Goal: Task Accomplishment & Management: Manage account settings

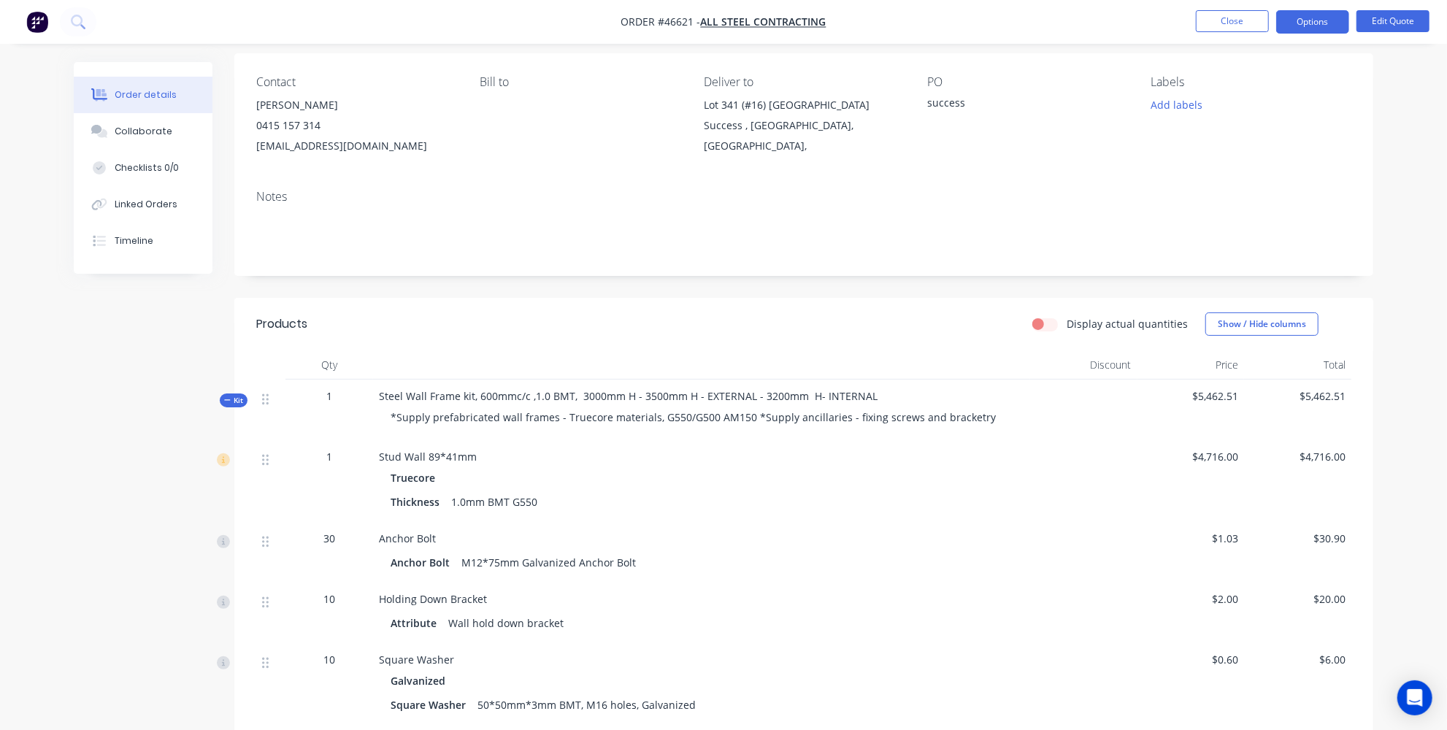
scroll to position [132, 0]
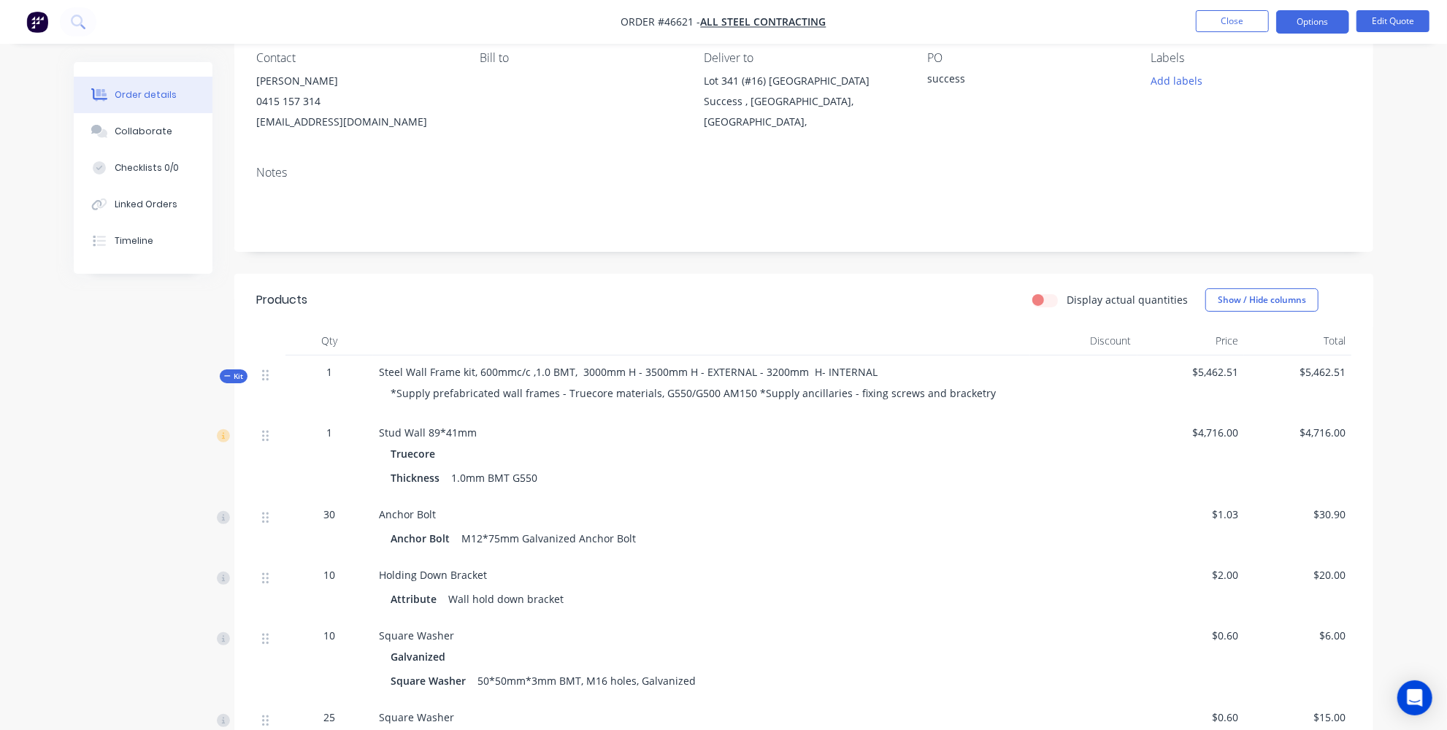
click at [1223, 428] on span "$4,716.00" at bounding box center [1191, 432] width 96 height 15
click at [1397, 15] on button "Edit Quote" at bounding box center [1392, 21] width 73 height 22
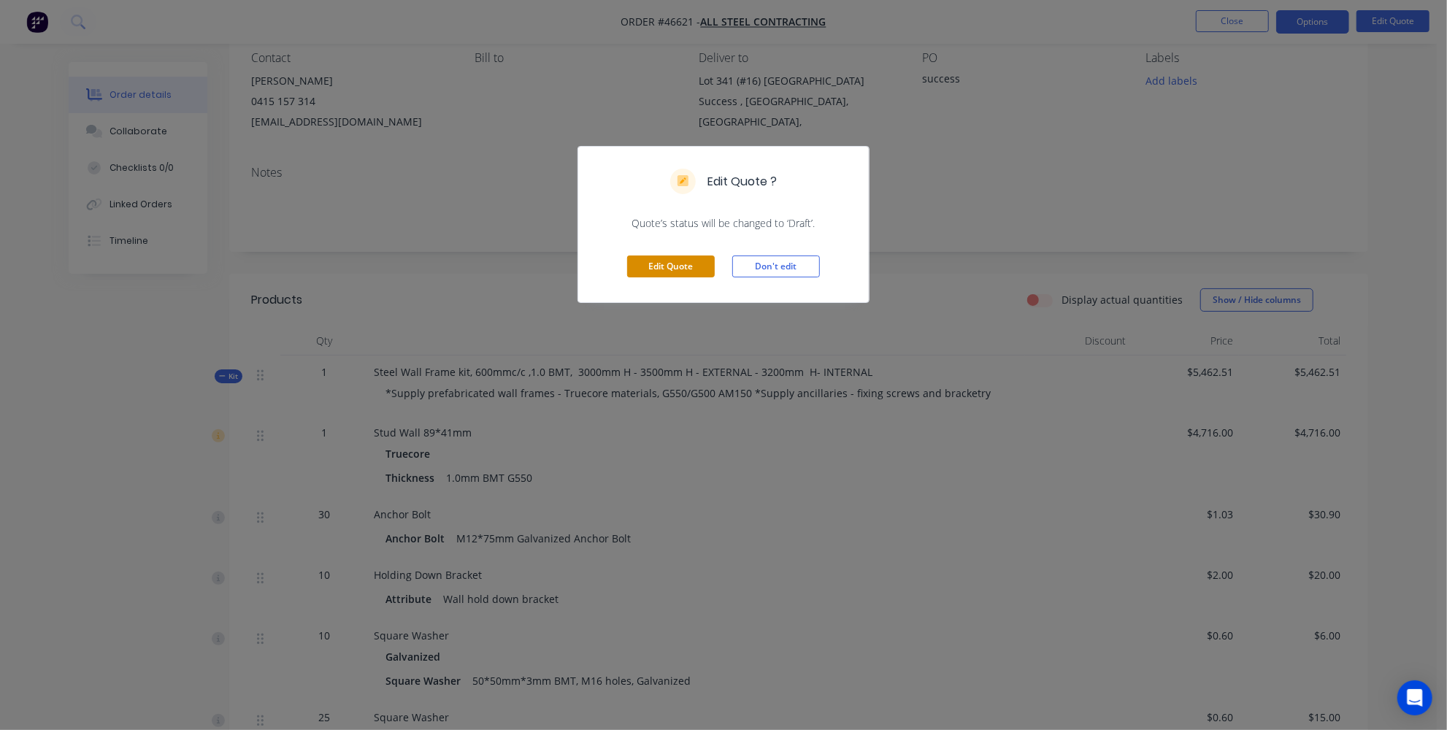
click at [672, 269] on button "Edit Quote" at bounding box center [671, 266] width 88 height 22
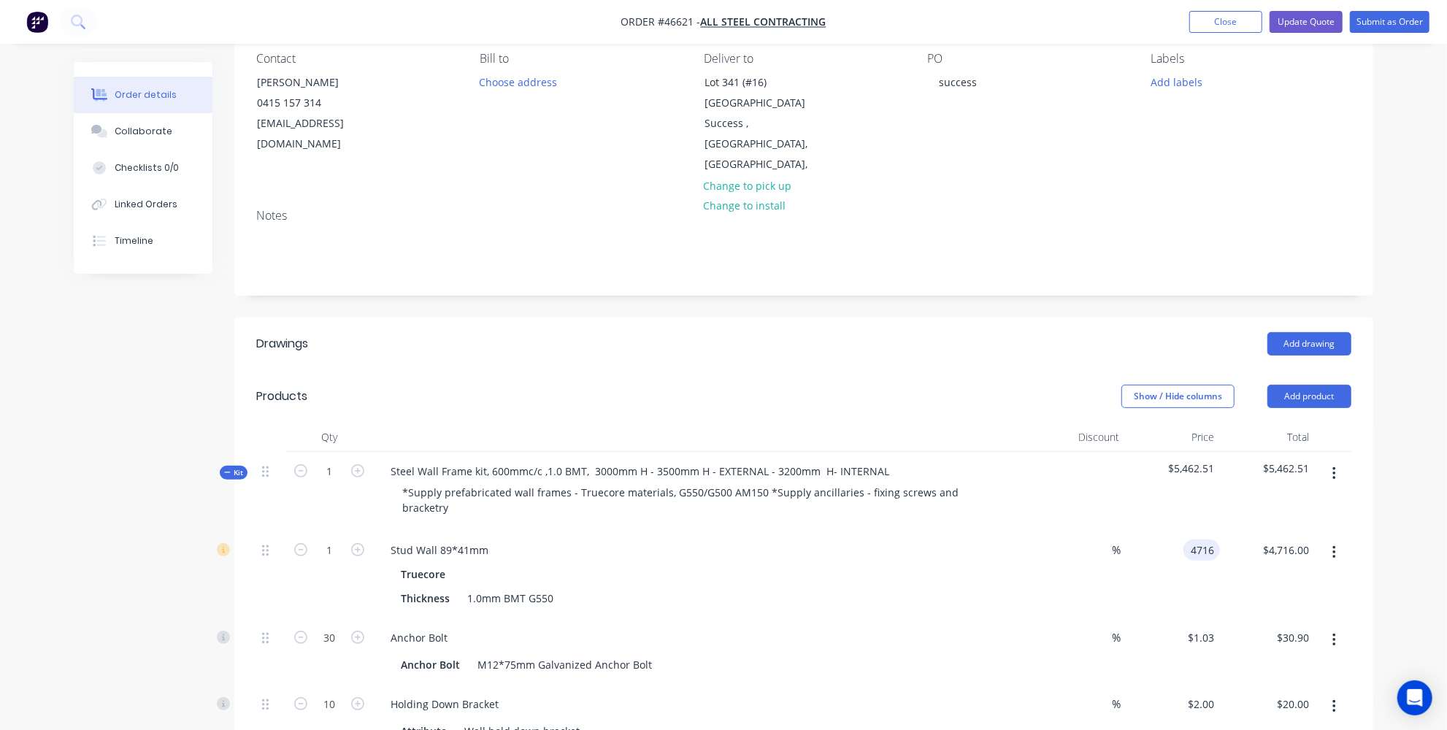
click at [1181, 531] on div "4716 4716" at bounding box center [1172, 575] width 95 height 88
type input "$3,480.00"
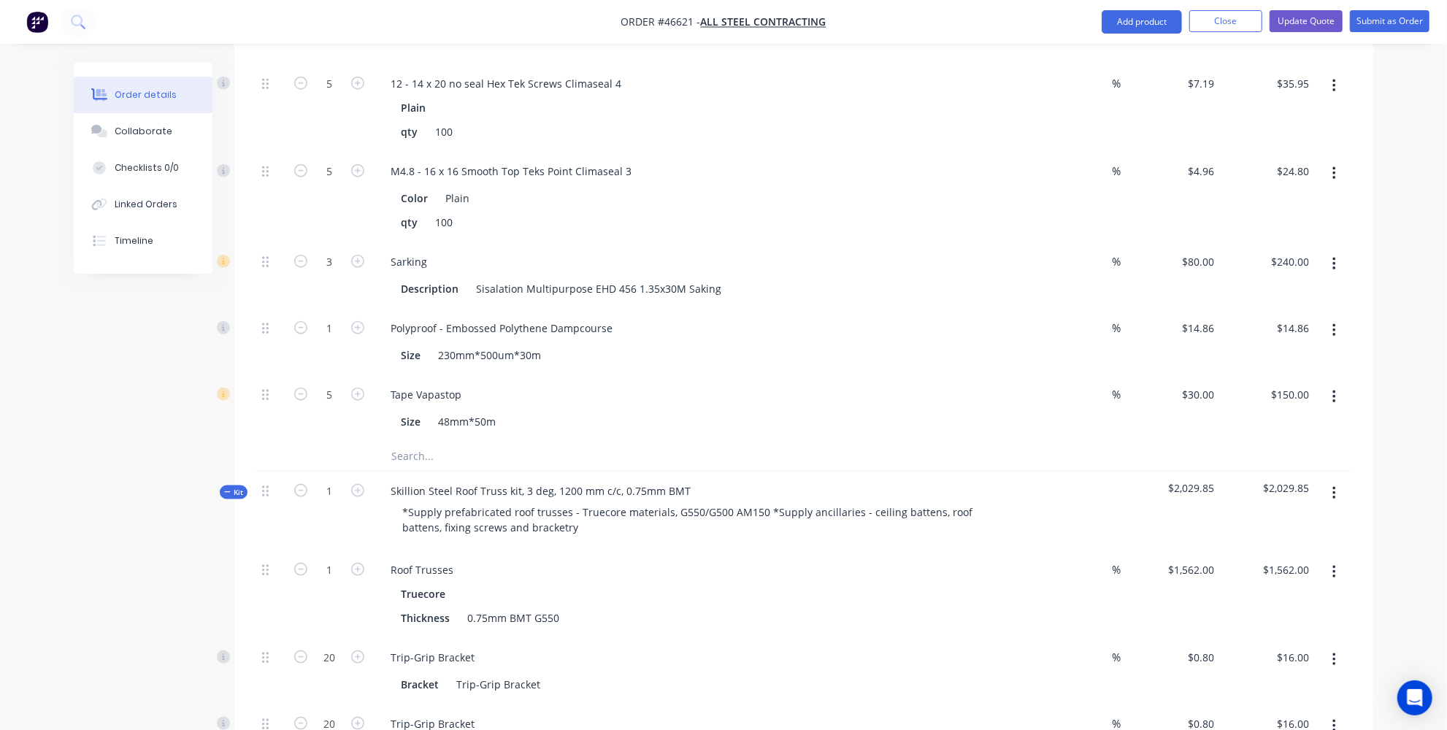
scroll to position [1128, 0]
click at [1191, 558] on input "1562" at bounding box center [1204, 568] width 31 height 21
click at [1334, 471] on div at bounding box center [1332, 510] width 36 height 79
type input "$1,795.00"
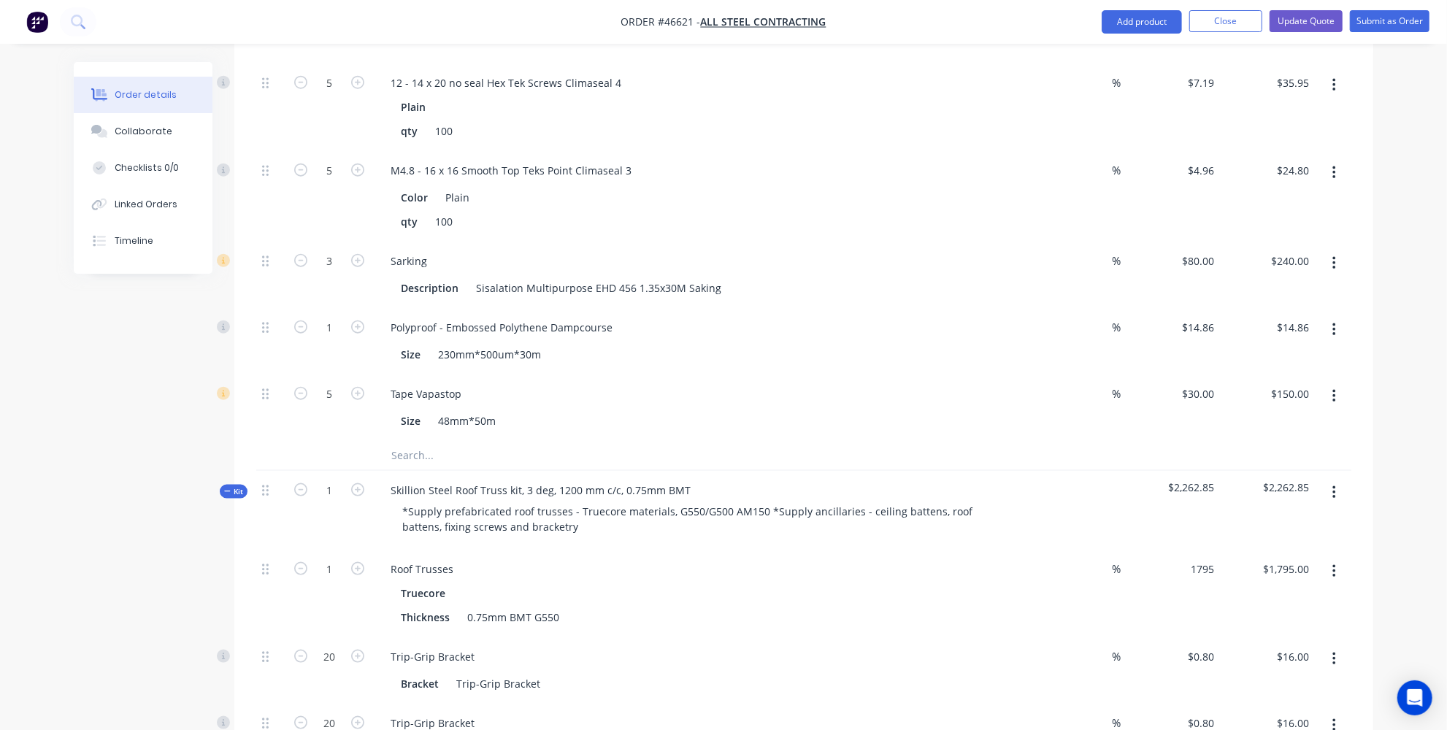
click at [1396, 399] on div "Order details Collaborate Checklists 0/0 Linked Orders Timeline Order details C…" at bounding box center [723, 383] width 1447 height 3023
click at [1428, 473] on div "Order details Collaborate Checklists 0/0 Linked Orders Timeline Order details C…" at bounding box center [723, 383] width 1447 height 3023
type input "$1,880.00"
click at [1389, 522] on div "Order details Collaborate Checklists 0/0 Linked Orders Timeline Order details C…" at bounding box center [723, 383] width 1447 height 3023
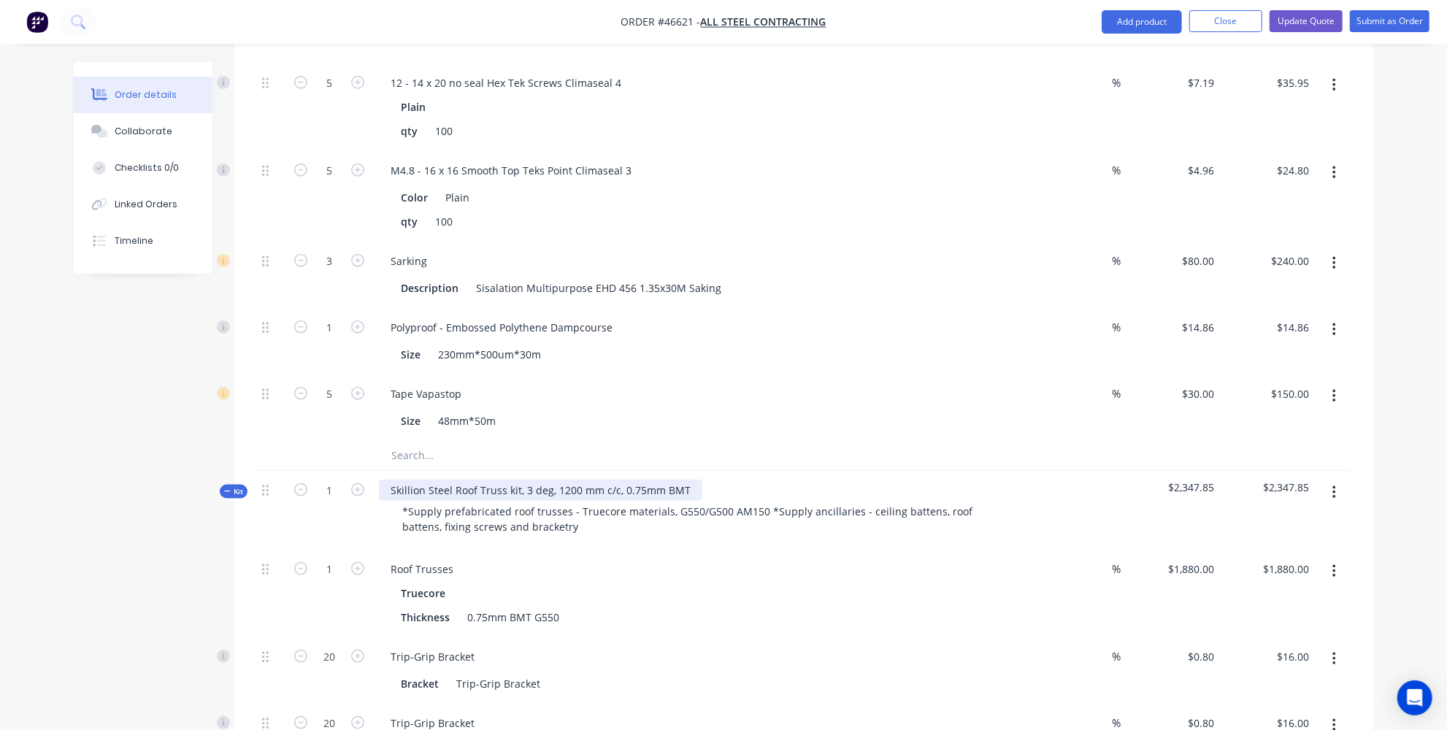
click at [638, 480] on div "Skillion Steel Roof Truss kit, 3 deg, 1200 mm c/c, 0.75mm BMT" at bounding box center [540, 490] width 323 height 21
click at [682, 480] on div "Skillion Steel Roof Truss kit, 3 deg, 1200 mm c/c, 1.0mm BMT" at bounding box center [537, 490] width 317 height 21
click at [1431, 453] on div "Order details Collaborate Checklists 0/0 Linked Orders Timeline Order details C…" at bounding box center [723, 383] width 1447 height 3023
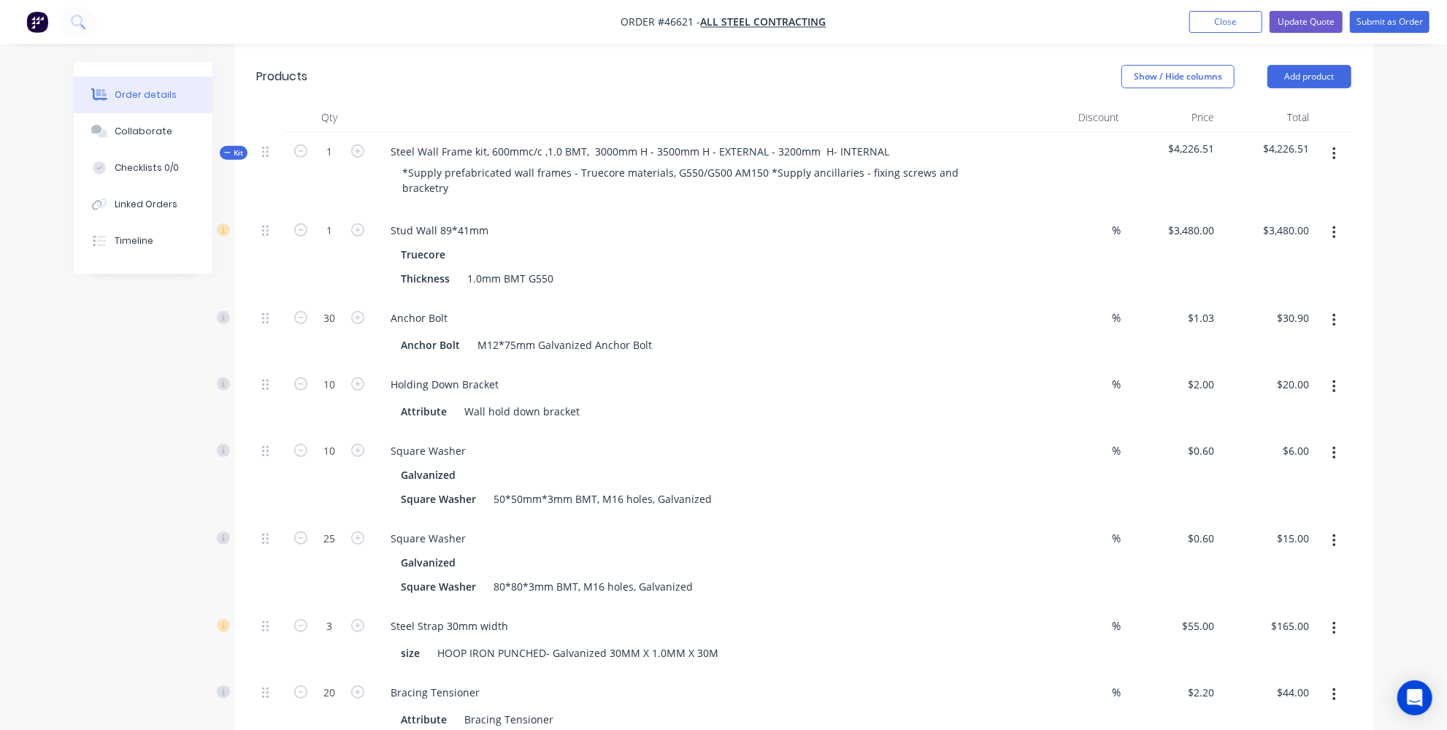
scroll to position [439, 0]
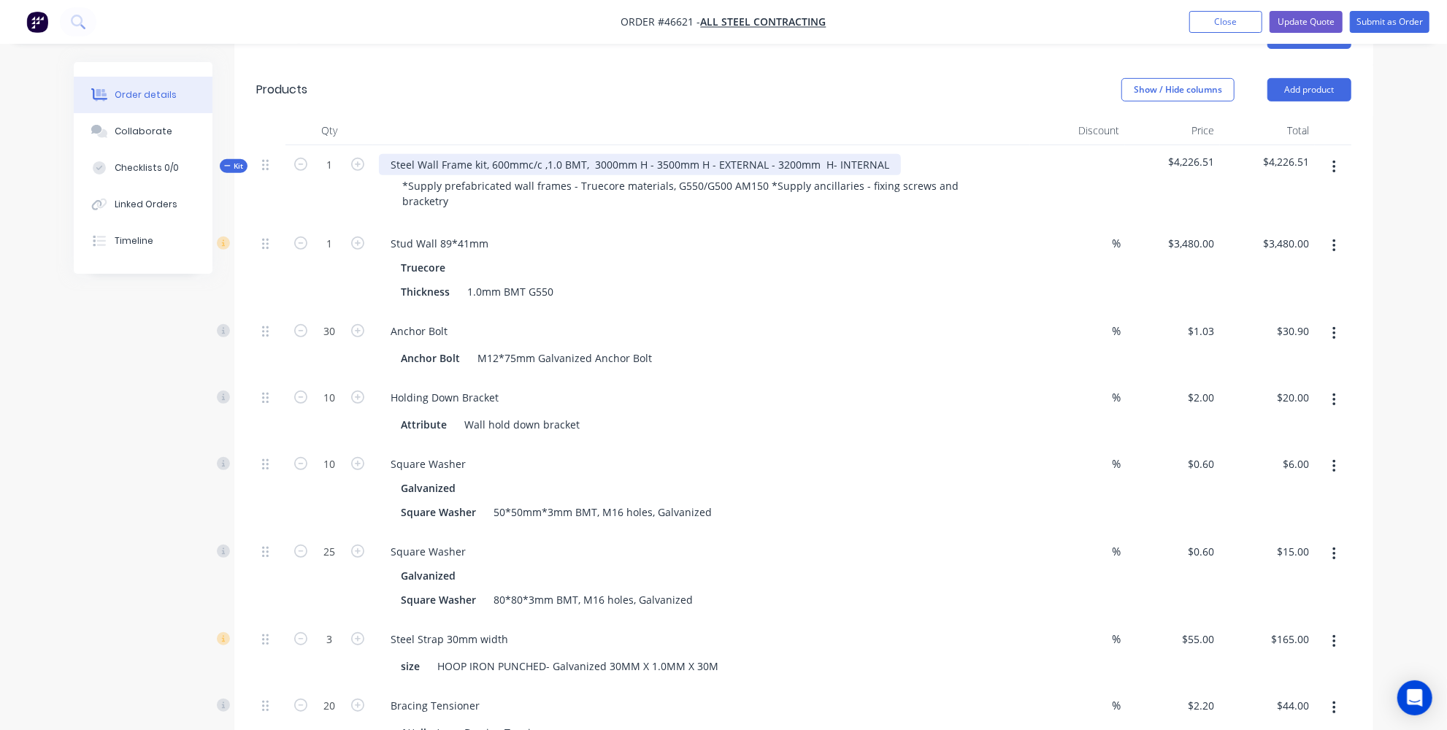
click at [884, 154] on div "Steel Wall Frame kit, 600mmc/c ,1.0 BMT, 3000mm H - 3500mm H - EXTERNAL - 3200m…" at bounding box center [640, 164] width 522 height 21
click at [517, 154] on div "Steel Wall Frame kit, 600mmc/c ,1.0 BMT, 3000mm H - 3500mm H - EXTERNAL - 3200m…" at bounding box center [683, 164] width 609 height 21
drag, startPoint x: 507, startPoint y: 140, endPoint x: 615, endPoint y: 41, distance: 146.7
click at [509, 154] on div "Steel Wall Frame kit, 600mmc/c ,1.0 BMT, 3000mm H - 3500mm H - EXTERNAL - 3200m…" at bounding box center [683, 164] width 609 height 21
click at [916, 154] on div "Steel Wall Frame kit, 400mmc/c ,1.0 BMT, 3000mm H - 3500mm H - EXTERNAL - 3200m…" at bounding box center [683, 164] width 609 height 21
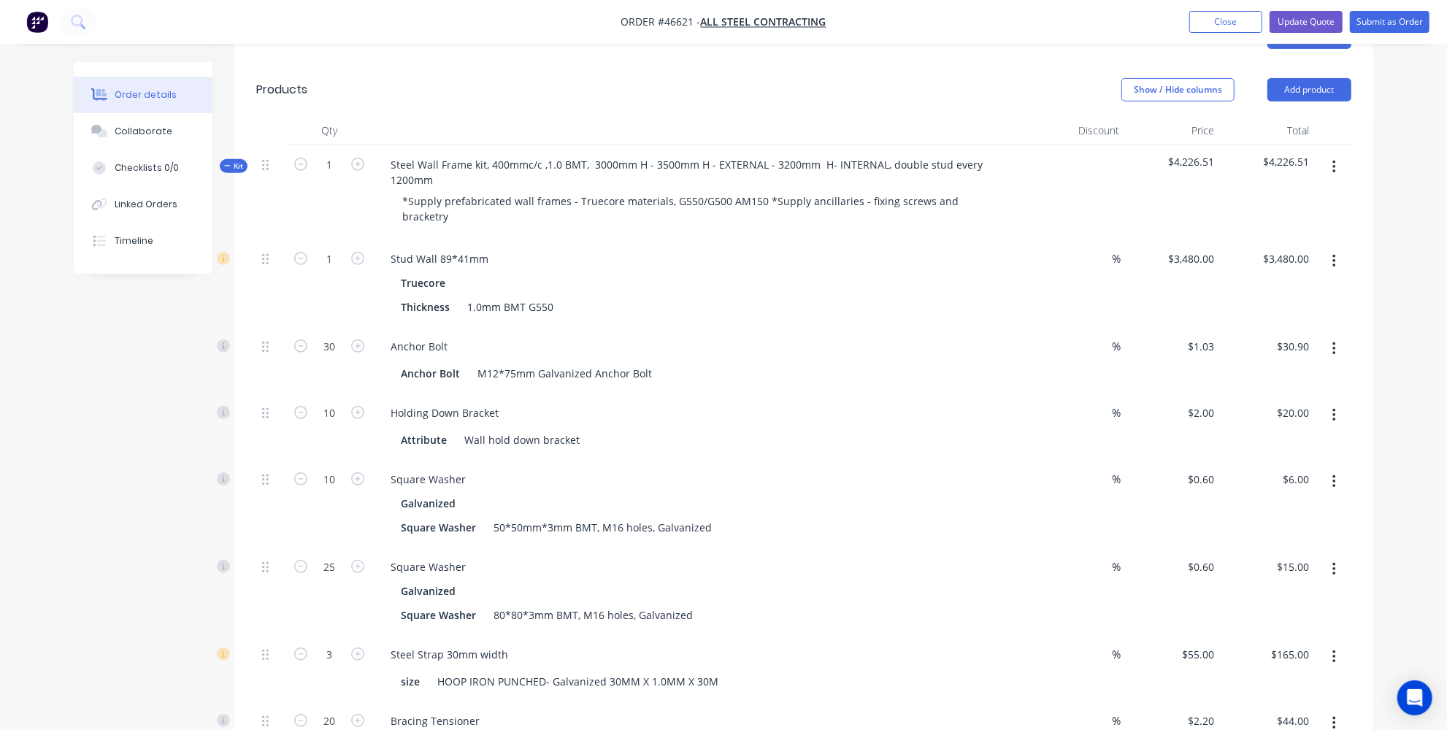
click at [920, 327] on div "Anchor Bolt Anchor Bolt M12*75mm Galvanized Anchor Bolt" at bounding box center [701, 360] width 657 height 66
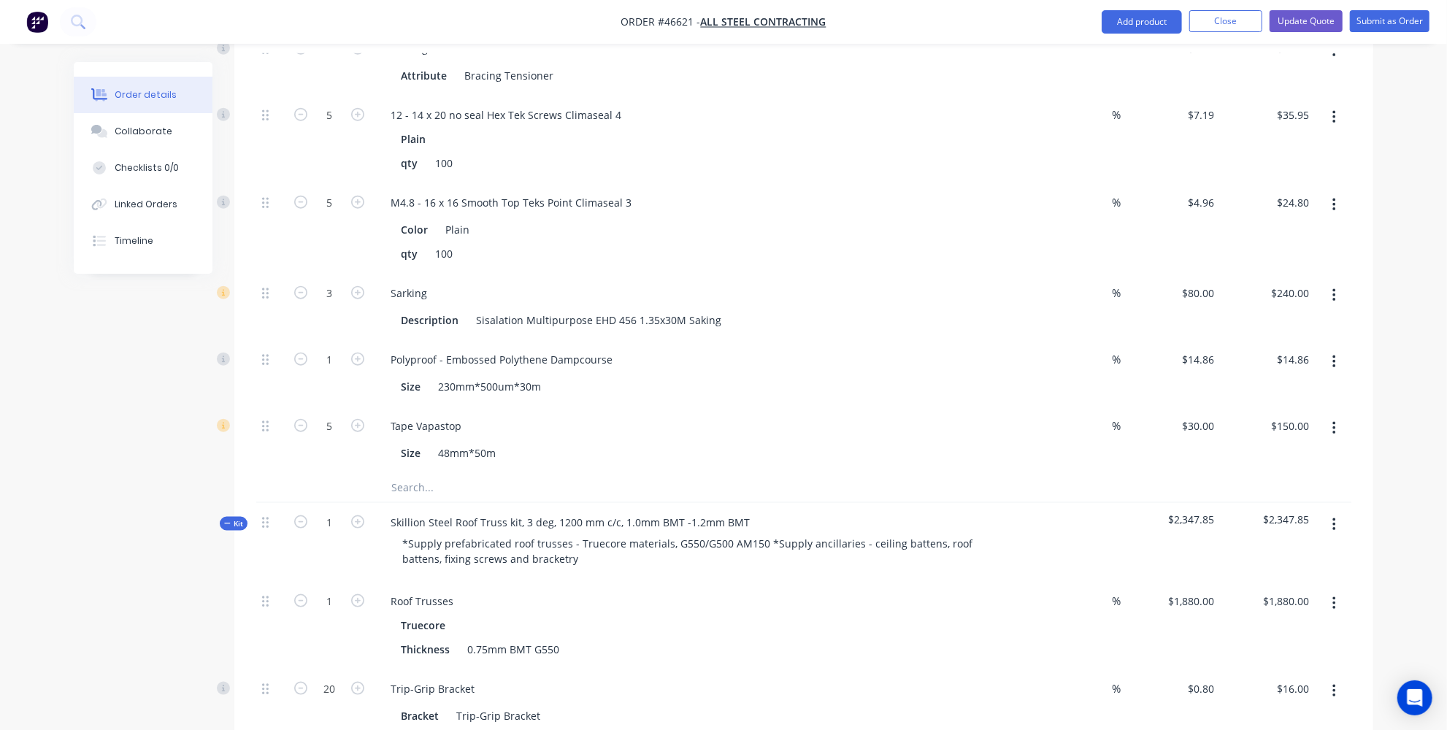
scroll to position [1168, 0]
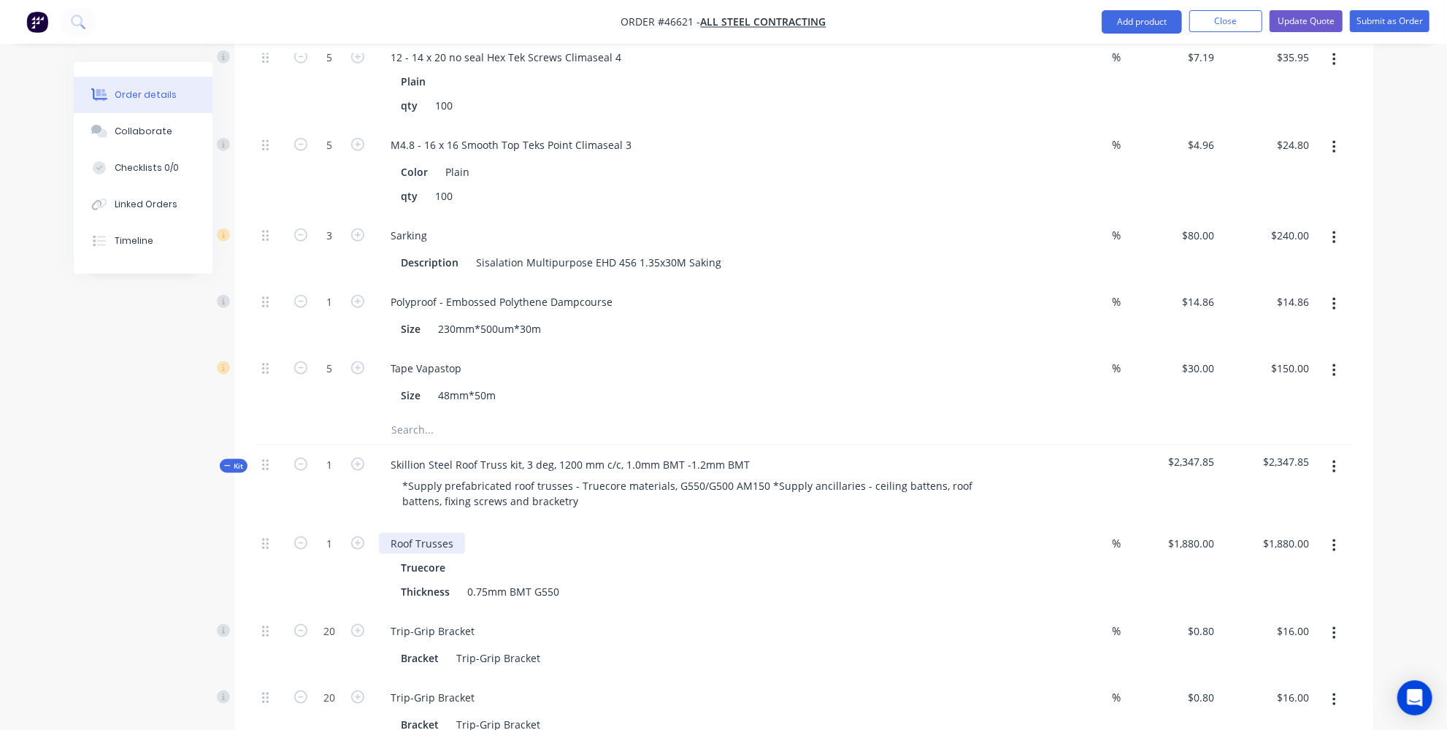
click at [455, 533] on div "Roof Trusses" at bounding box center [422, 543] width 86 height 21
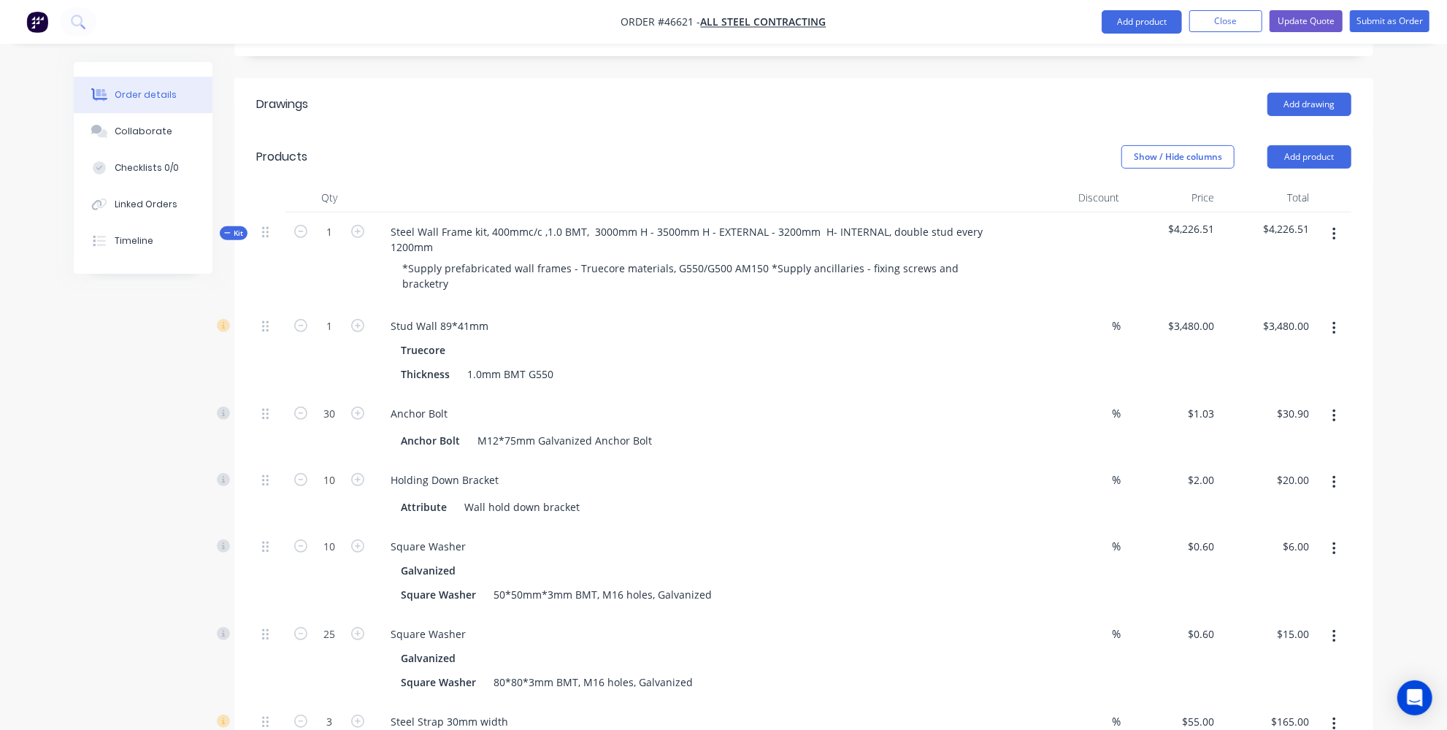
scroll to position [306, 0]
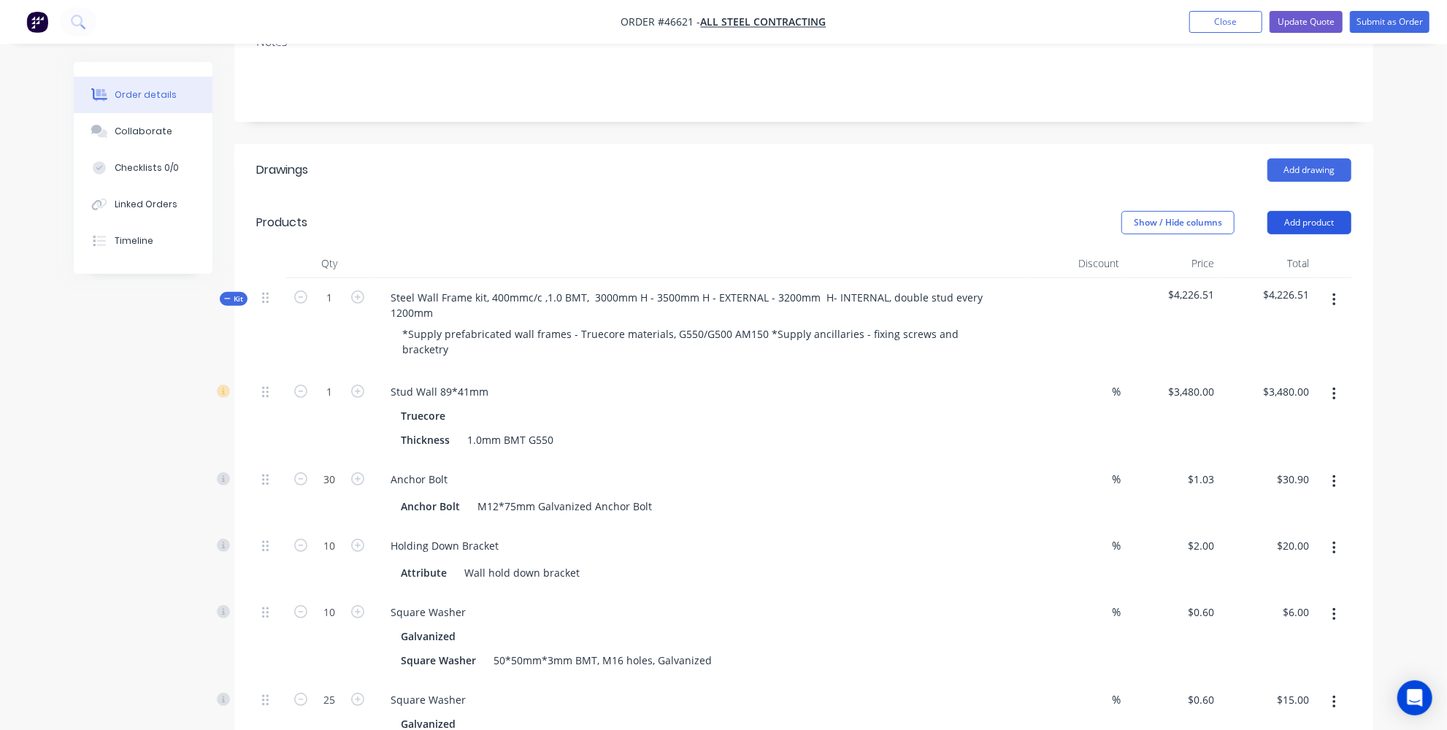
click at [1298, 211] on button "Add product" at bounding box center [1309, 222] width 84 height 23
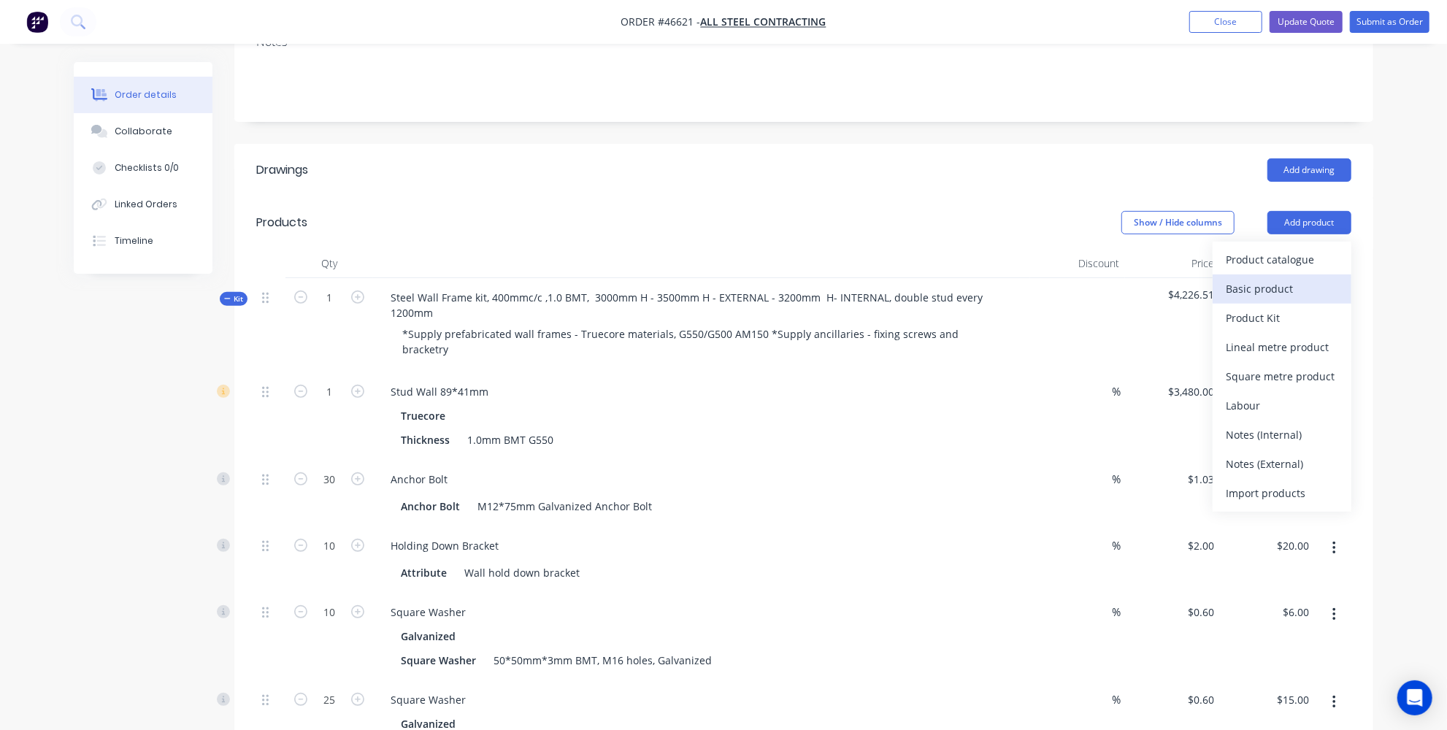
click at [1259, 278] on div "Basic product" at bounding box center [1281, 288] width 112 height 21
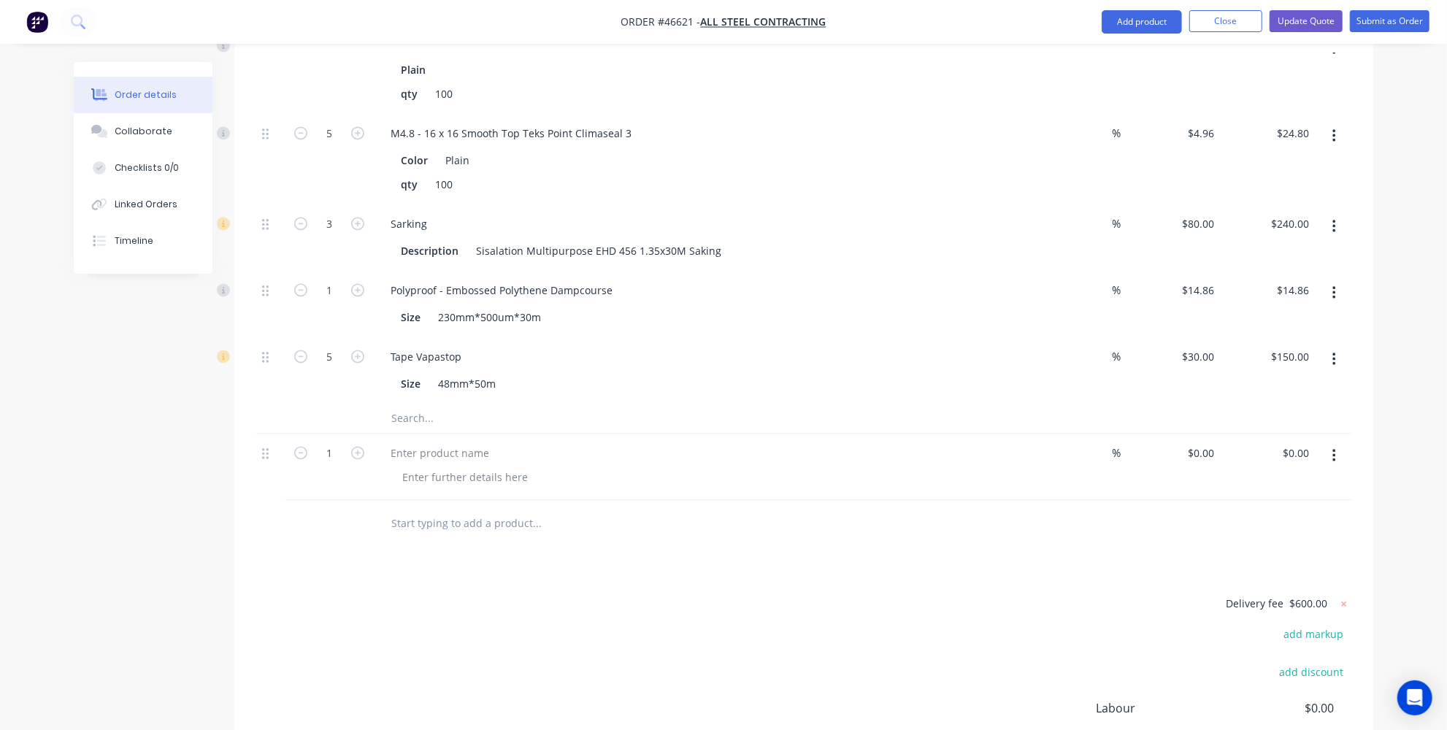
scroll to position [2297, 0]
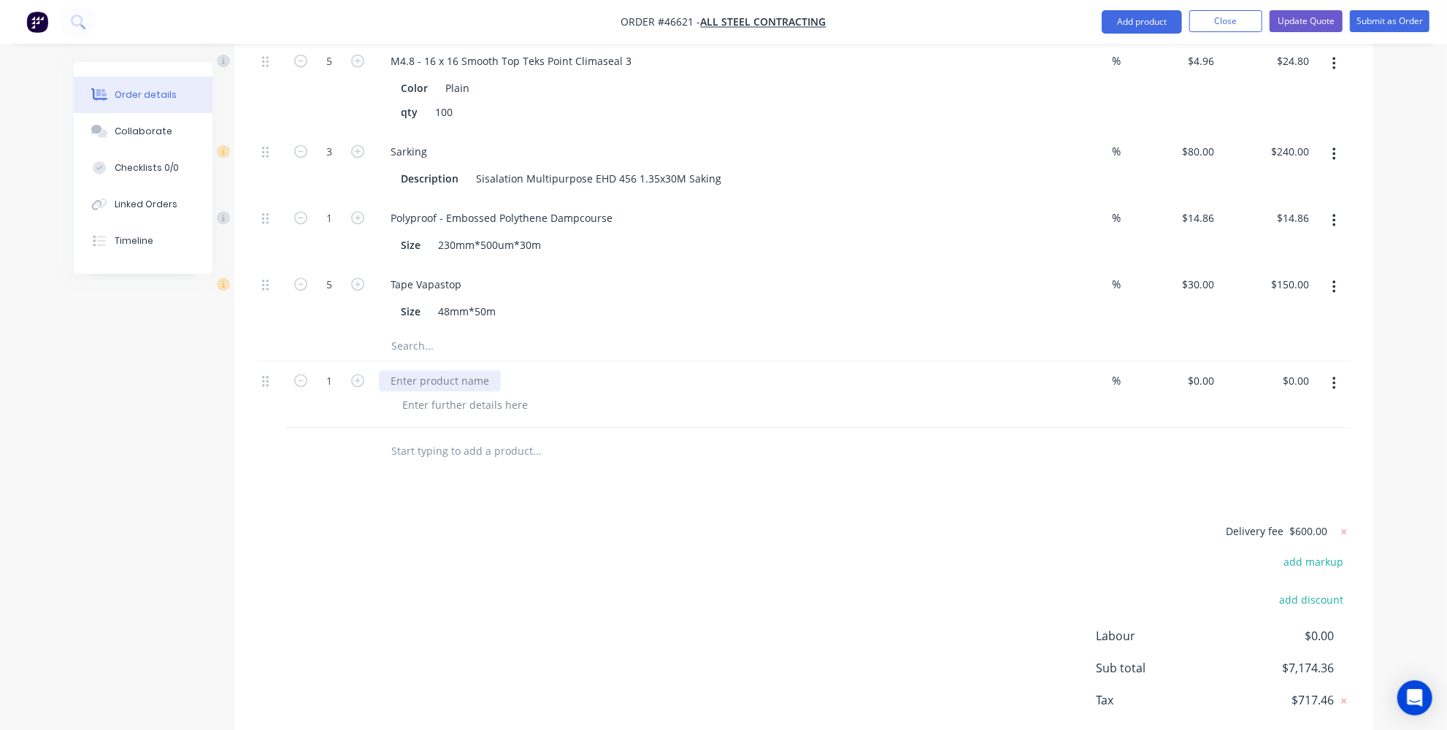
click at [443, 370] on div at bounding box center [440, 380] width 122 height 21
click at [431, 370] on div "engineer certification" at bounding box center [443, 380] width 128 height 21
drag, startPoint x: 463, startPoint y: 462, endPoint x: 505, endPoint y: 478, distance: 45.3
click at [517, 370] on div "engineering certification" at bounding box center [450, 380] width 143 height 21
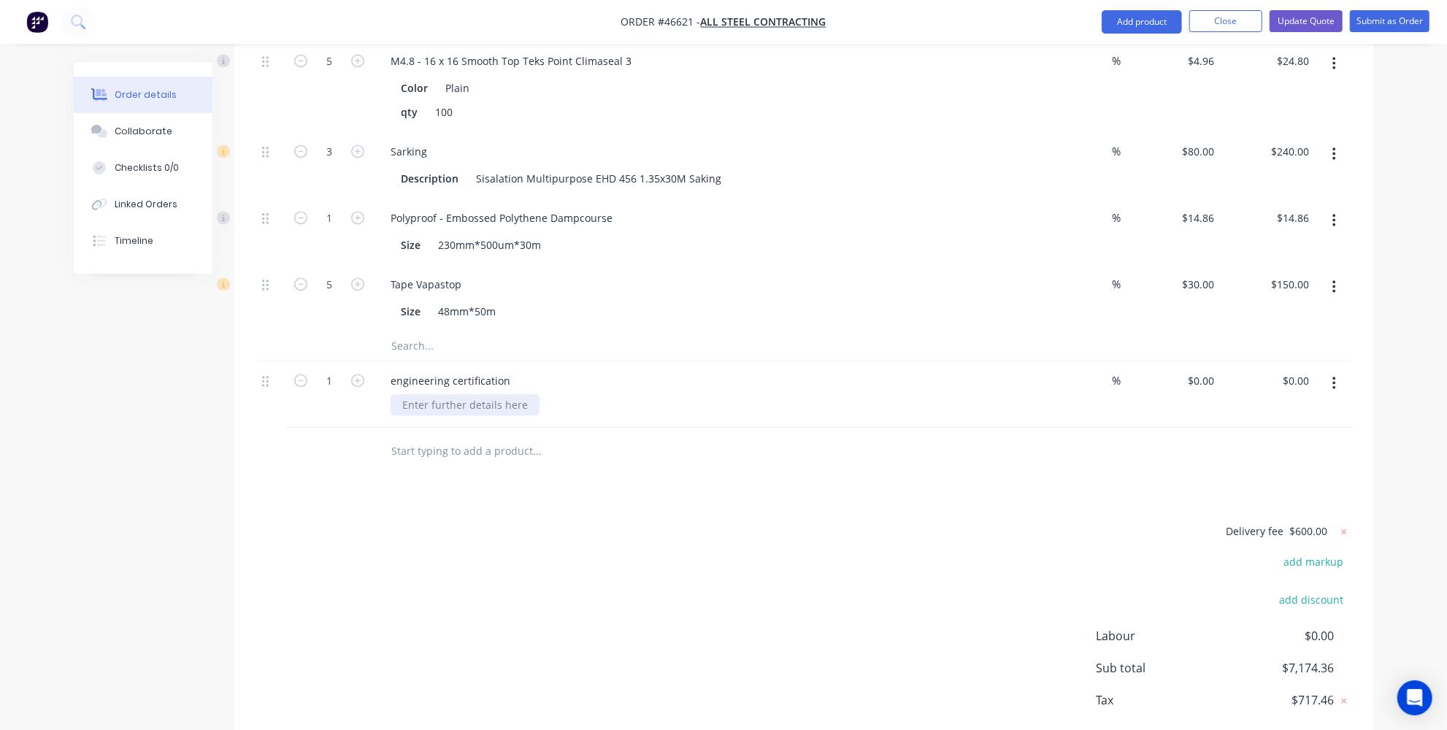
click at [510, 394] on div at bounding box center [464, 404] width 149 height 21
click at [493, 394] on div at bounding box center [464, 404] width 149 height 21
click at [595, 574] on div "Delivery fee $600.00 add markup add discount Labour $0.00 Sub total $7,174.36 T…" at bounding box center [803, 643] width 1095 height 242
click at [1191, 361] on div "0 $0.00" at bounding box center [1172, 394] width 95 height 66
type input "$1,000.00"
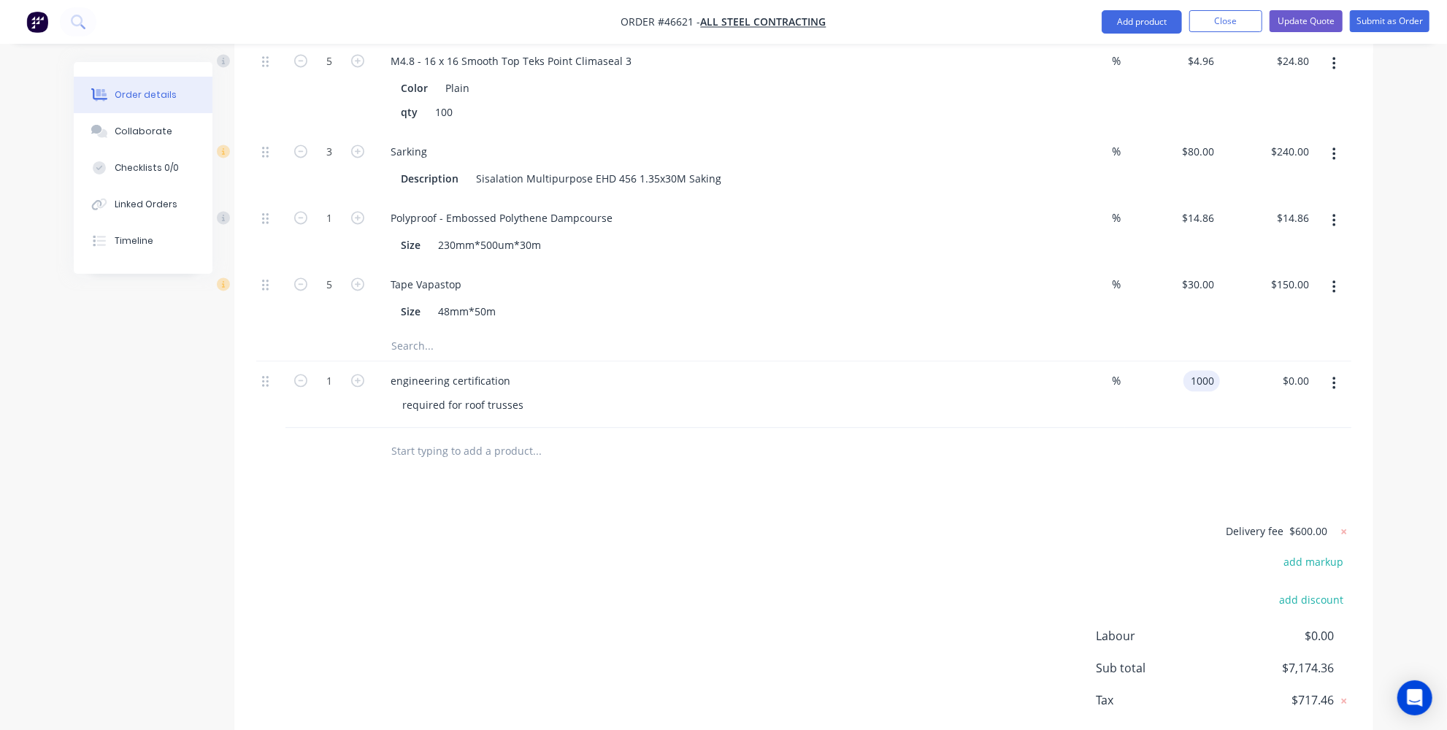
type input "$1,000.00"
click at [1115, 428] on div at bounding box center [803, 451] width 1095 height 47
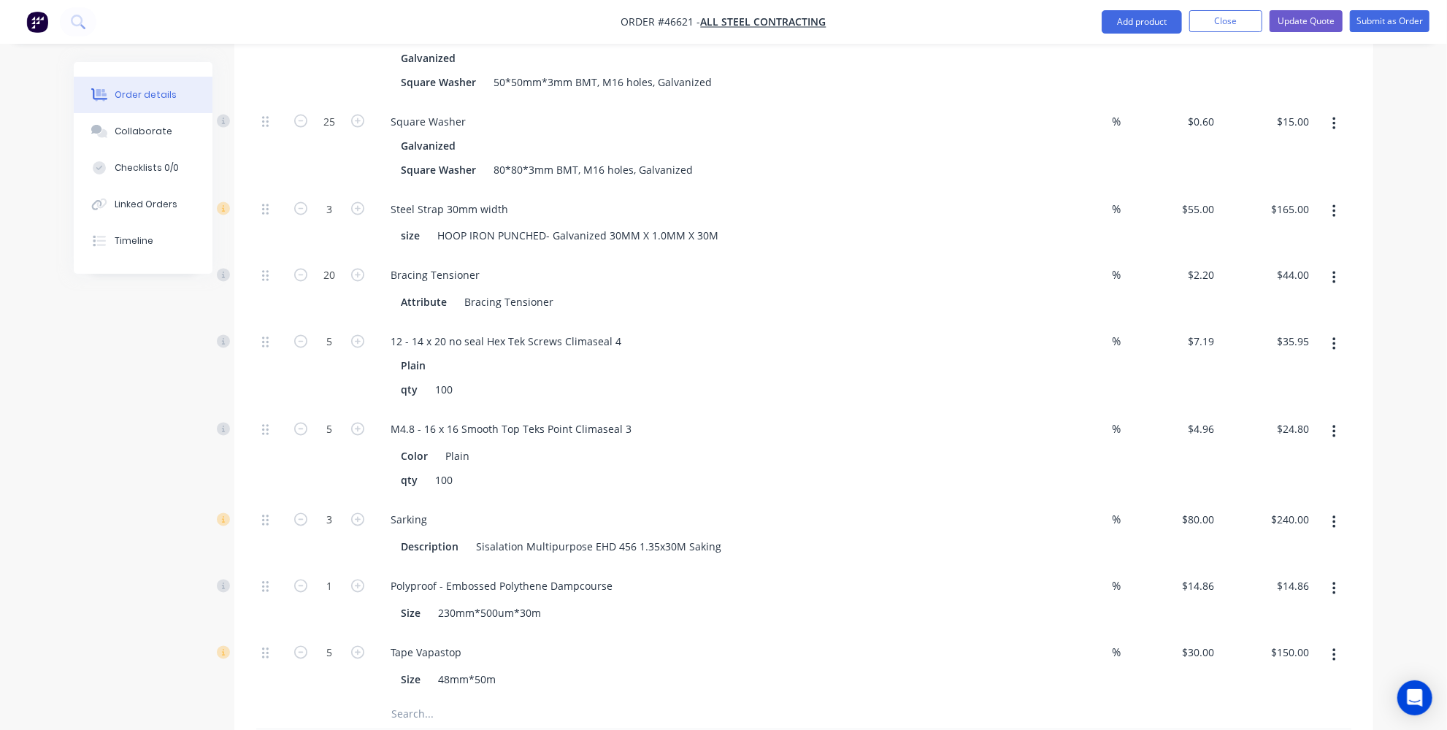
scroll to position [2193, 0]
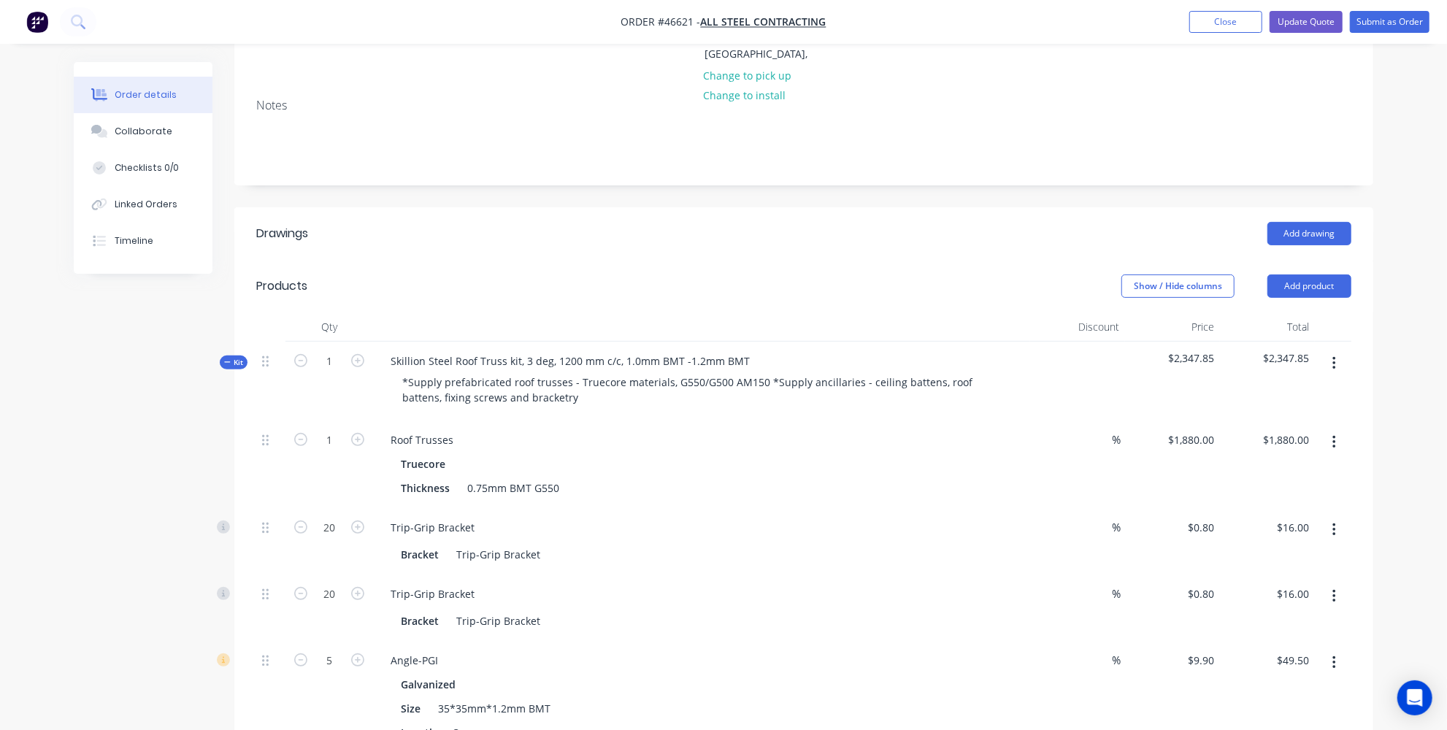
scroll to position [269, 0]
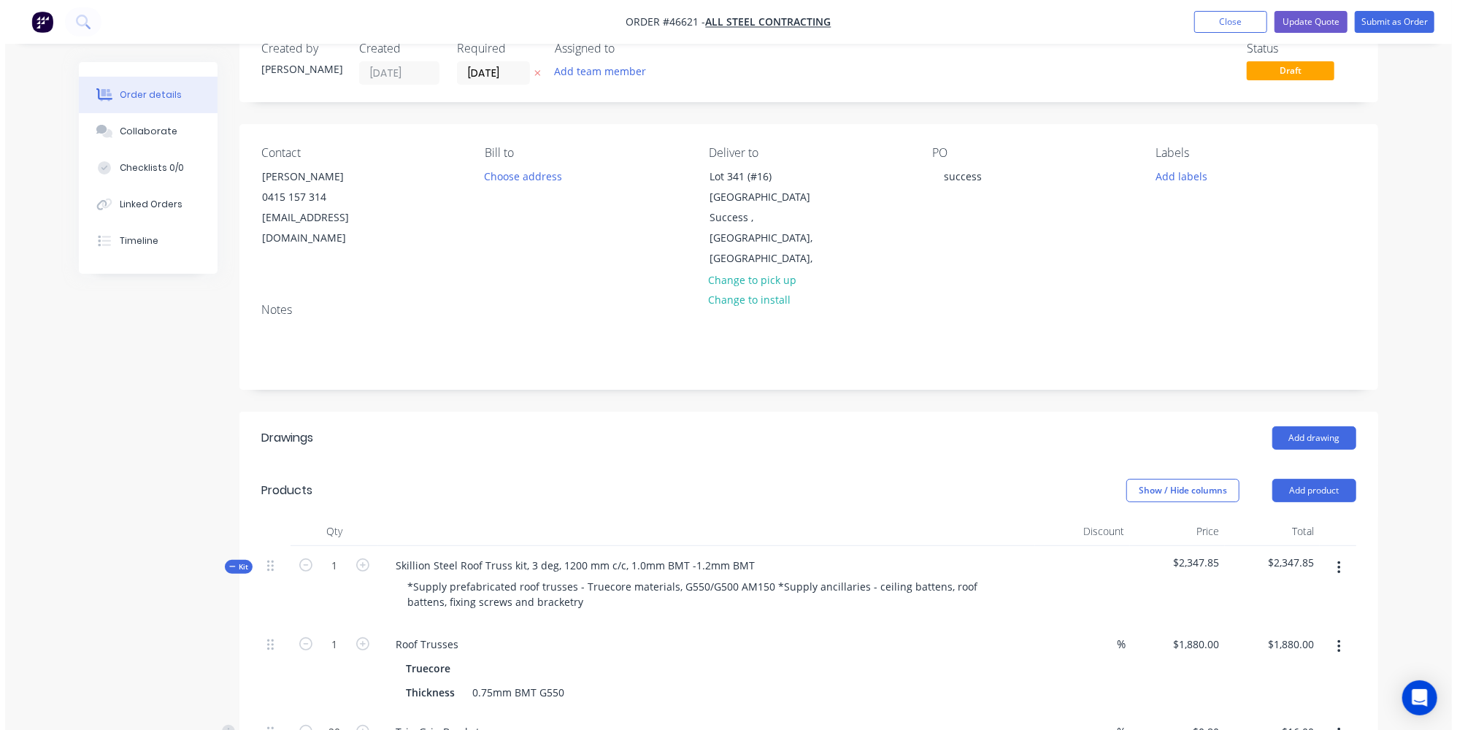
scroll to position [0, 0]
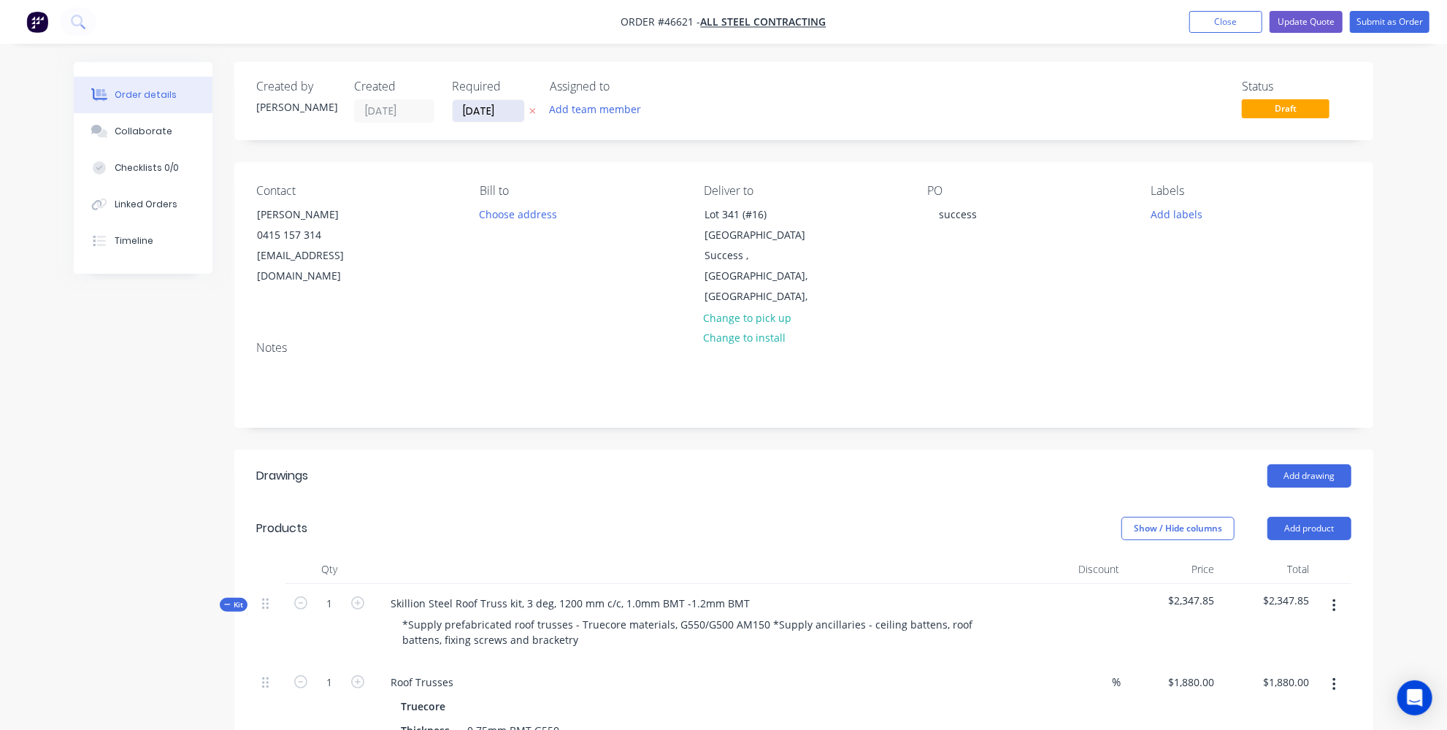
click at [479, 105] on input "29/07/25" at bounding box center [489, 111] width 72 height 22
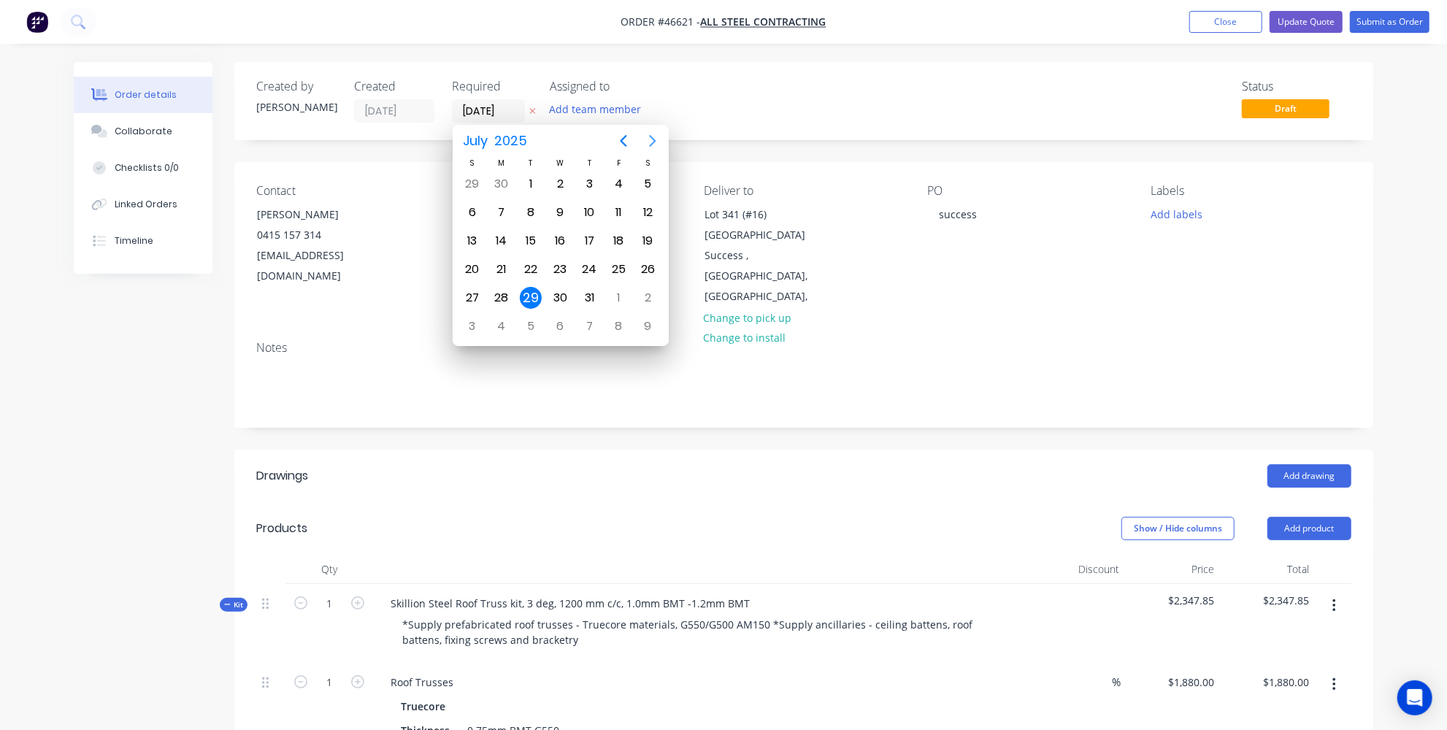
click at [658, 136] on icon "Next page" at bounding box center [653, 141] width 18 height 18
click at [528, 177] on div "2" at bounding box center [531, 184] width 22 height 22
type input "02/09/25"
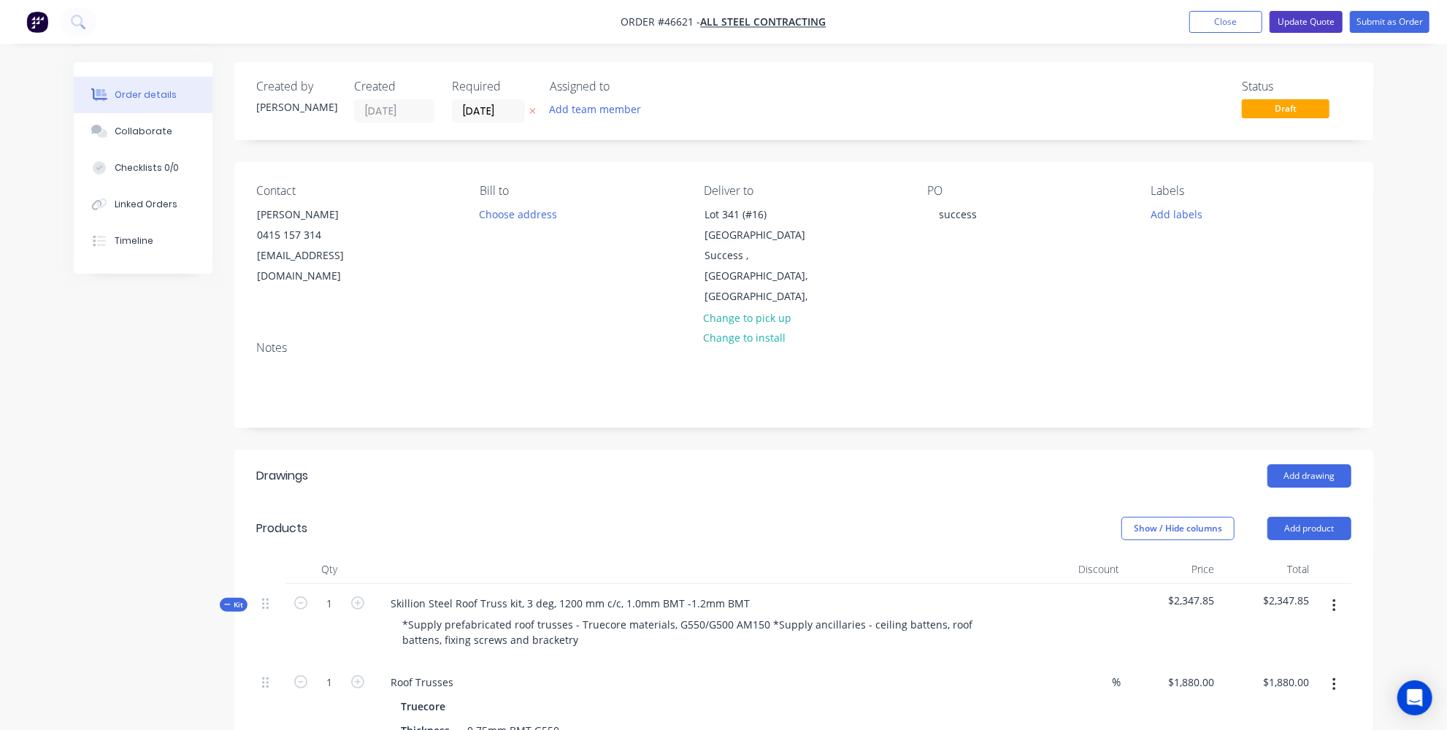
click at [1288, 28] on button "Update Quote" at bounding box center [1305, 22] width 73 height 22
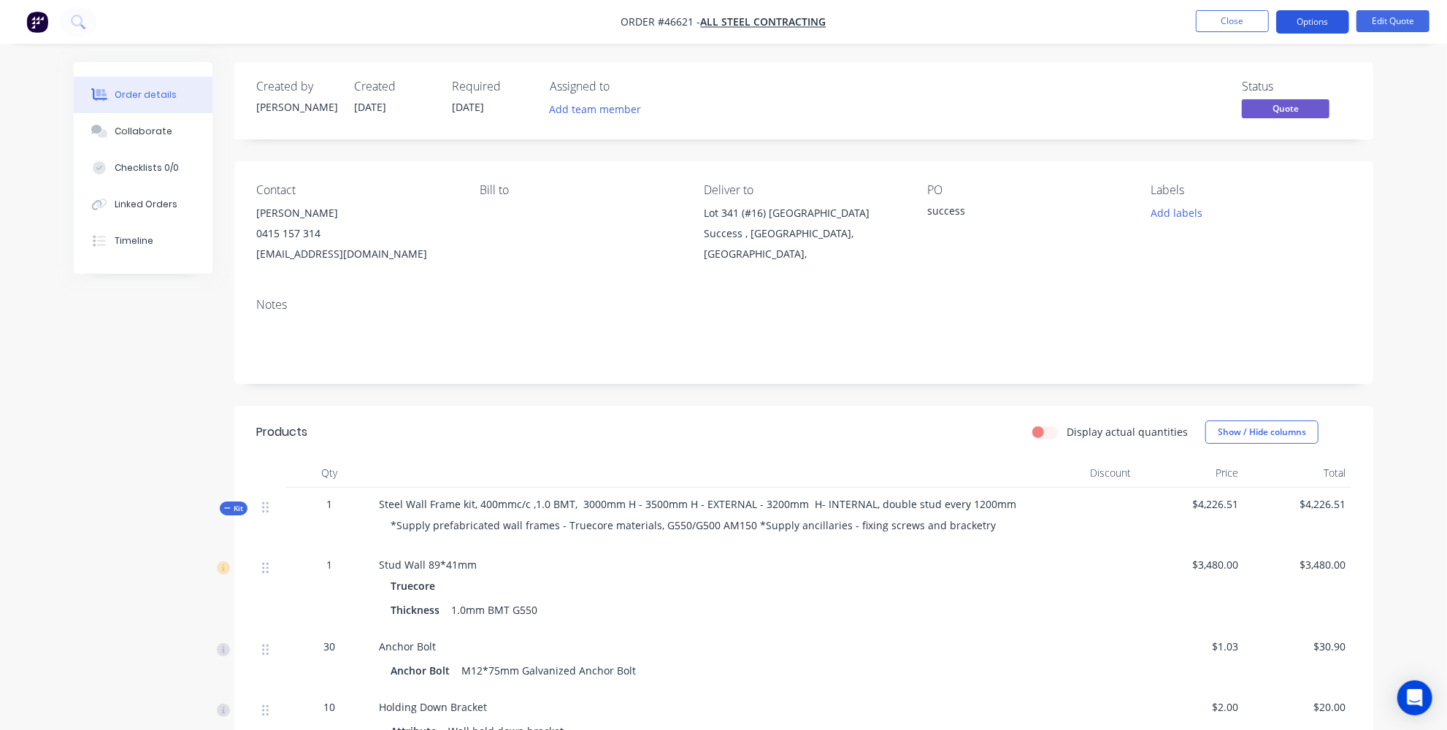
click at [1332, 16] on button "Options" at bounding box center [1312, 21] width 73 height 23
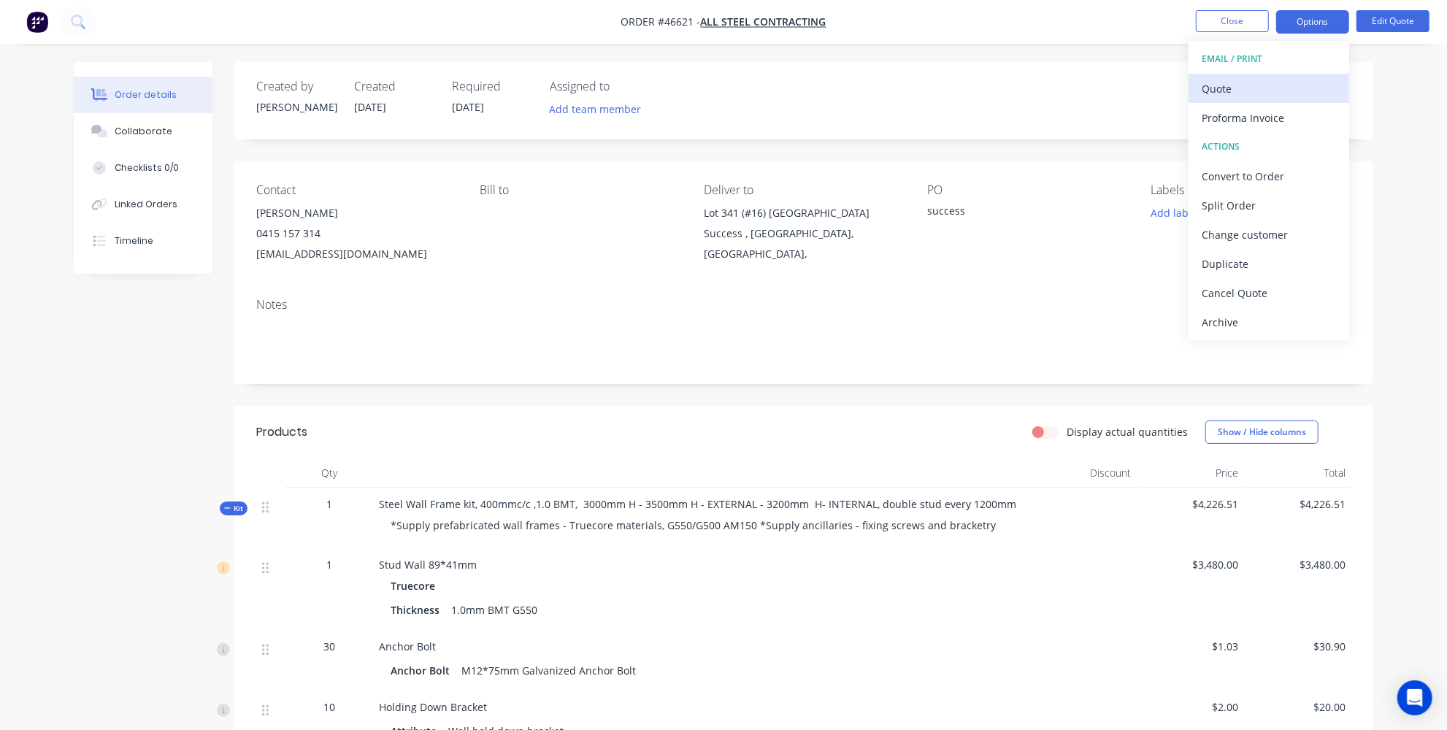
click at [1234, 88] on div "Quote" at bounding box center [1268, 88] width 134 height 21
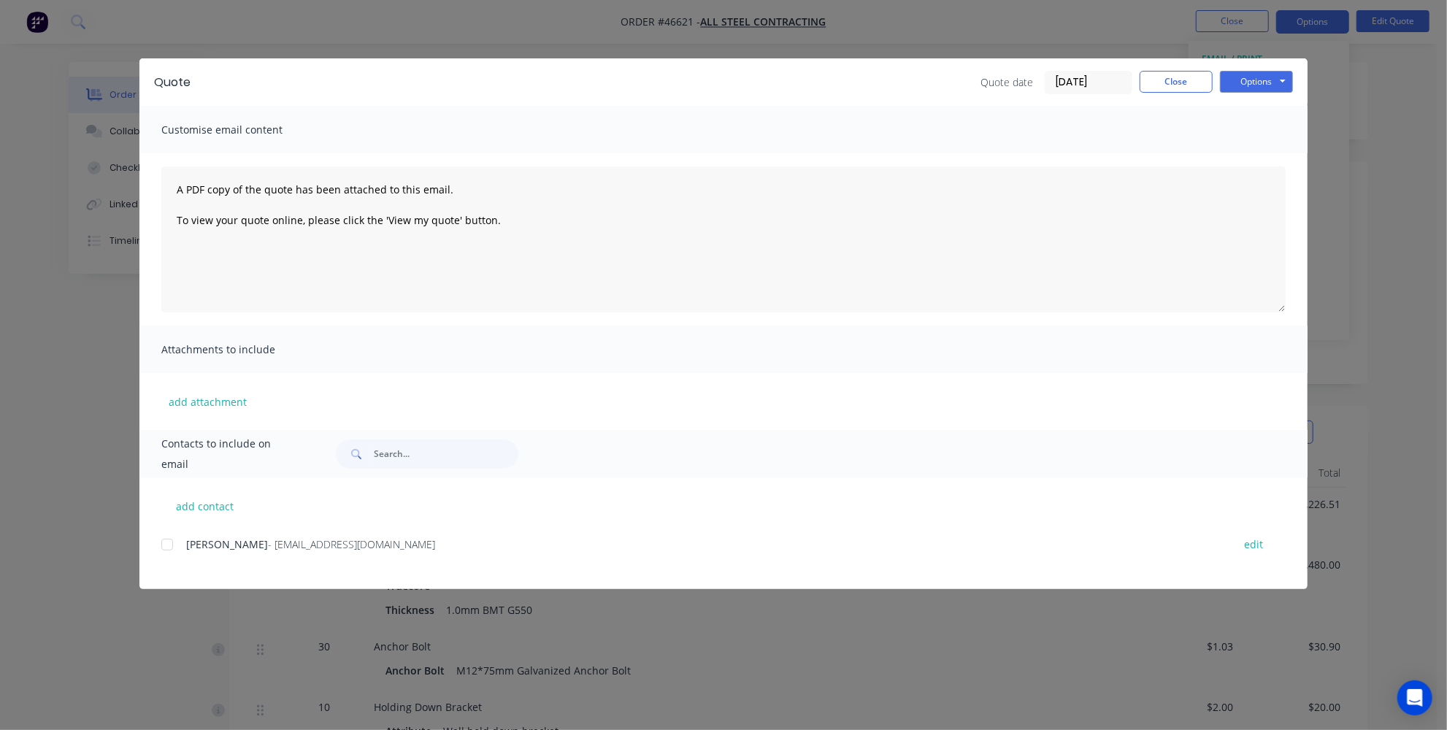
click at [173, 544] on div at bounding box center [167, 544] width 29 height 29
click at [1271, 84] on button "Options" at bounding box center [1256, 82] width 73 height 22
click at [1252, 138] on button "Print" at bounding box center [1266, 132] width 93 height 24
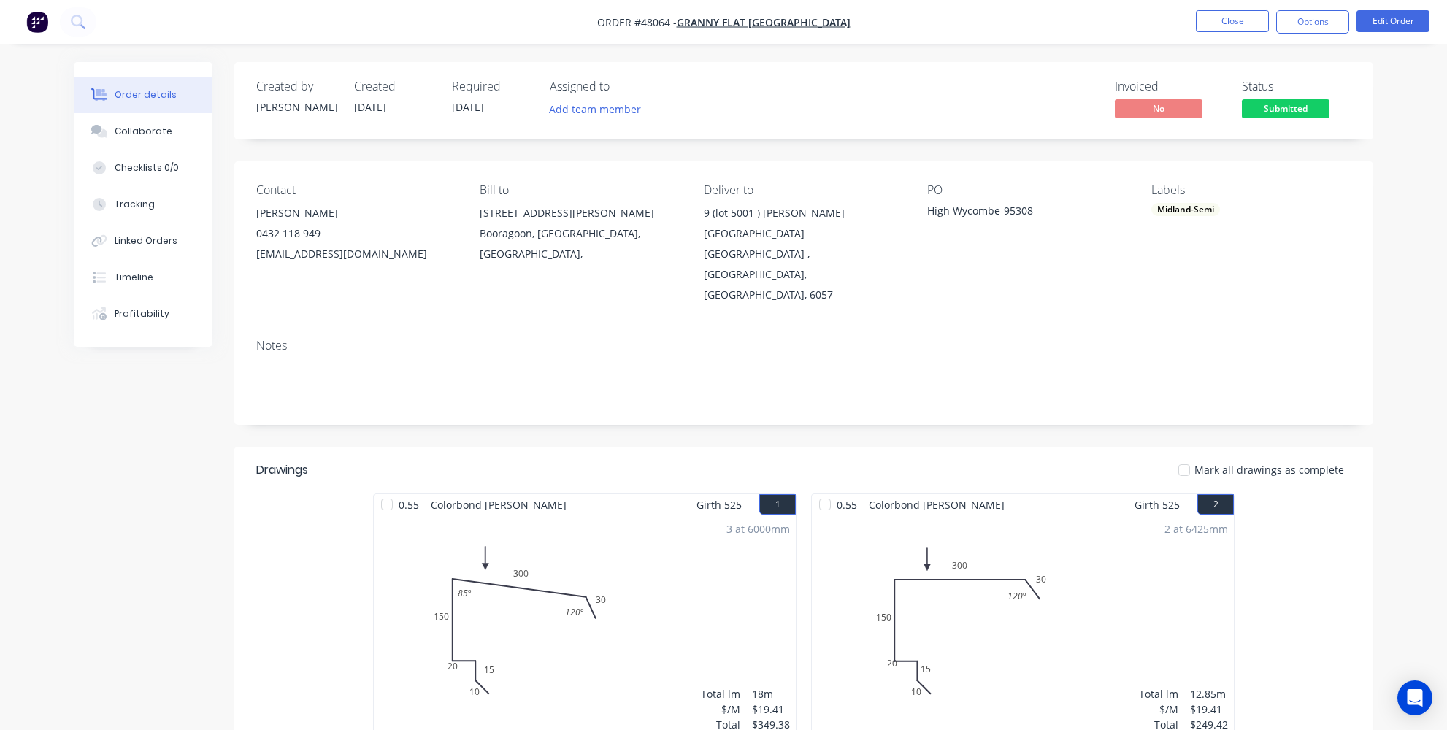
scroll to position [2190, 0]
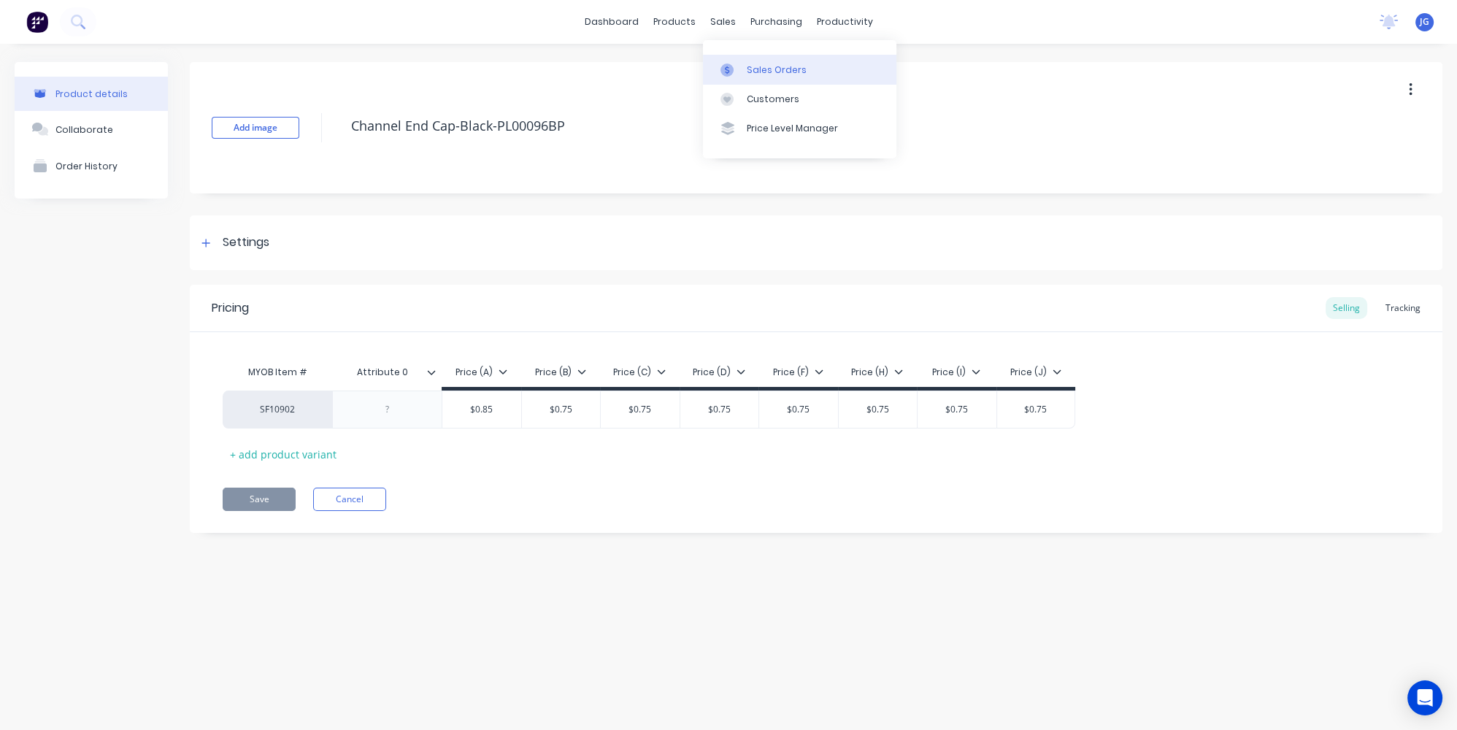
click at [728, 60] on link "Sales Orders" at bounding box center [799, 69] width 193 height 29
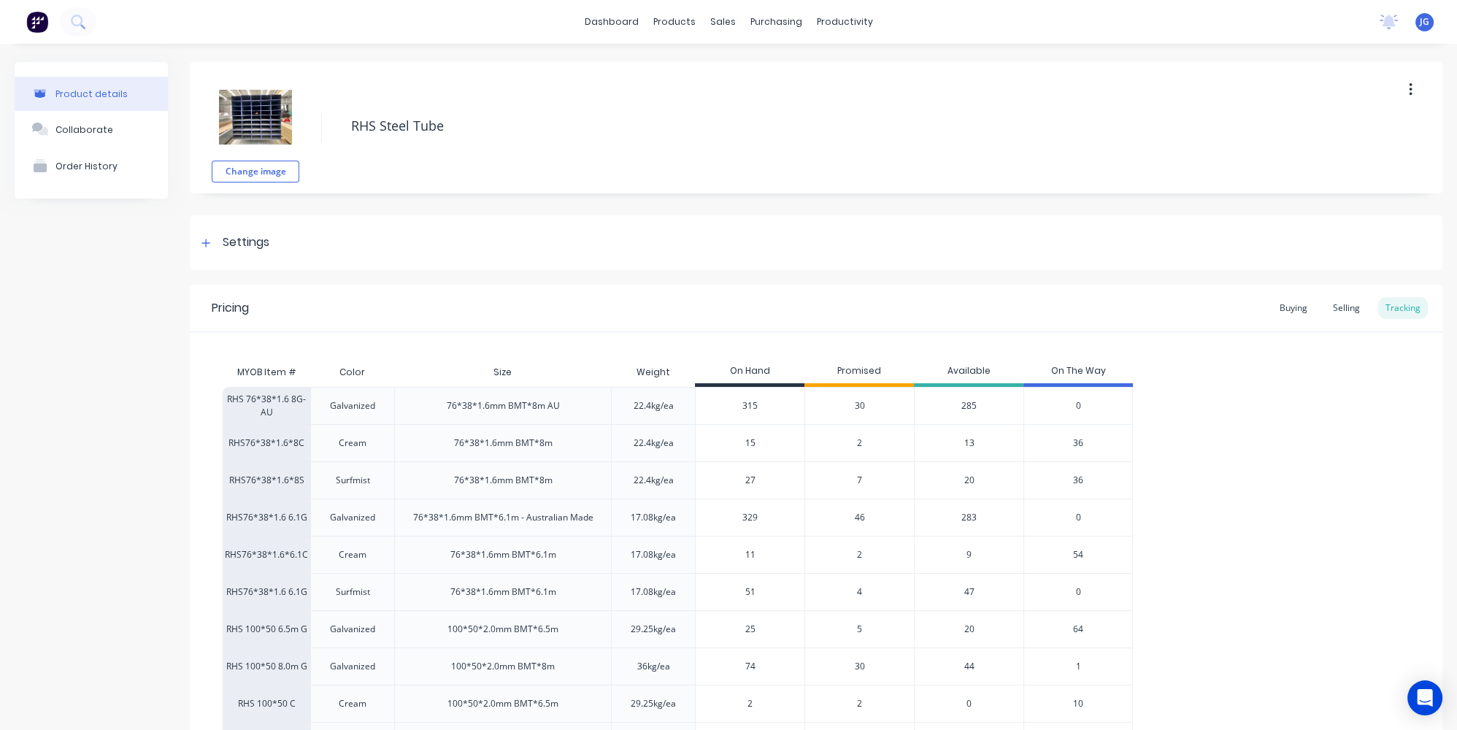
scroll to position [353, 0]
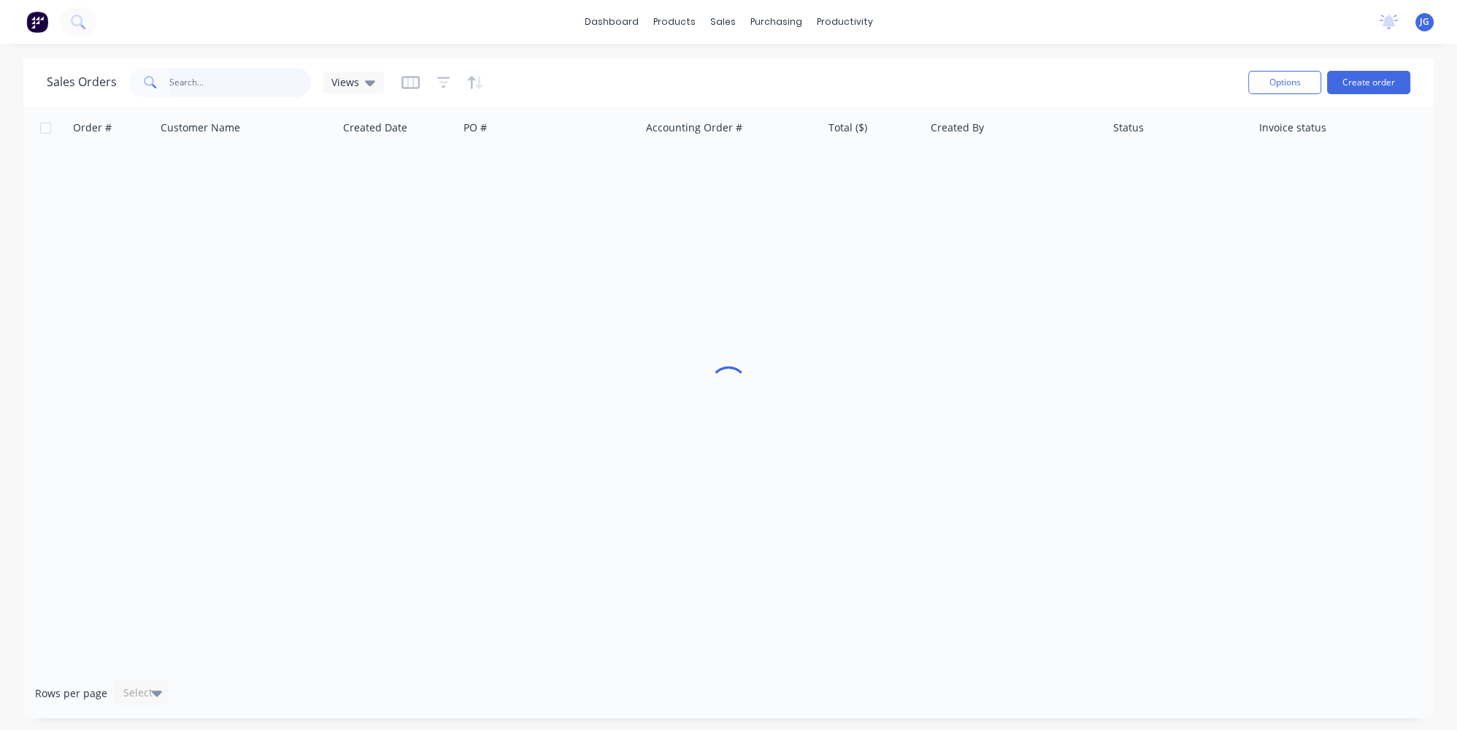
click at [196, 77] on input "text" at bounding box center [240, 82] width 142 height 29
paste input "0402354510"
click at [171, 81] on input "0402354510" at bounding box center [240, 82] width 142 height 29
type input "402354510"
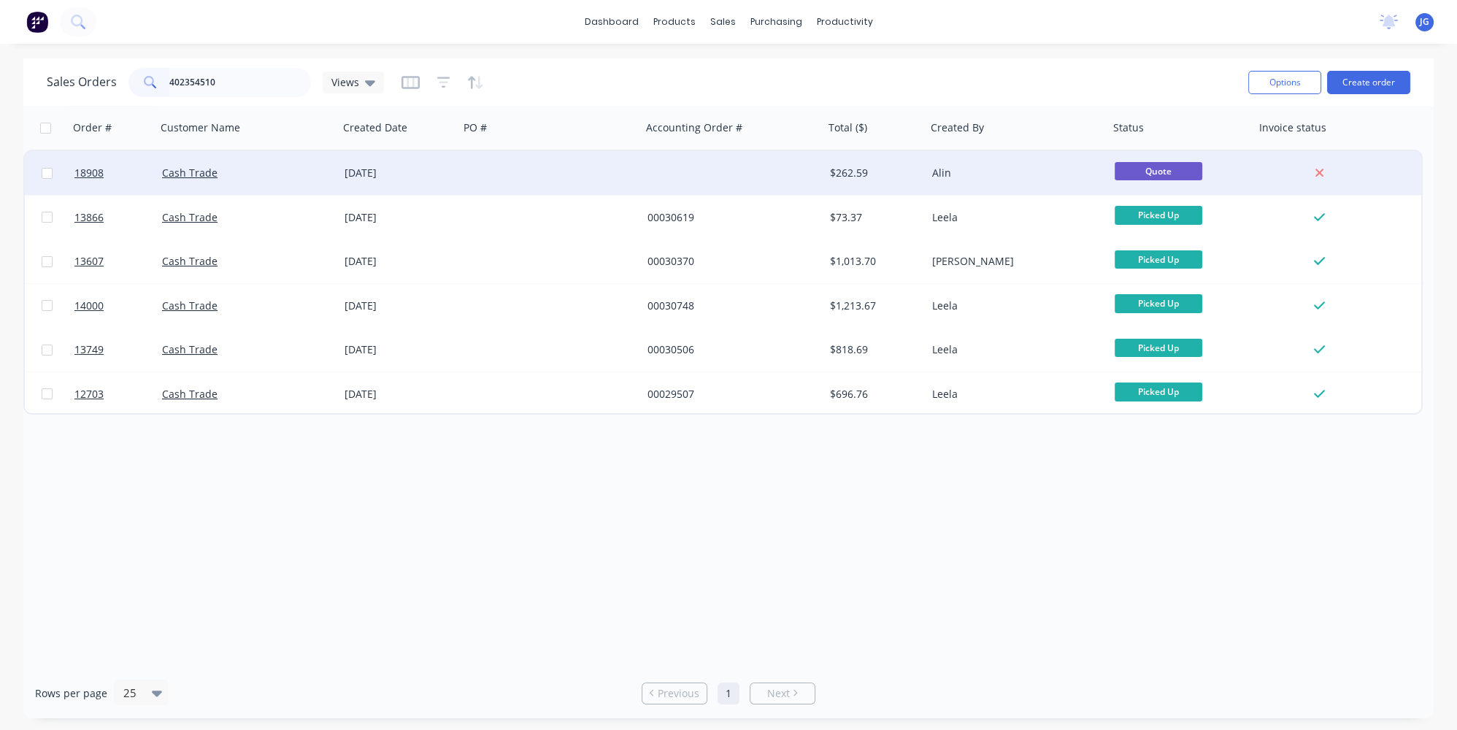
click at [550, 163] on div at bounding box center [550, 173] width 182 height 44
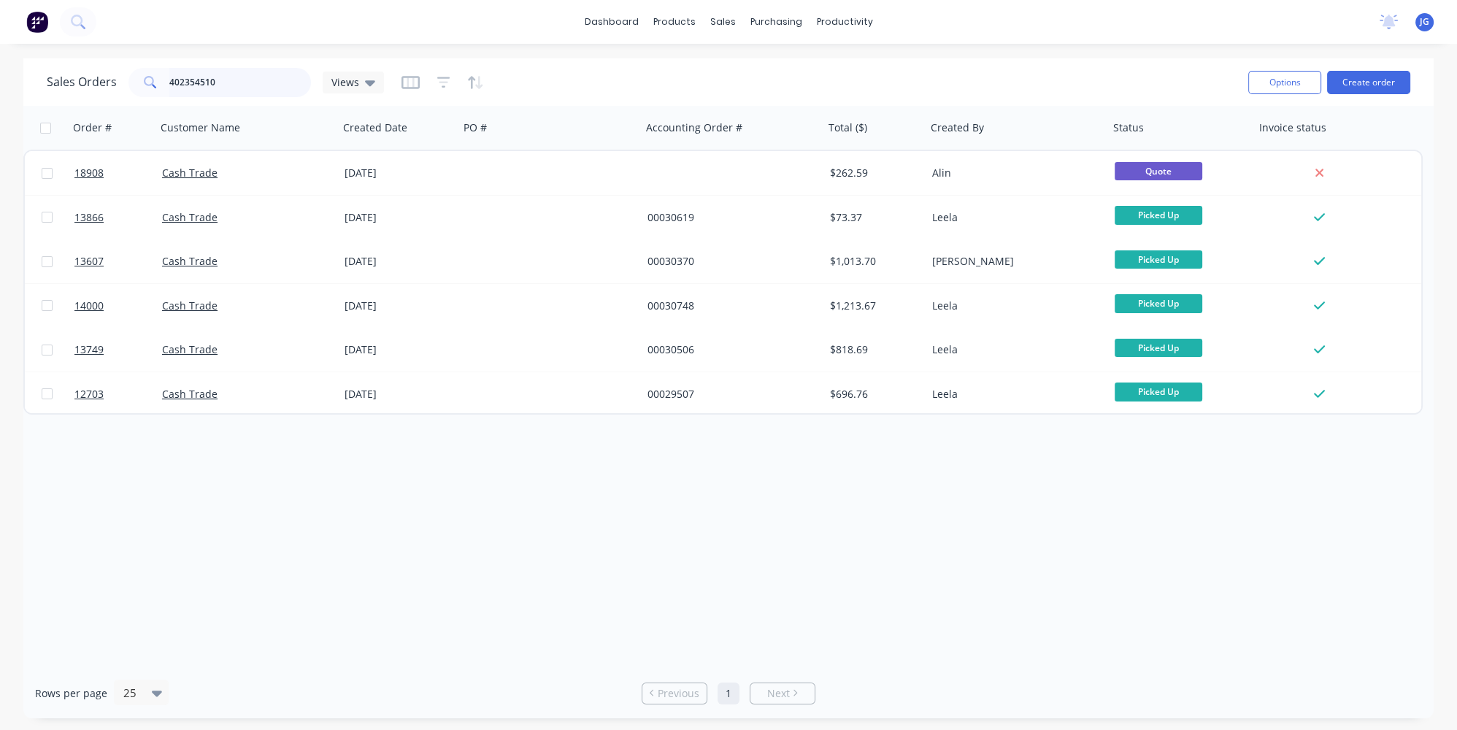
click at [239, 80] on input "402354510" at bounding box center [240, 82] width 142 height 29
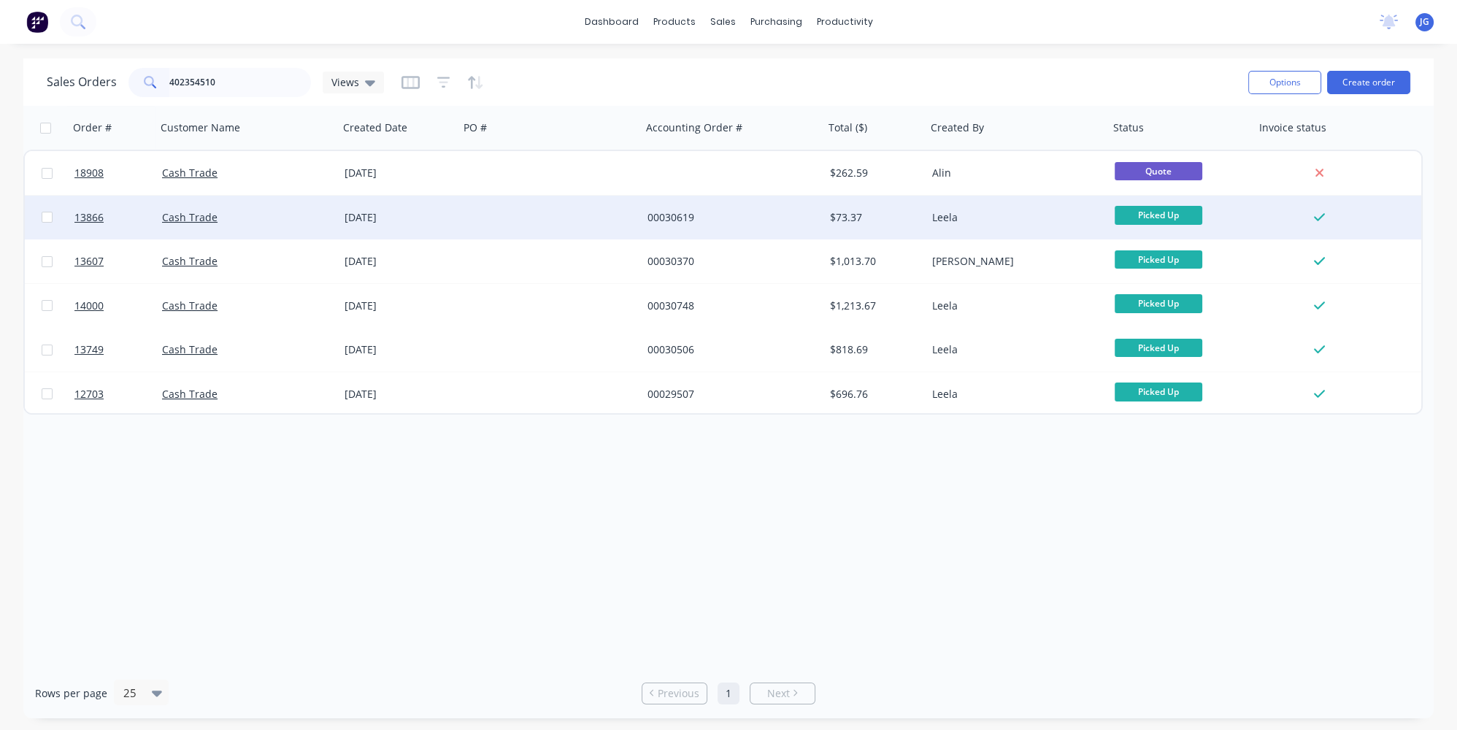
click at [313, 210] on div "Cash Trade" at bounding box center [243, 217] width 162 height 15
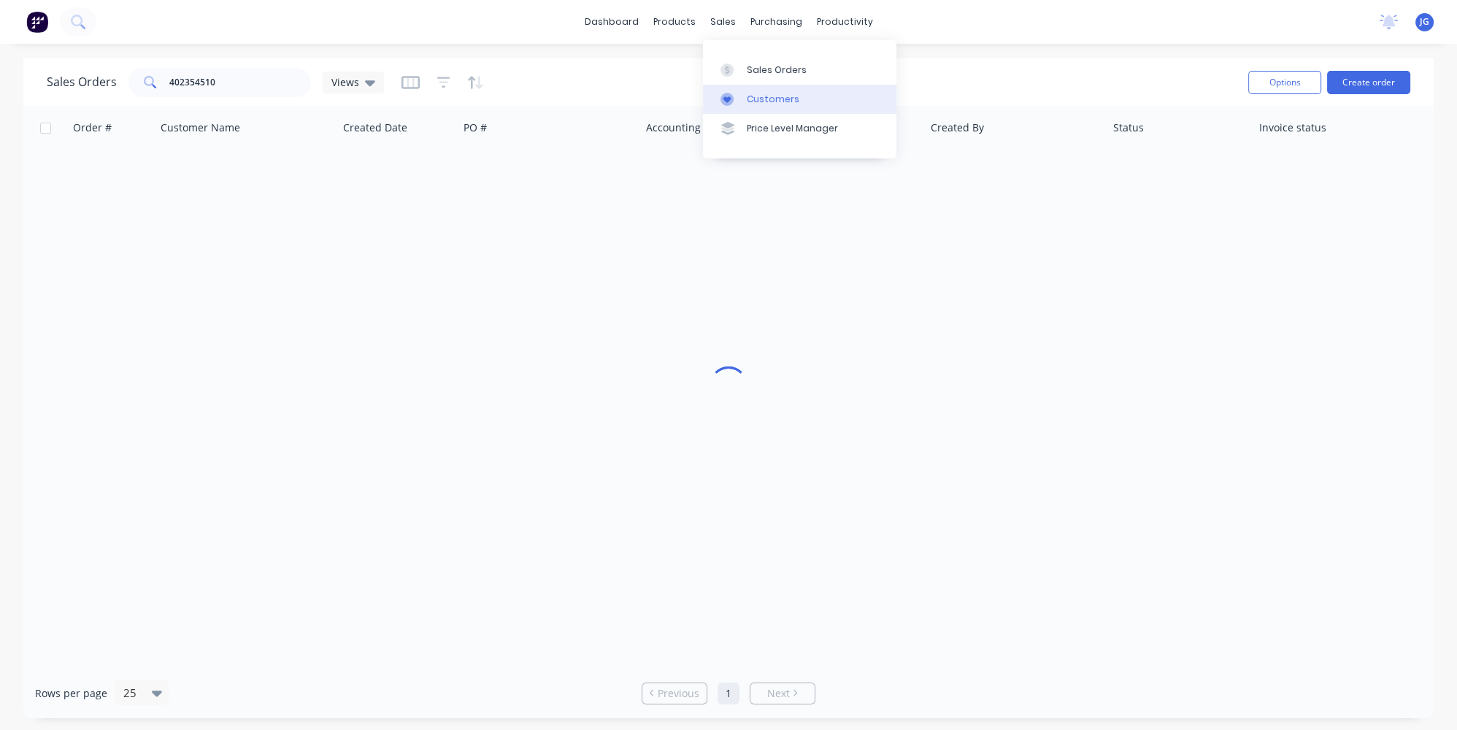
click at [742, 96] on div at bounding box center [731, 99] width 22 height 13
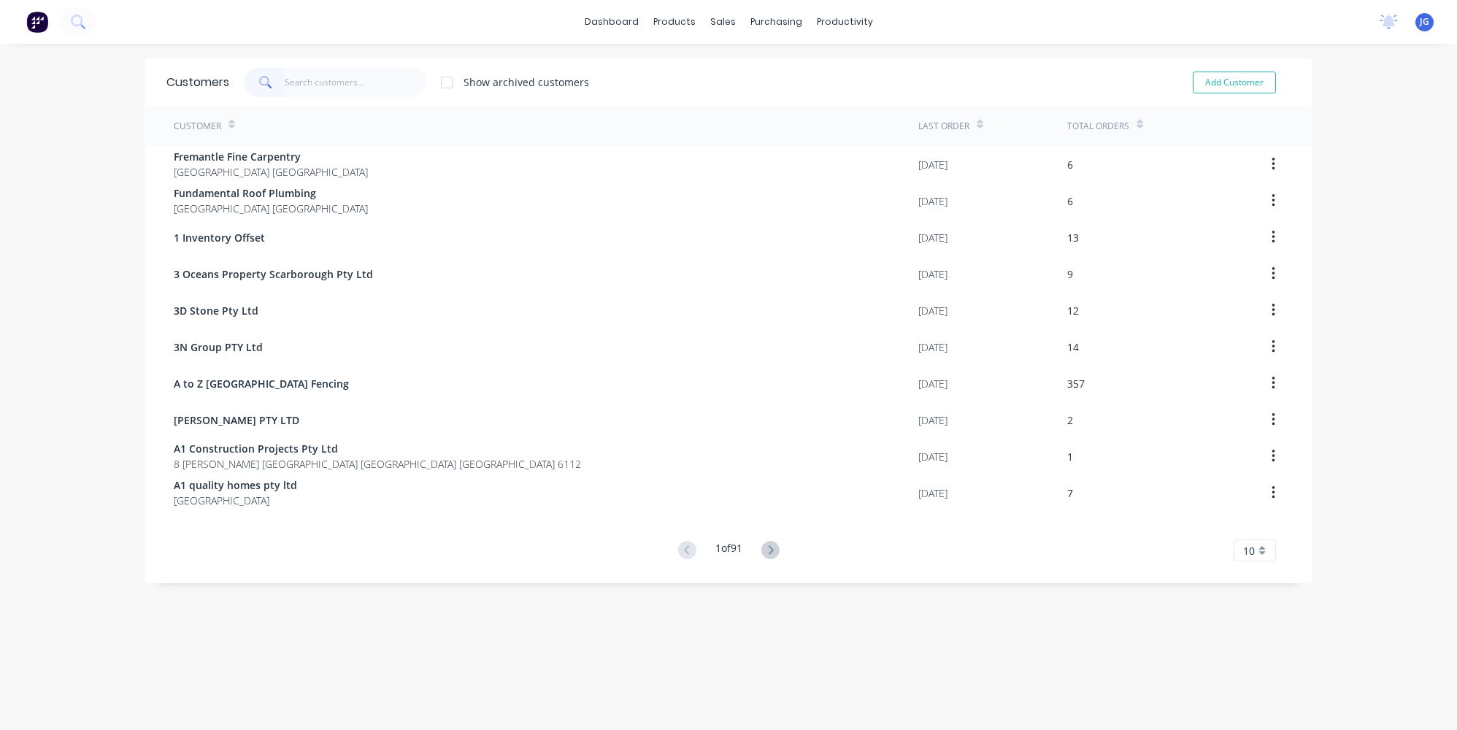
click at [315, 83] on input "text" at bounding box center [356, 82] width 142 height 29
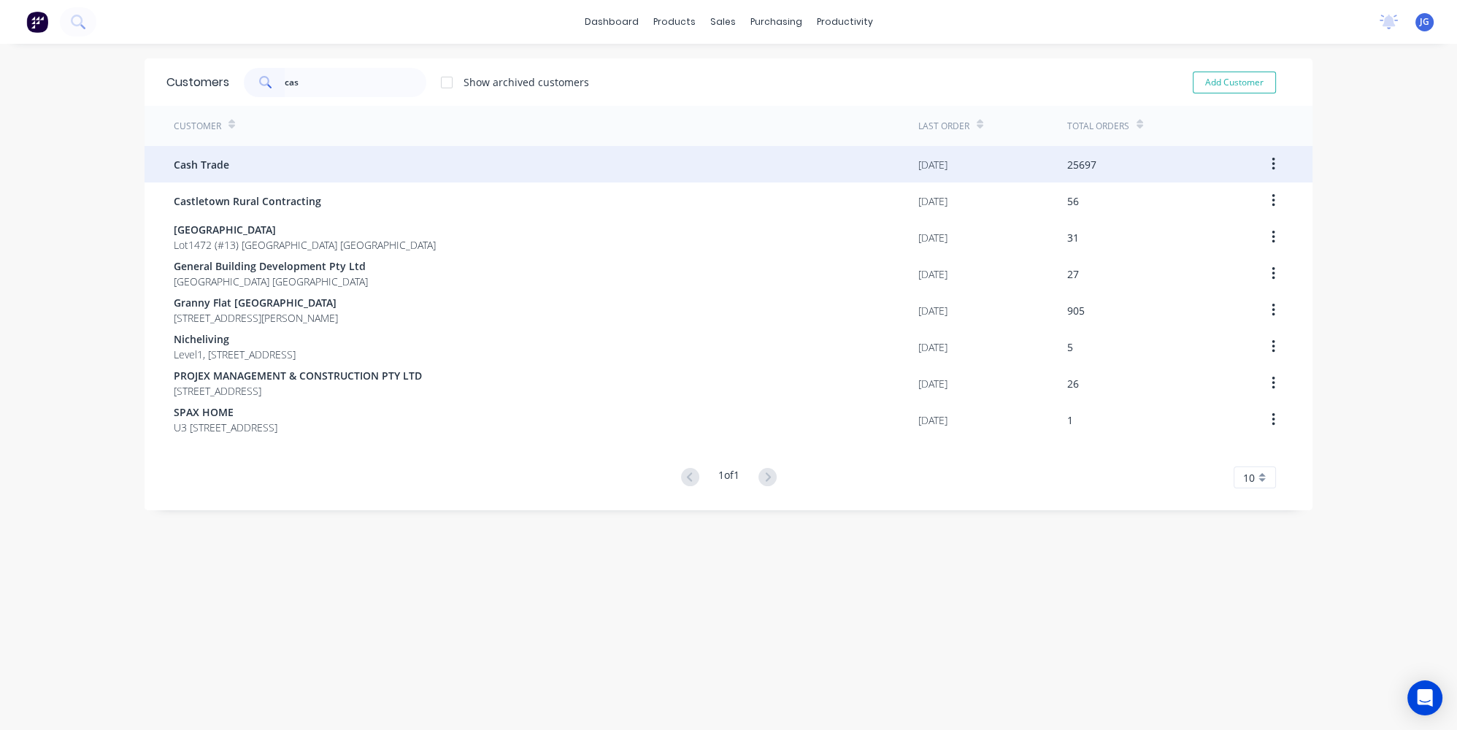
type input "cas"
click at [265, 155] on div "Cash Trade" at bounding box center [546, 164] width 744 height 36
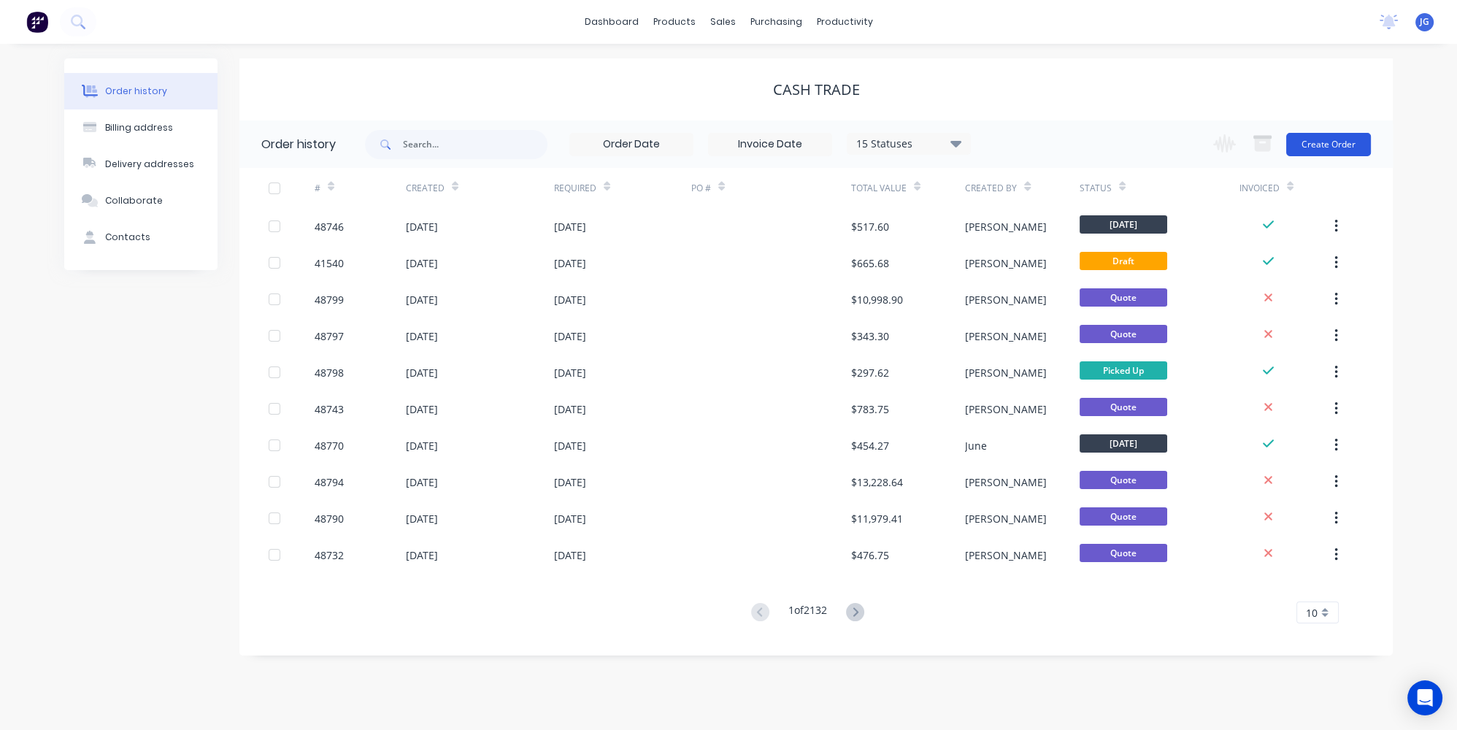
click at [1298, 141] on button "Create Order" at bounding box center [1328, 144] width 85 height 23
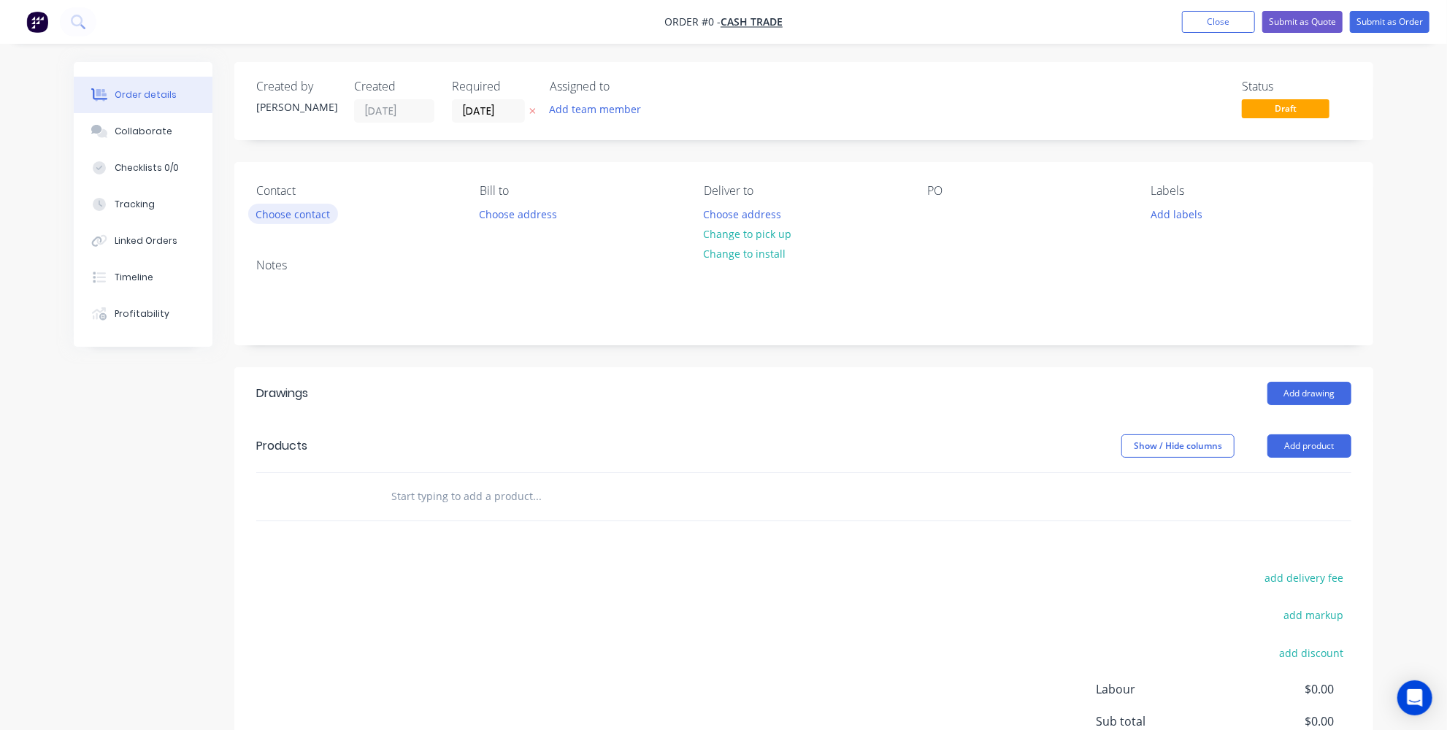
click at [313, 219] on button "Choose contact" at bounding box center [293, 214] width 90 height 20
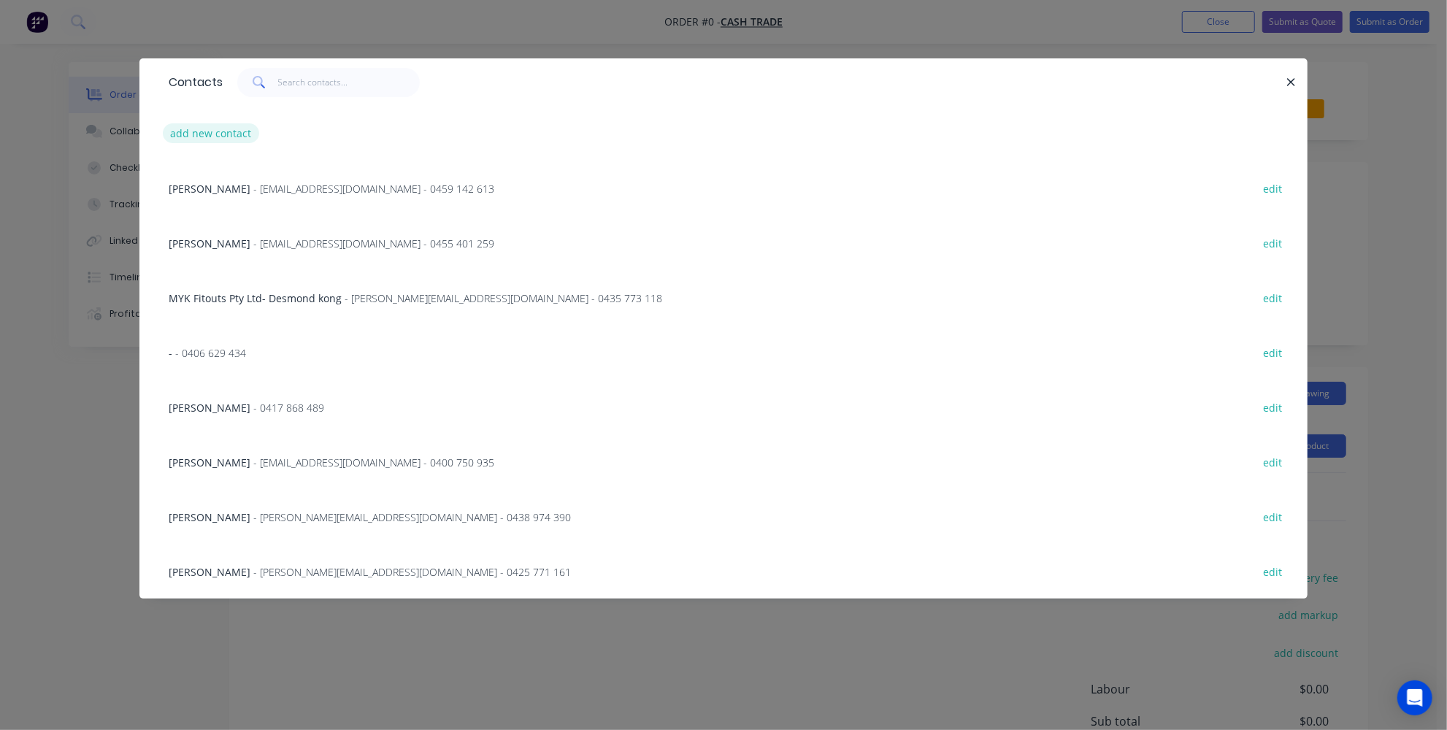
click at [196, 126] on button "add new contact" at bounding box center [211, 133] width 96 height 20
select select "AU"
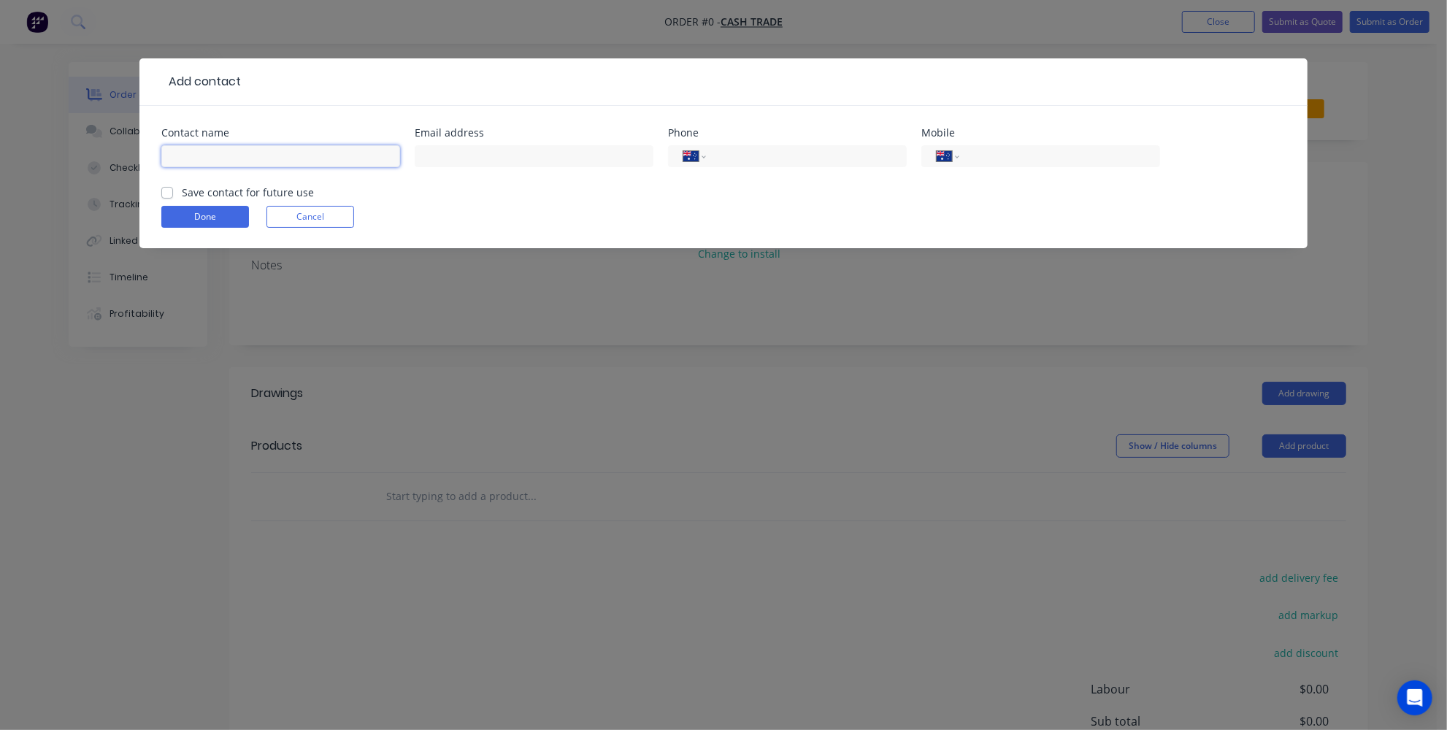
click at [240, 158] on input "text" at bounding box center [280, 156] width 239 height 22
type input "sim"
click at [320, 162] on input "sim" at bounding box center [280, 156] width 239 height 22
drag, startPoint x: 320, startPoint y: 162, endPoint x: 115, endPoint y: 155, distance: 205.2
click at [116, 159] on div "Add contact Contact name sim Email address Phone International Afghanistan Ålan…" at bounding box center [723, 365] width 1447 height 730
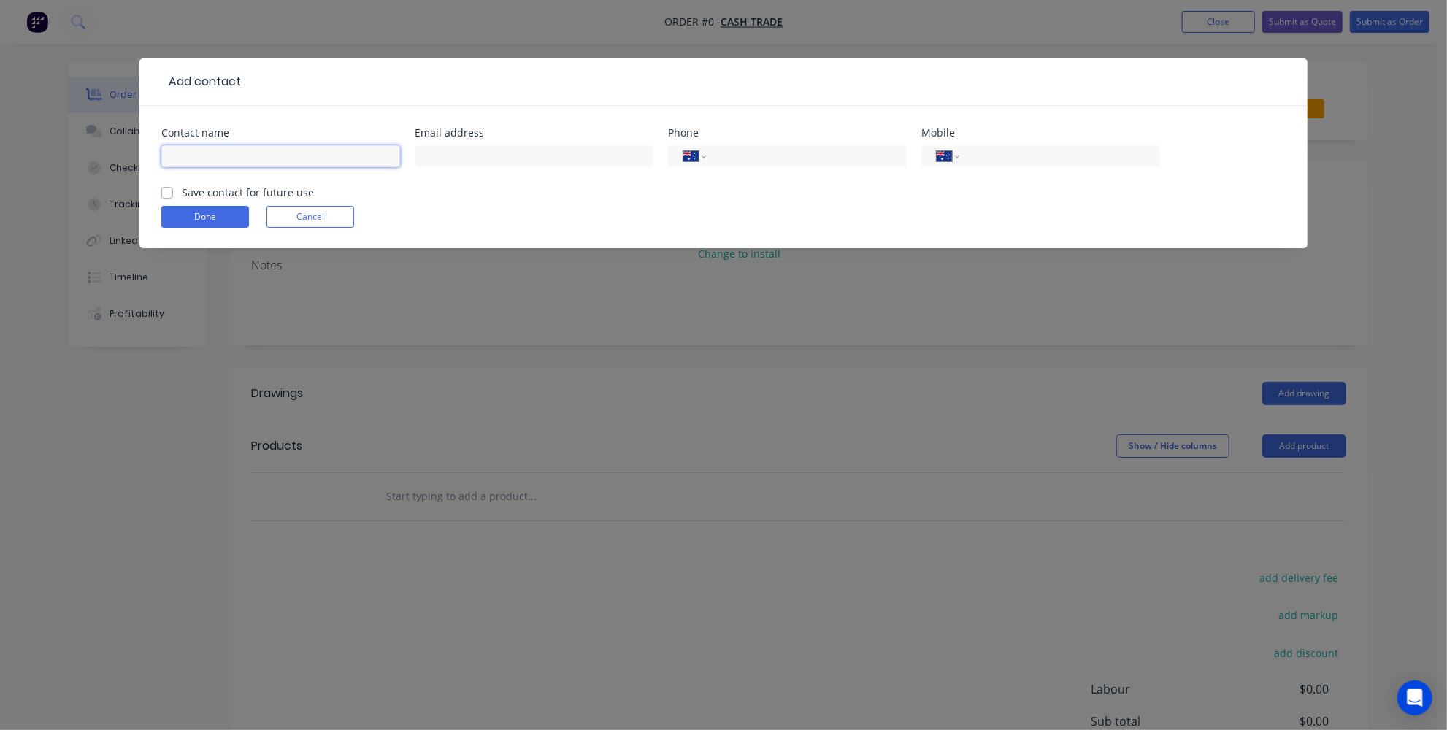
paste input "Simon Pham"
type input "Simon Pham"
click at [739, 149] on input "tel" at bounding box center [803, 156] width 175 height 17
paste input "0402 354 510"
type input "0402 354 510"
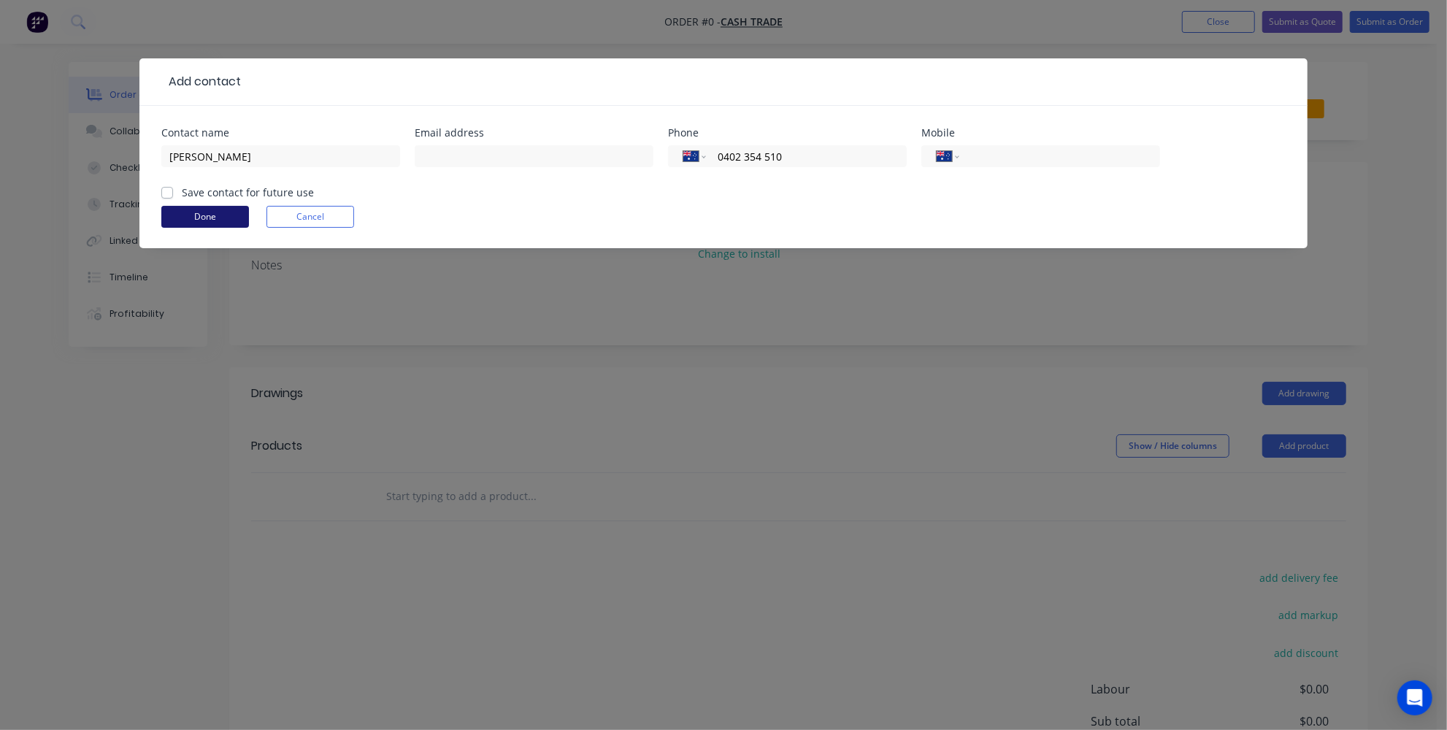
click at [236, 212] on button "Done" at bounding box center [205, 217] width 88 height 22
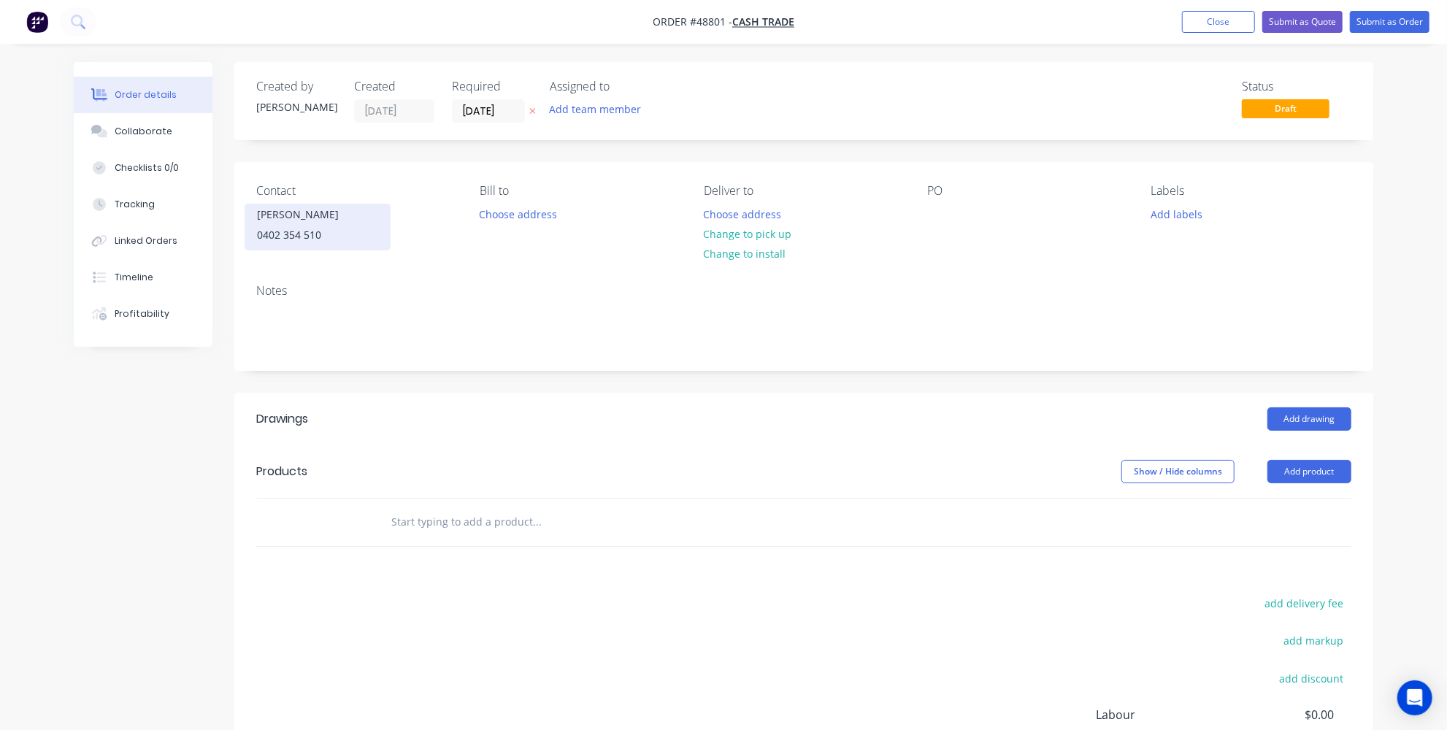
click at [295, 219] on div "Simon Pham" at bounding box center [317, 214] width 121 height 20
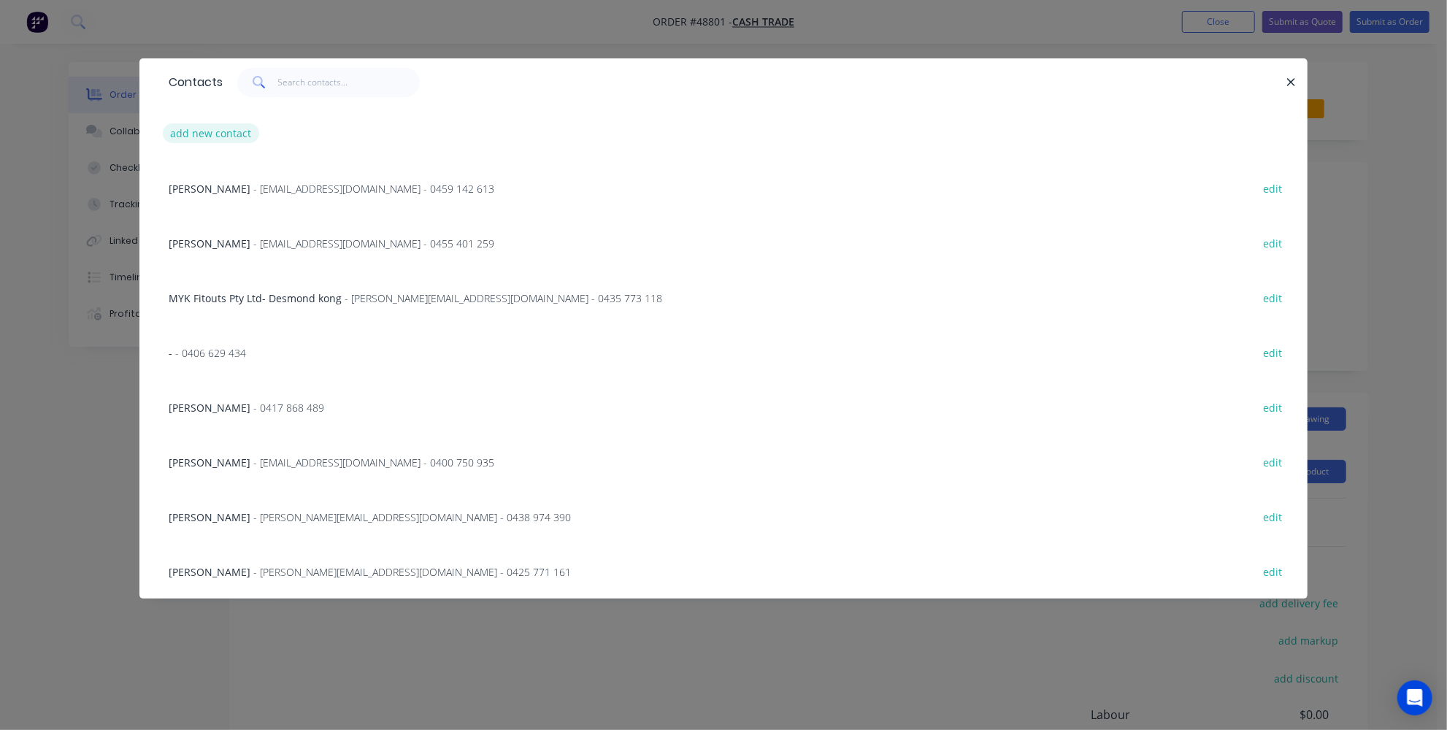
click at [223, 129] on button "add new contact" at bounding box center [211, 133] width 96 height 20
select select "AU"
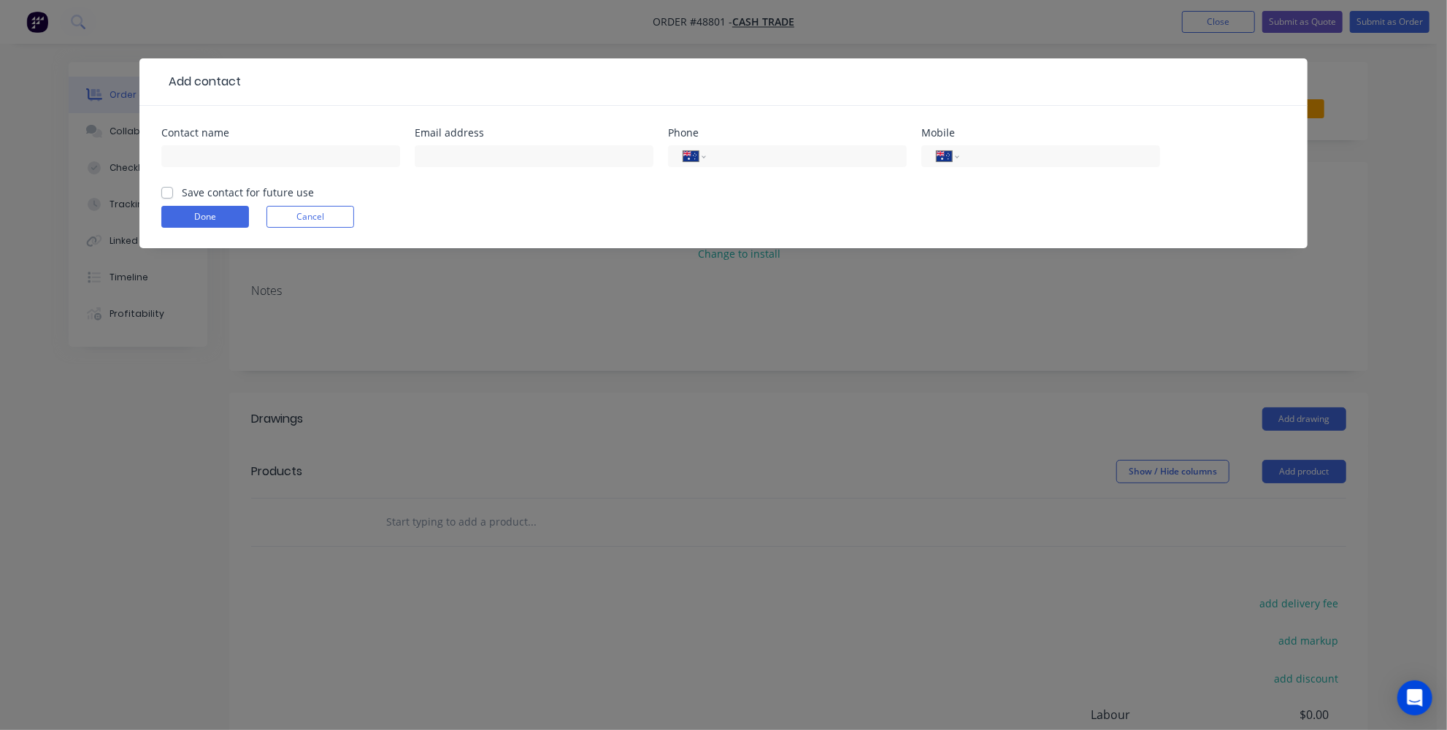
click at [255, 169] on div at bounding box center [280, 163] width 239 height 43
click at [250, 157] on input "text" at bounding box center [280, 156] width 239 height 22
type input "Simon Pham"
drag, startPoint x: 720, startPoint y: 148, endPoint x: 598, endPoint y: 93, distance: 133.6
click at [720, 148] on input "tel" at bounding box center [803, 156] width 175 height 17
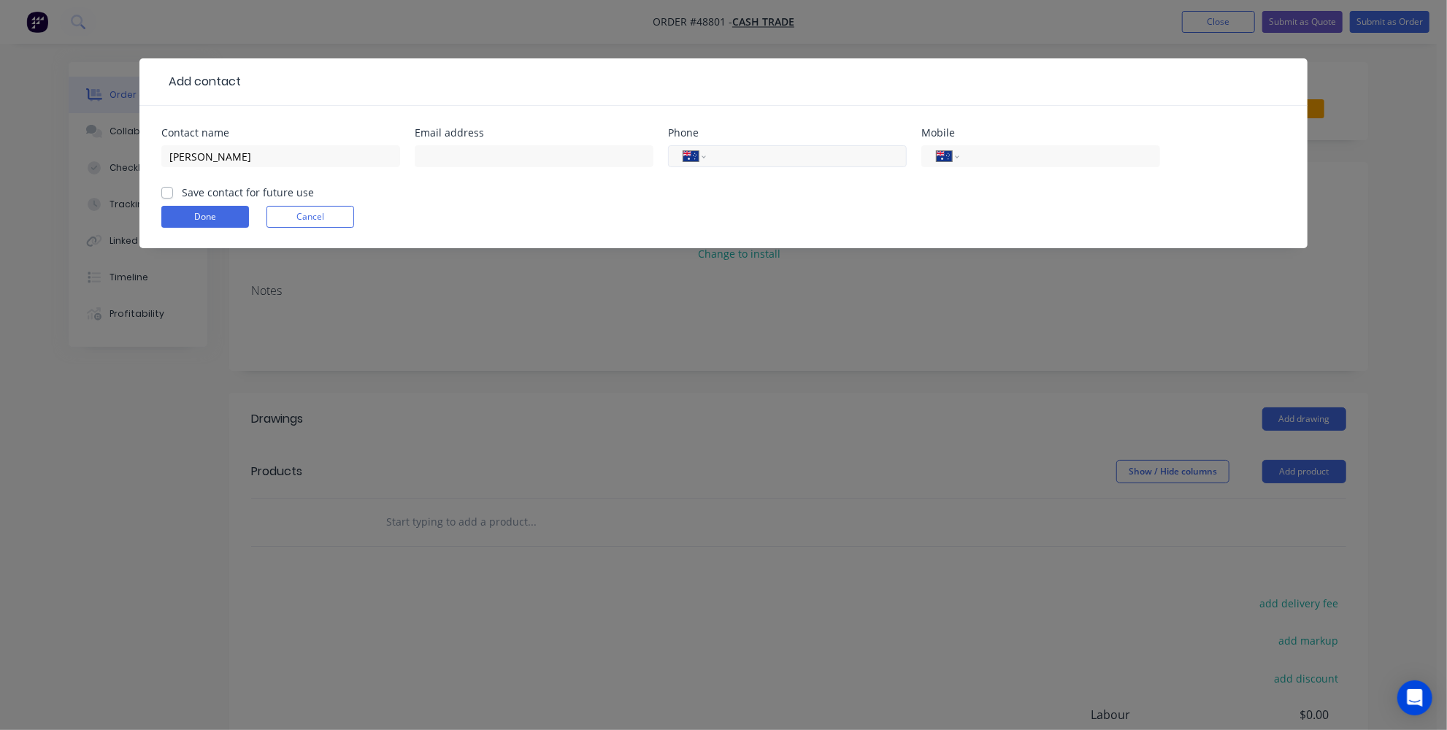
paste input "0402 354 510"
type input "0402 354 510"
click at [591, 165] on input "text" at bounding box center [534, 156] width 239 height 22
paste input "simon@gvsconstruction.com.au"
type input "simon@gvsconstruction.com.au"
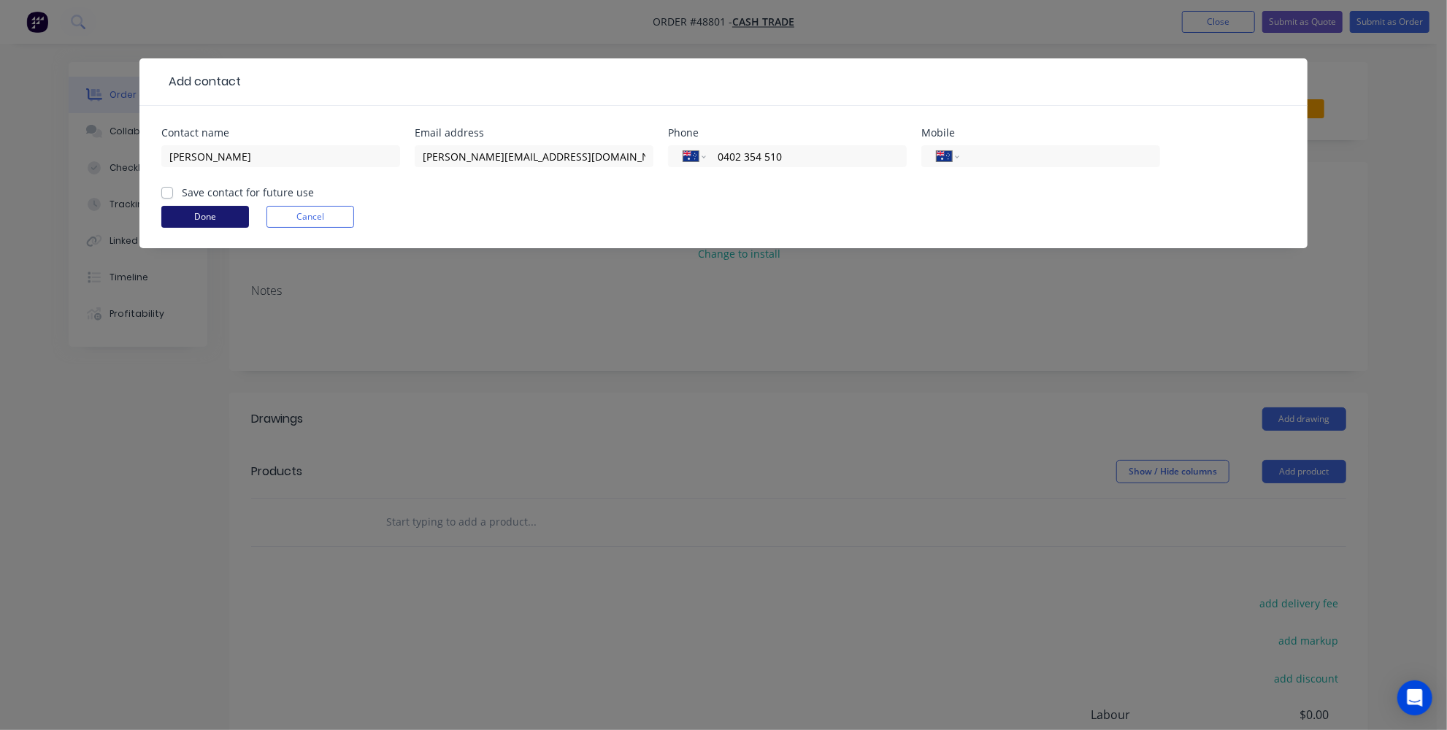
click at [190, 218] on button "Done" at bounding box center [205, 217] width 88 height 22
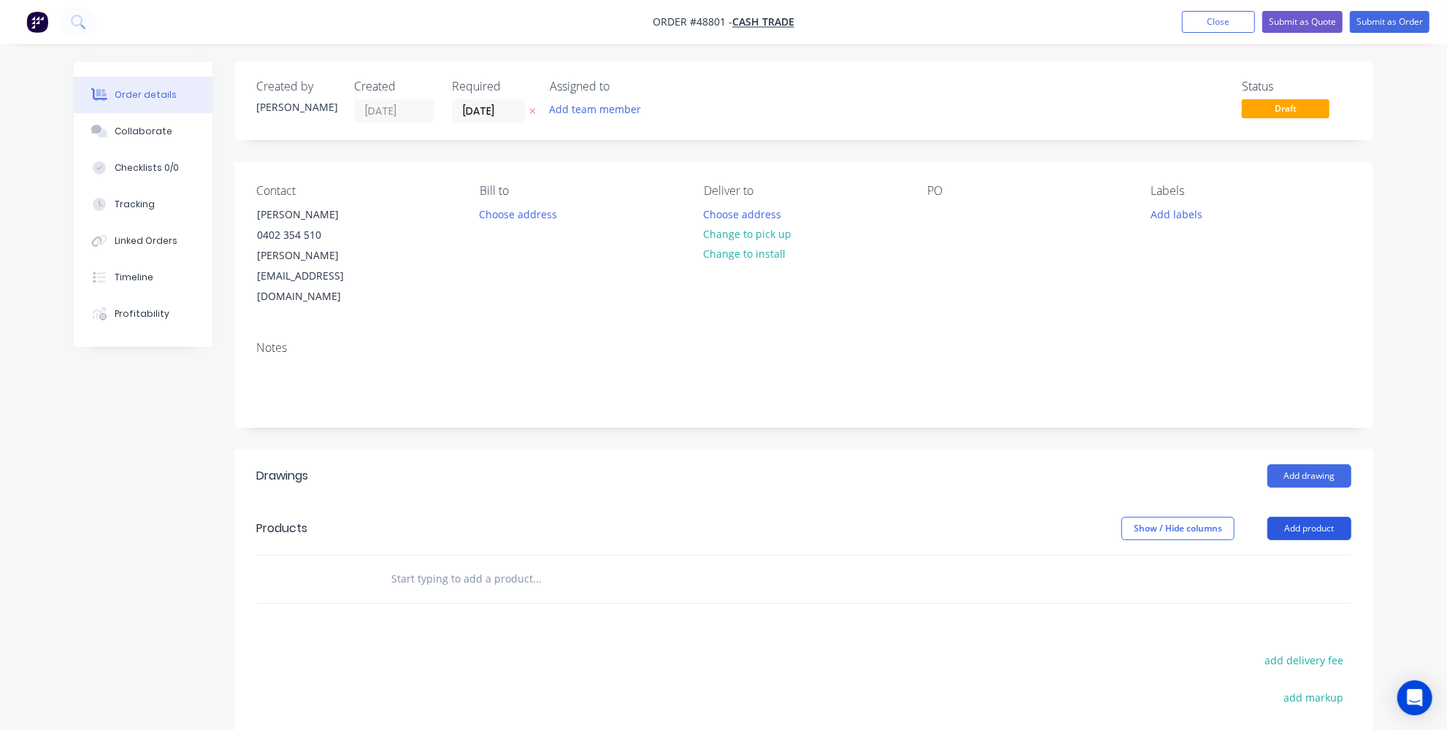
click at [1287, 517] on button "Add product" at bounding box center [1309, 528] width 84 height 23
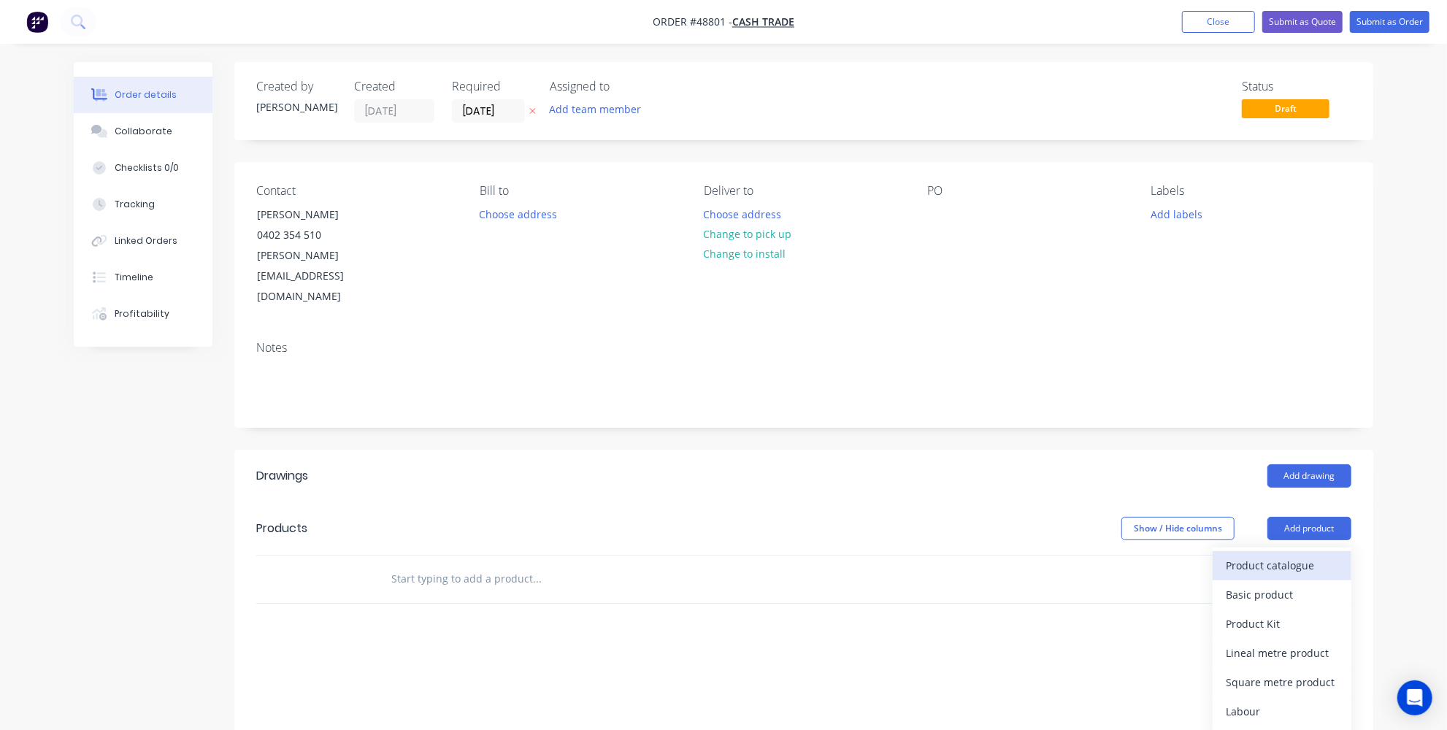
click at [1332, 555] on div "Product catalogue" at bounding box center [1281, 565] width 112 height 21
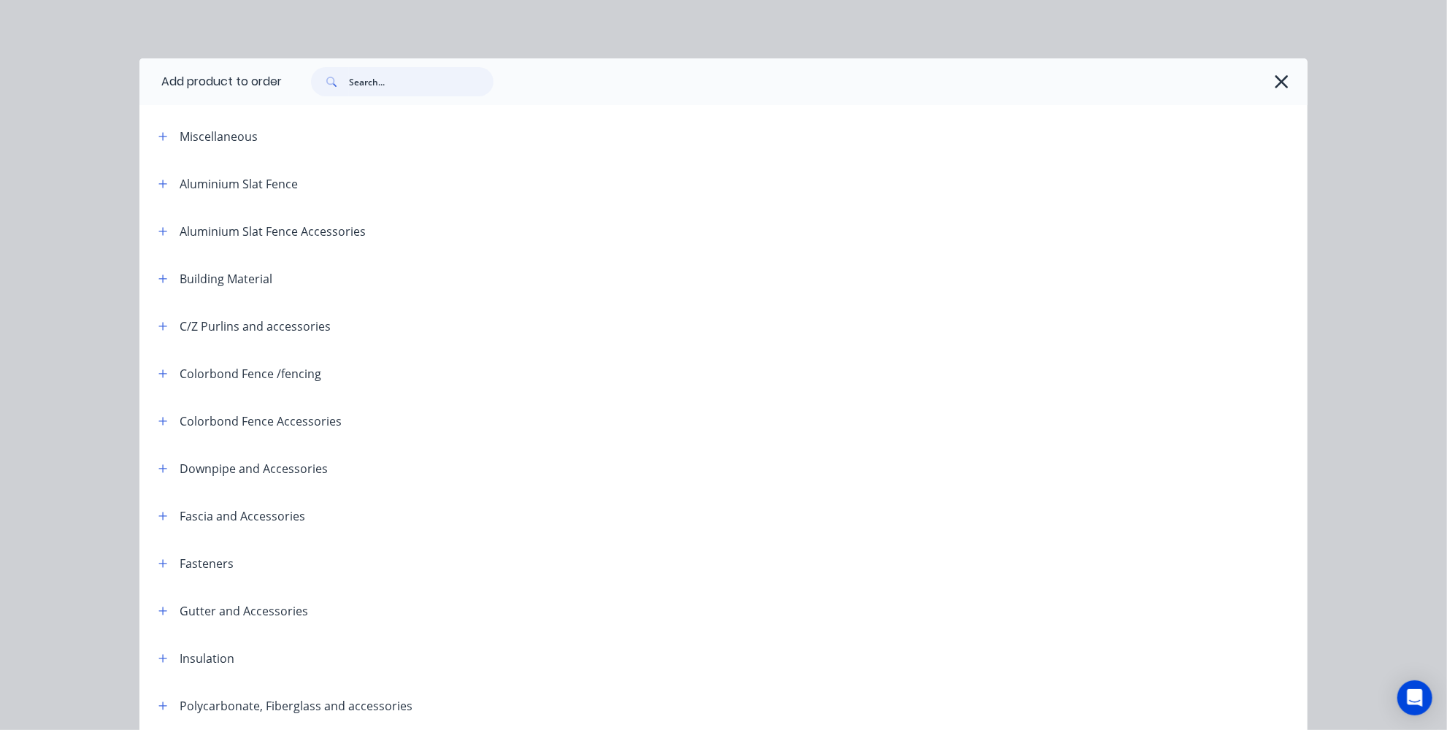
click at [373, 88] on input "text" at bounding box center [421, 81] width 145 height 29
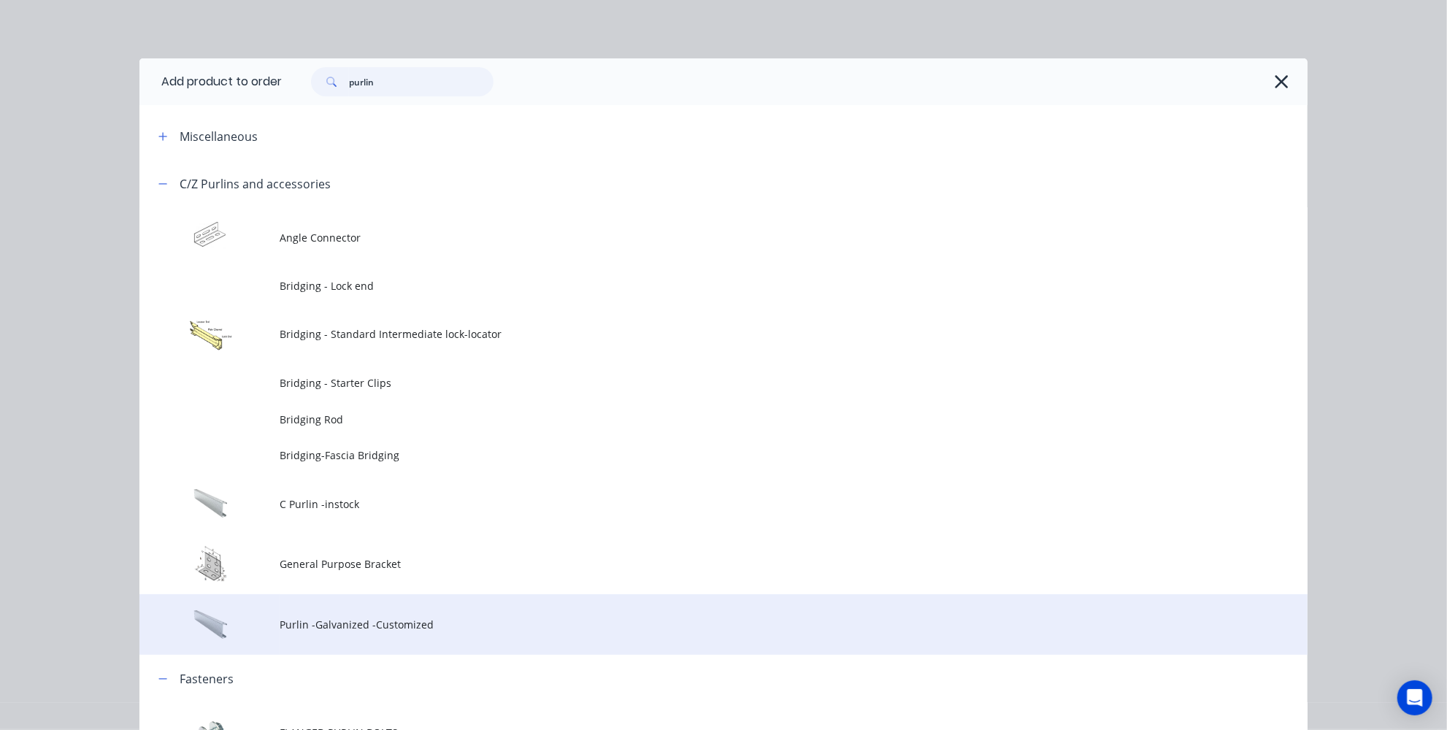
type input "purlin"
click at [307, 617] on span "Purlin -Galvanized -Customized" at bounding box center [691, 624] width 822 height 15
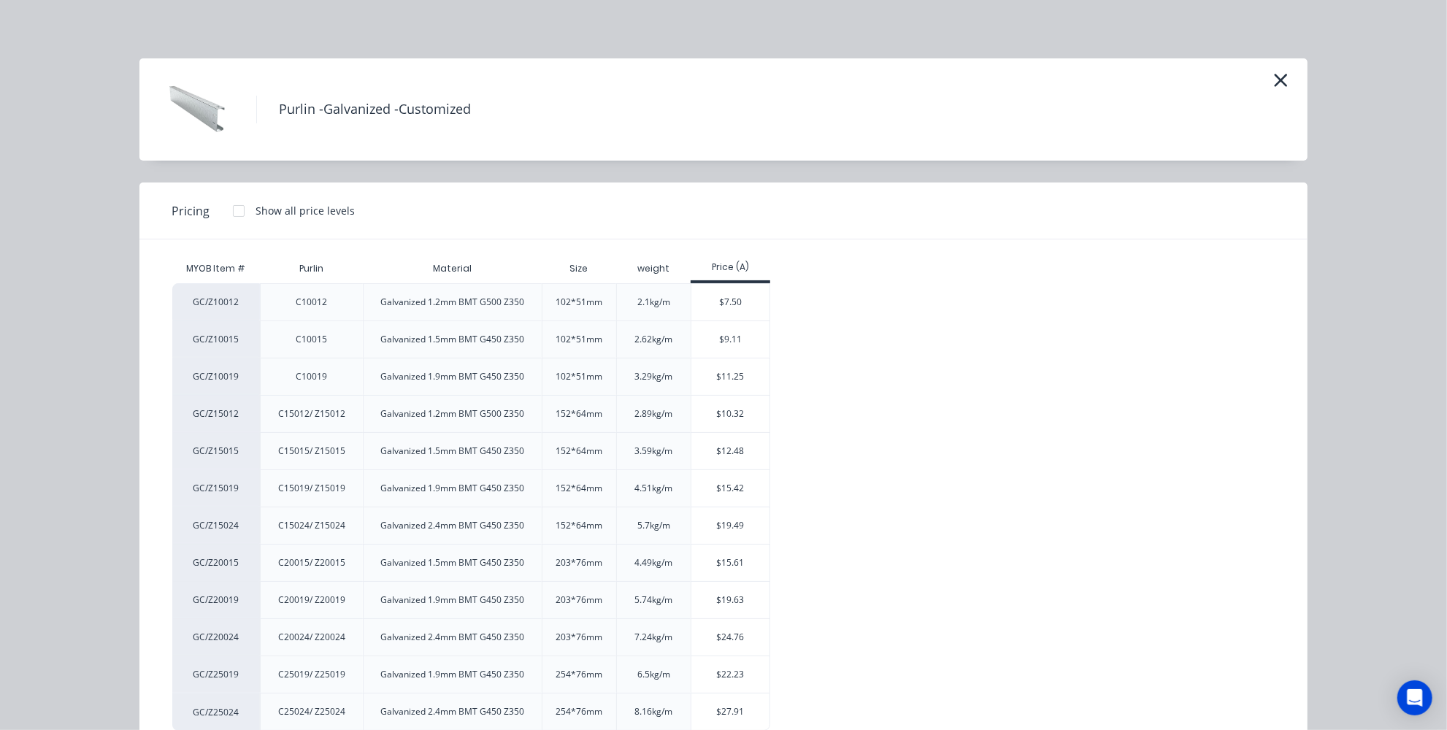
scroll to position [37, 0]
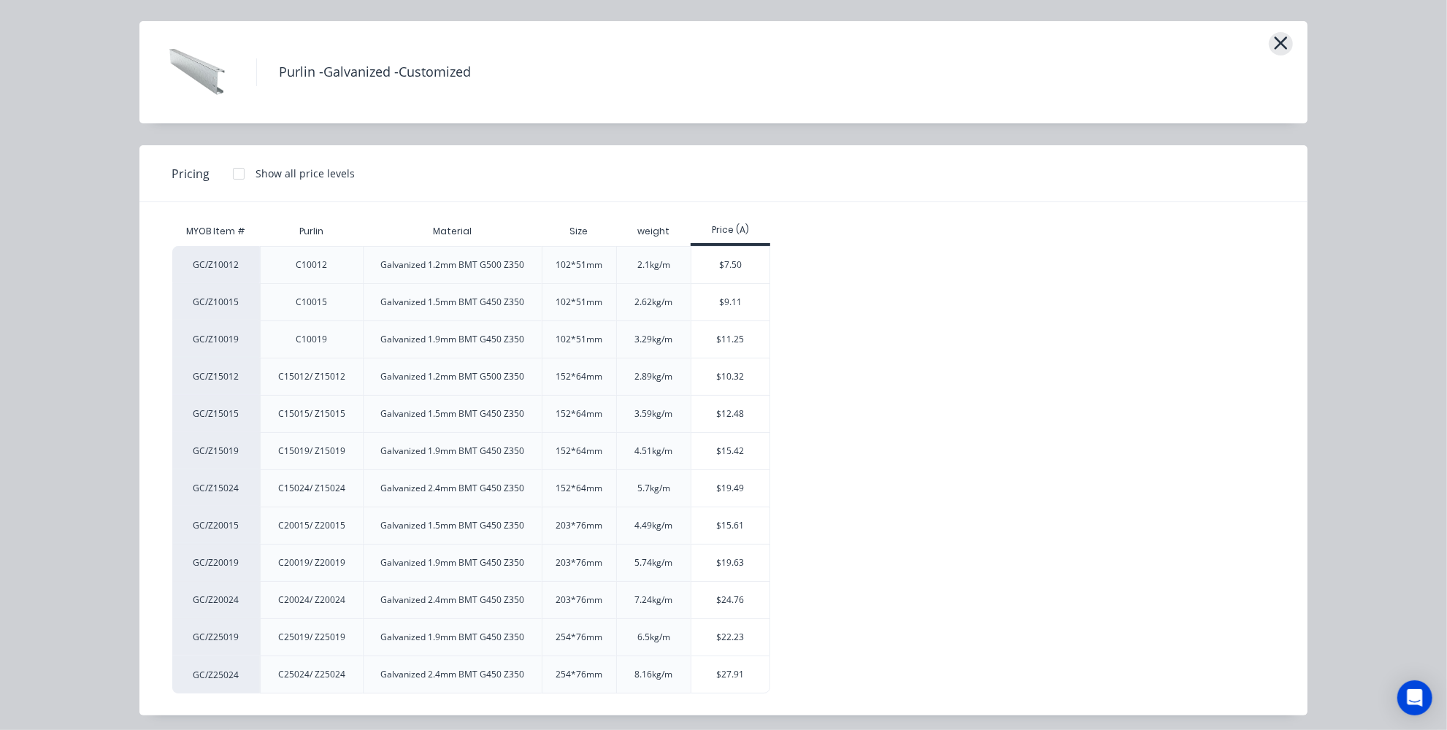
click at [1268, 41] on button "button" at bounding box center [1280, 43] width 24 height 23
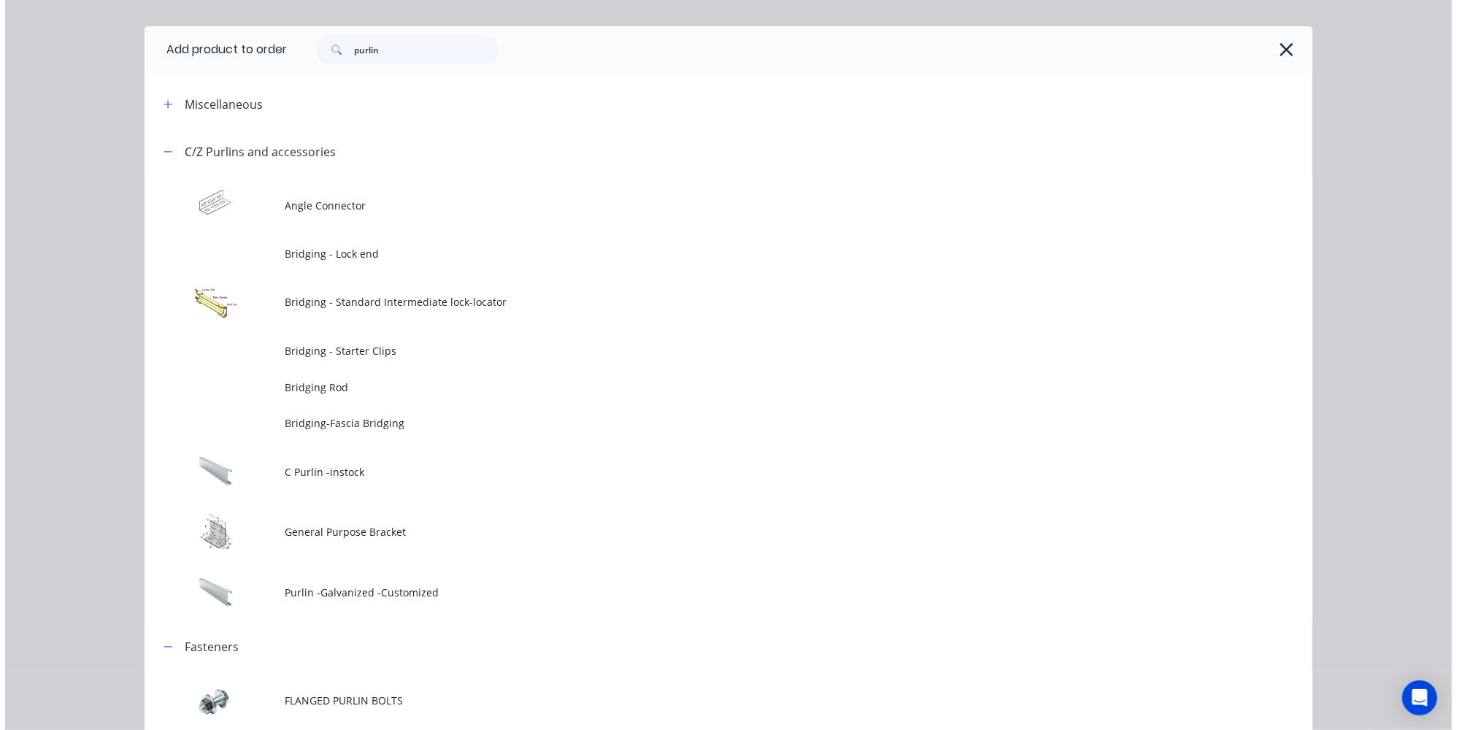
scroll to position [0, 0]
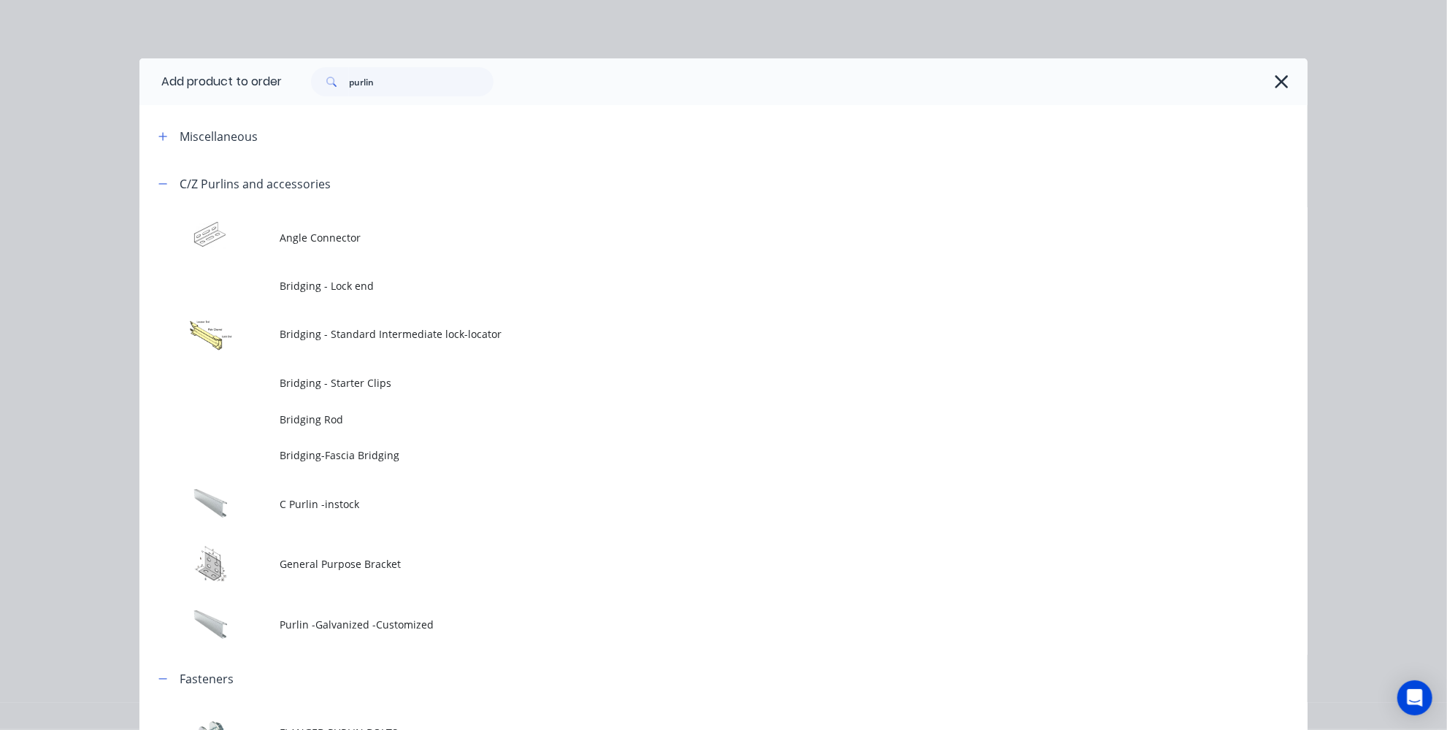
click at [1257, 81] on div "purlin" at bounding box center [787, 81] width 1011 height 29
click at [1274, 85] on icon "button" at bounding box center [1280, 81] width 13 height 13
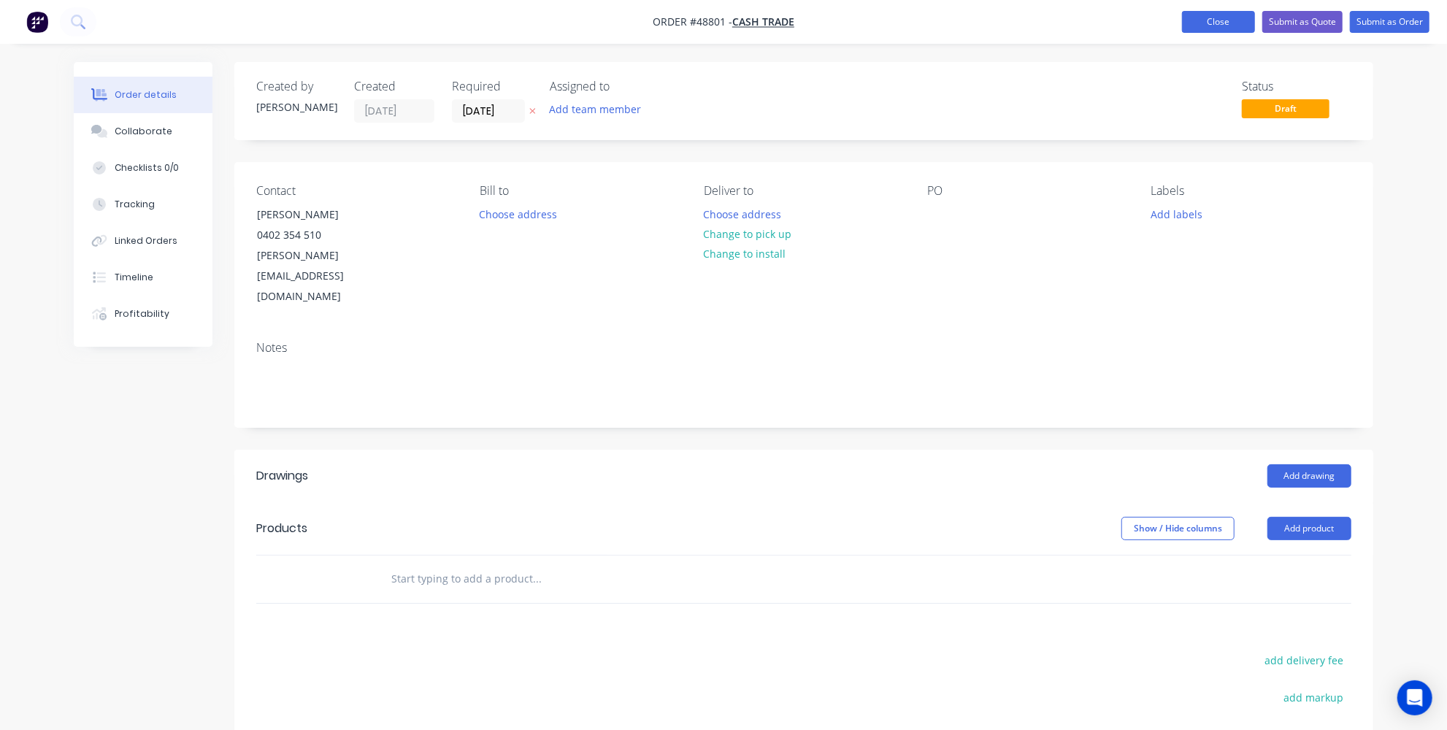
click at [1225, 26] on button "Close" at bounding box center [1218, 22] width 73 height 22
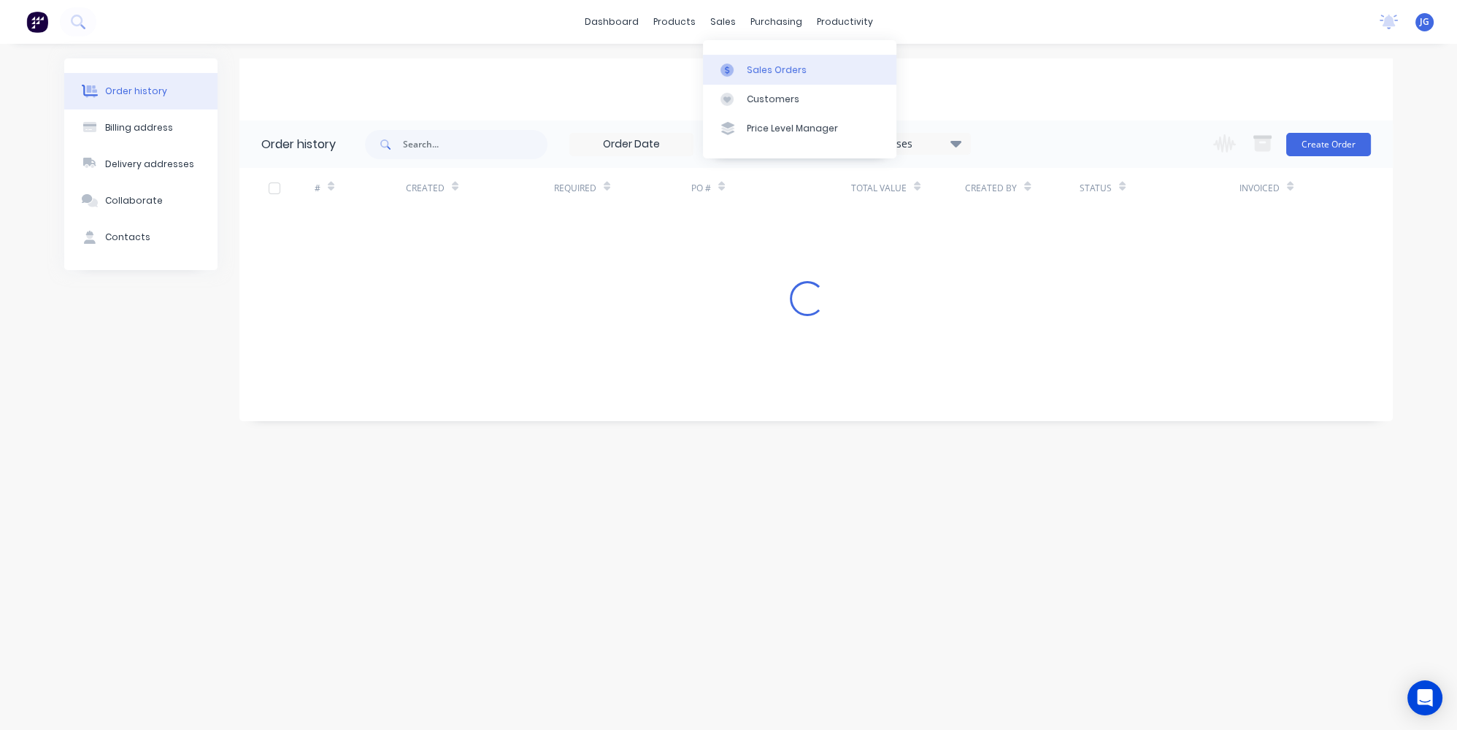
click at [739, 61] on link "Sales Orders" at bounding box center [799, 69] width 193 height 29
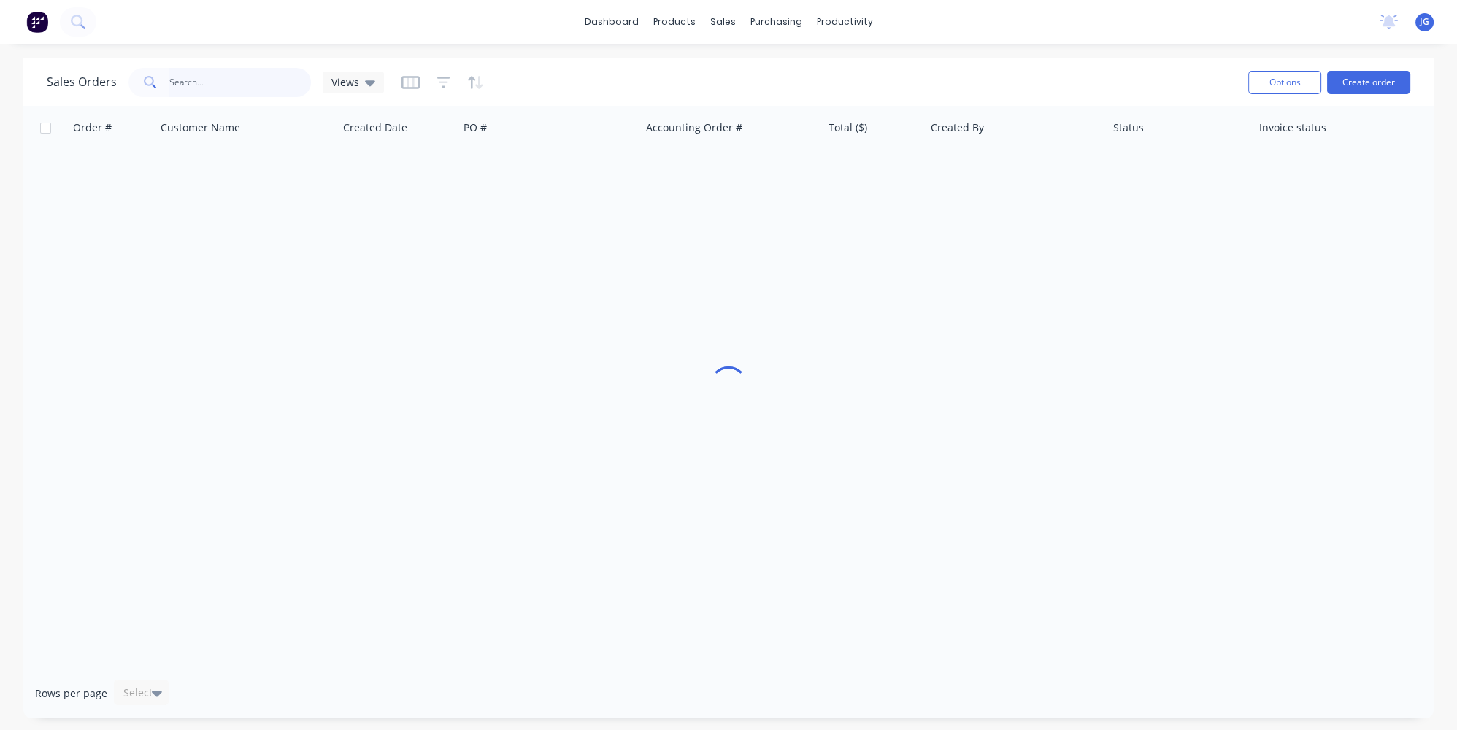
click at [255, 82] on input "text" at bounding box center [240, 82] width 142 height 29
paste input "47213"
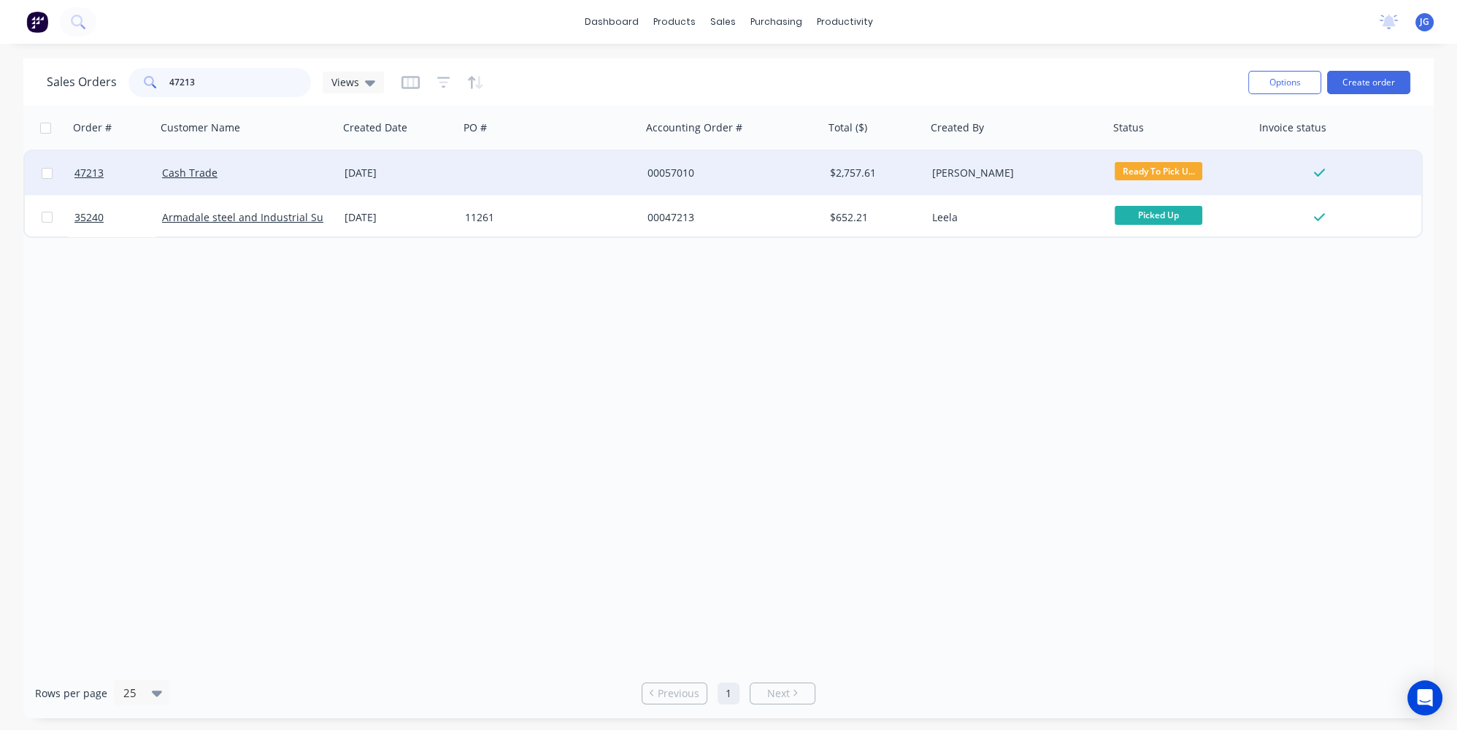
type input "47213"
click at [294, 179] on div "Cash Trade" at bounding box center [243, 173] width 162 height 15
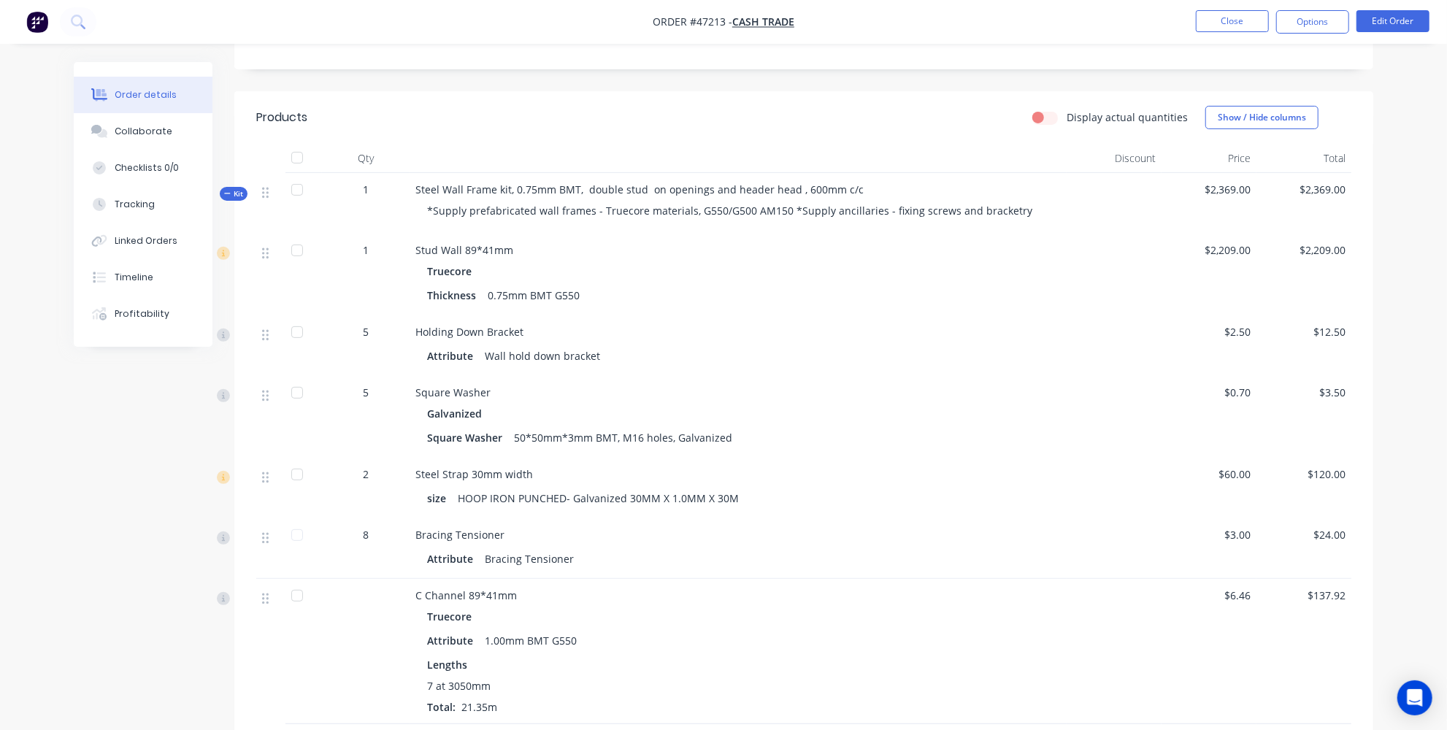
scroll to position [314, 0]
click at [1395, 18] on button "Edit Order" at bounding box center [1392, 21] width 73 height 22
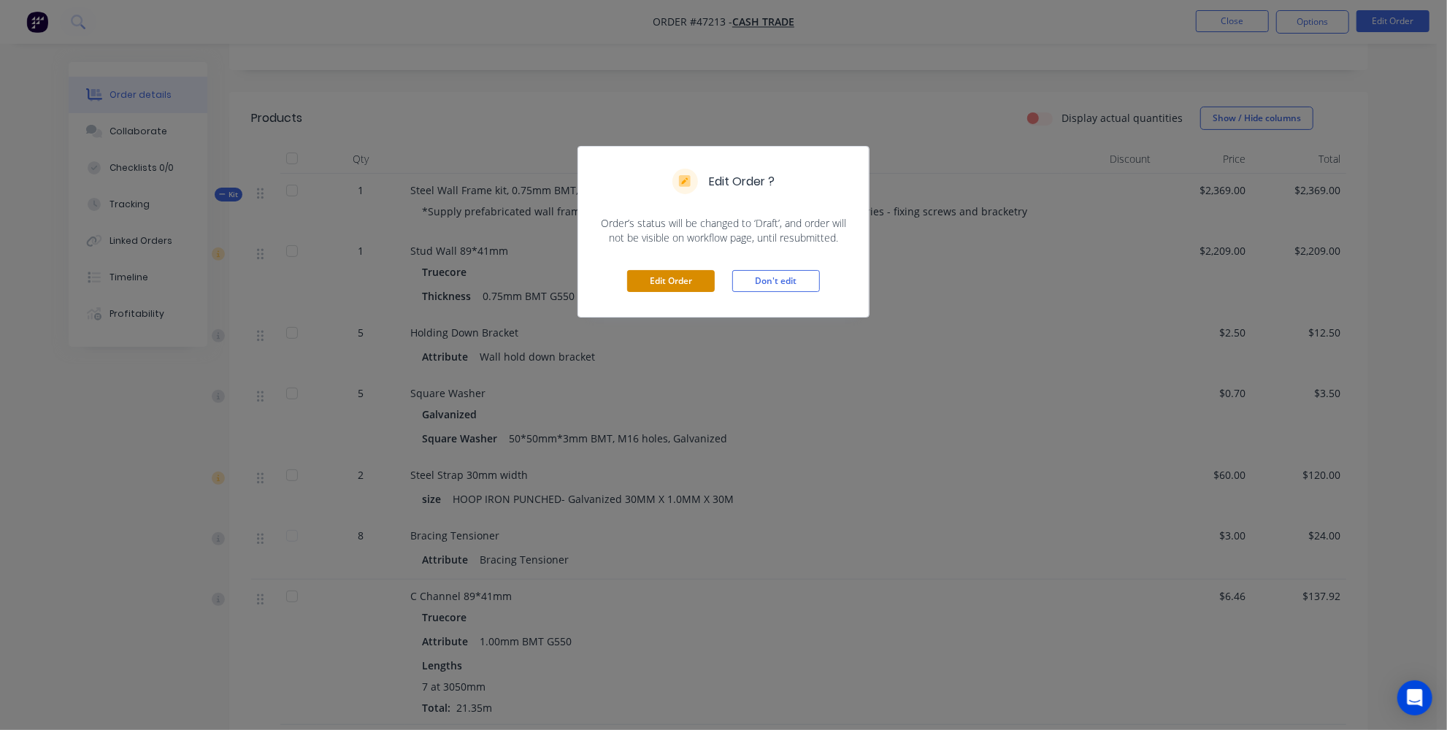
click at [652, 282] on button "Edit Order" at bounding box center [671, 281] width 88 height 22
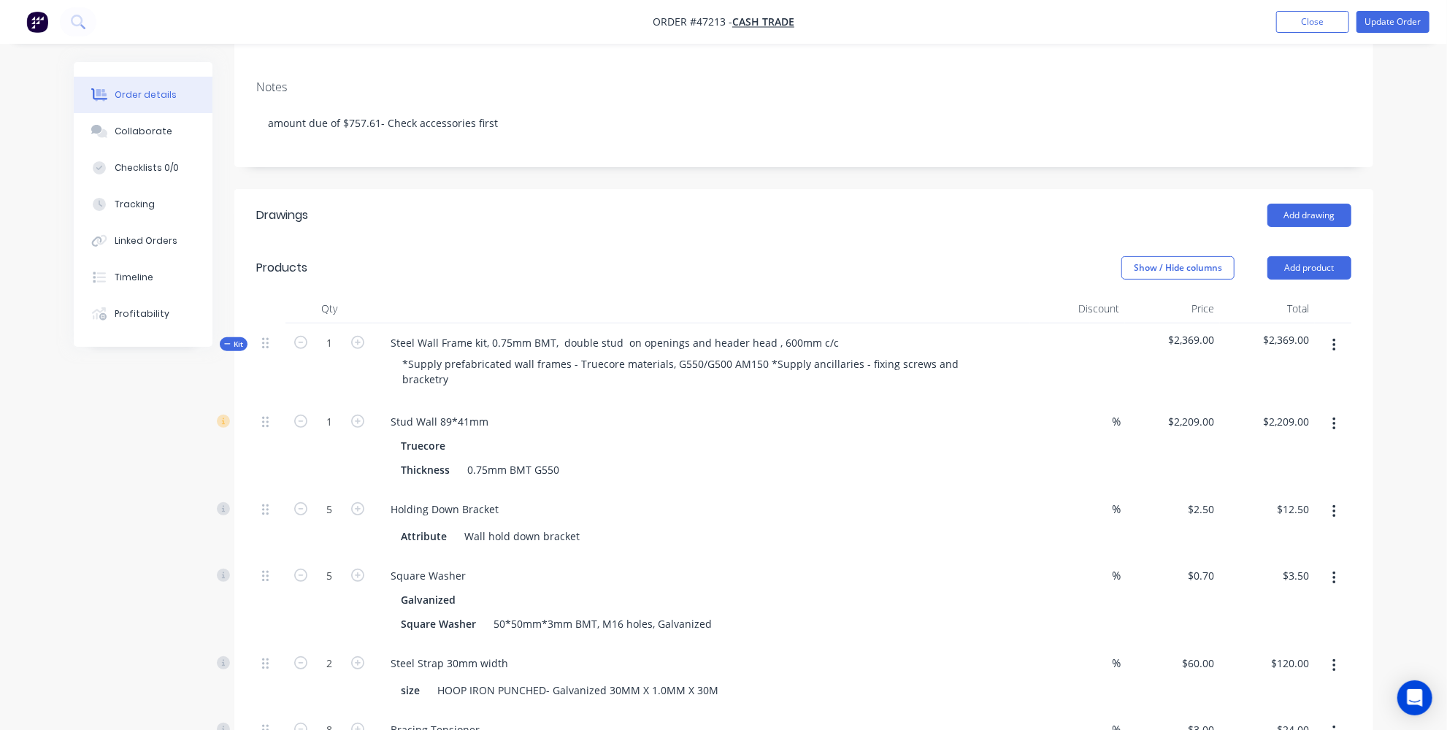
scroll to position [265, 0]
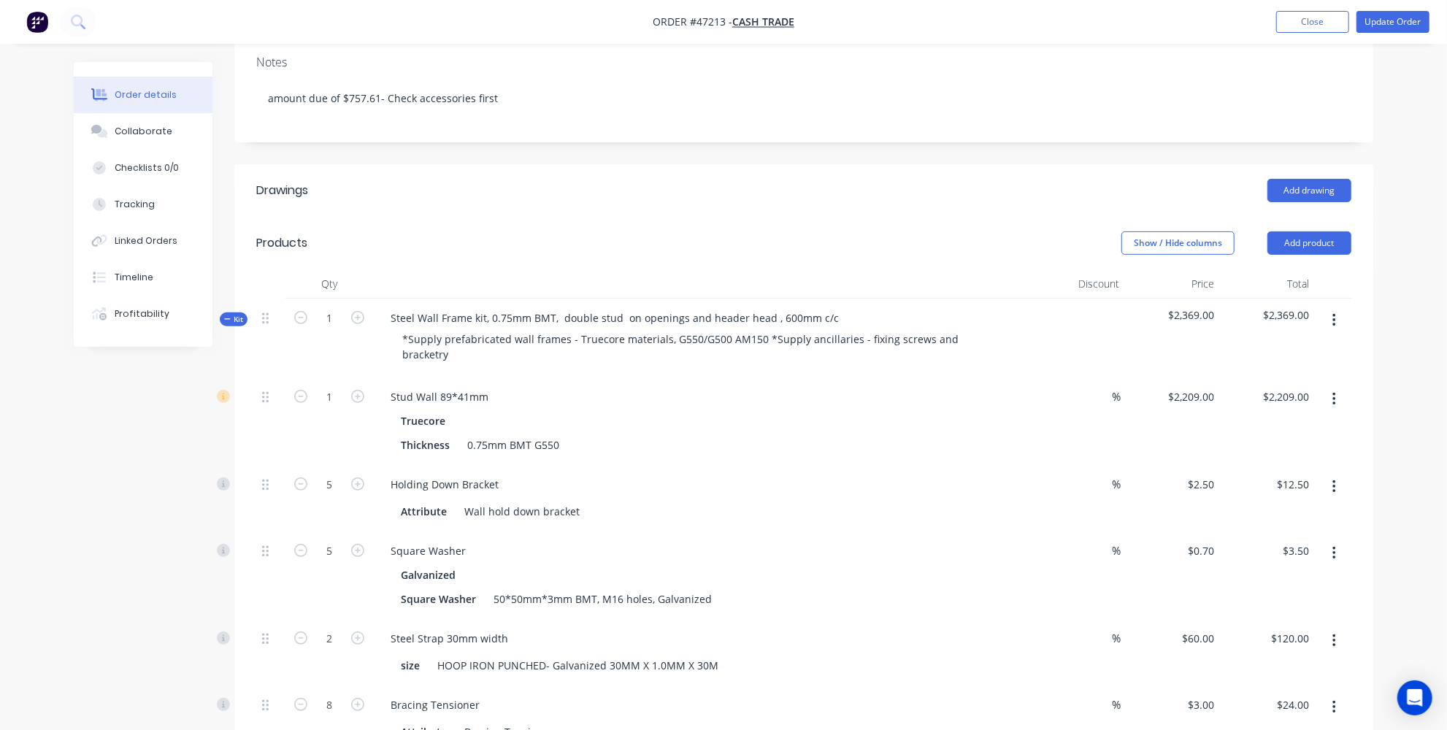
click at [349, 475] on button "button" at bounding box center [357, 482] width 19 height 15
type input "6"
type input "$15.00"
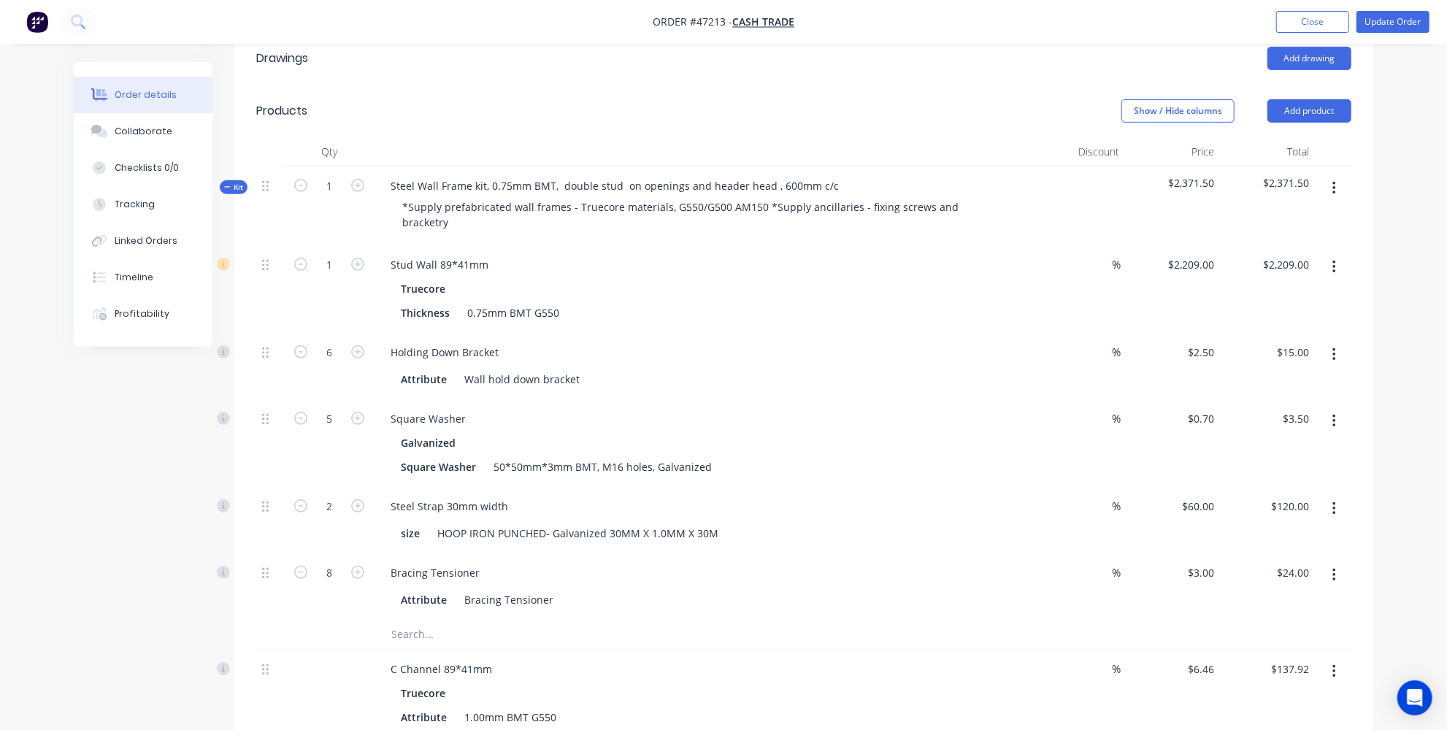
scroll to position [398, 0]
click at [304, 498] on icon "button" at bounding box center [300, 504] width 13 height 13
type input "1"
type input "$60.00"
click at [349, 409] on button "button" at bounding box center [357, 416] width 19 height 15
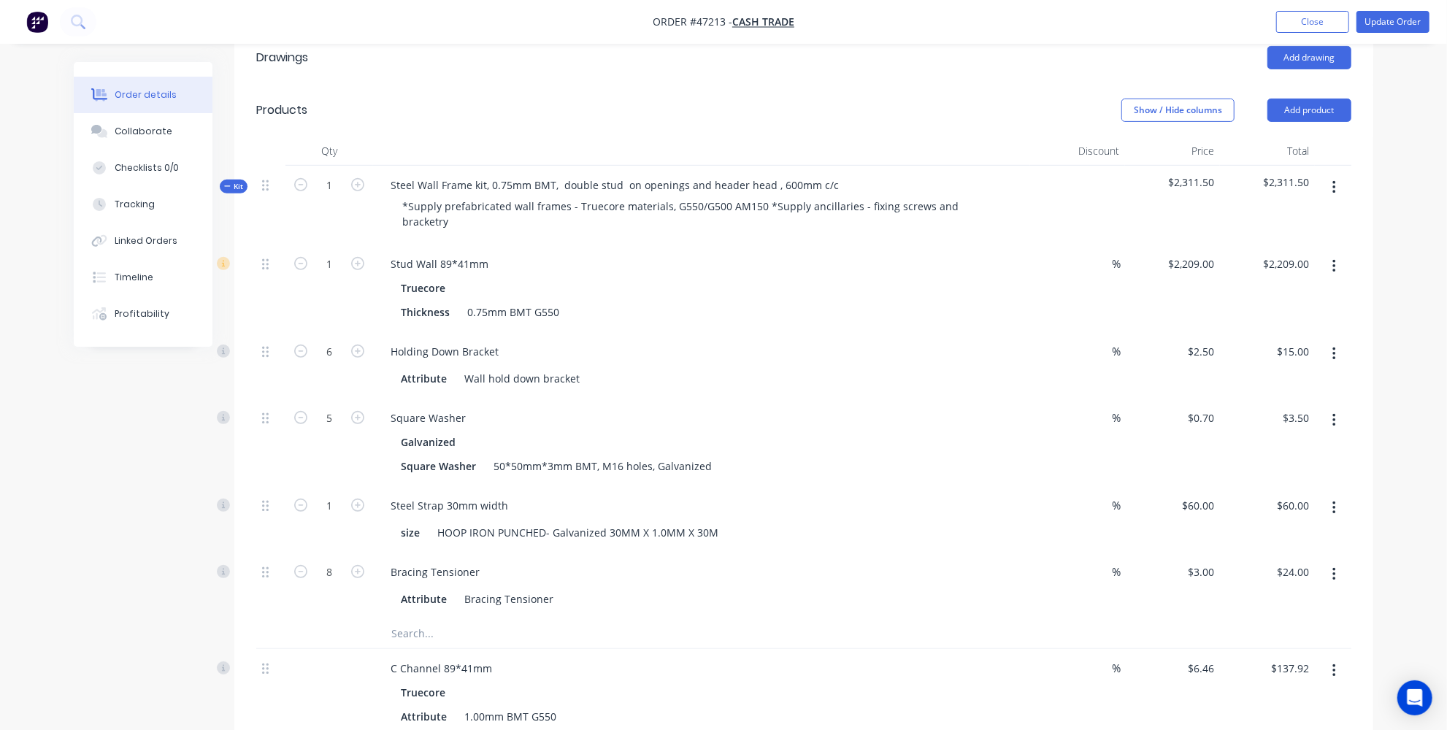
type input "6"
type input "$4.20"
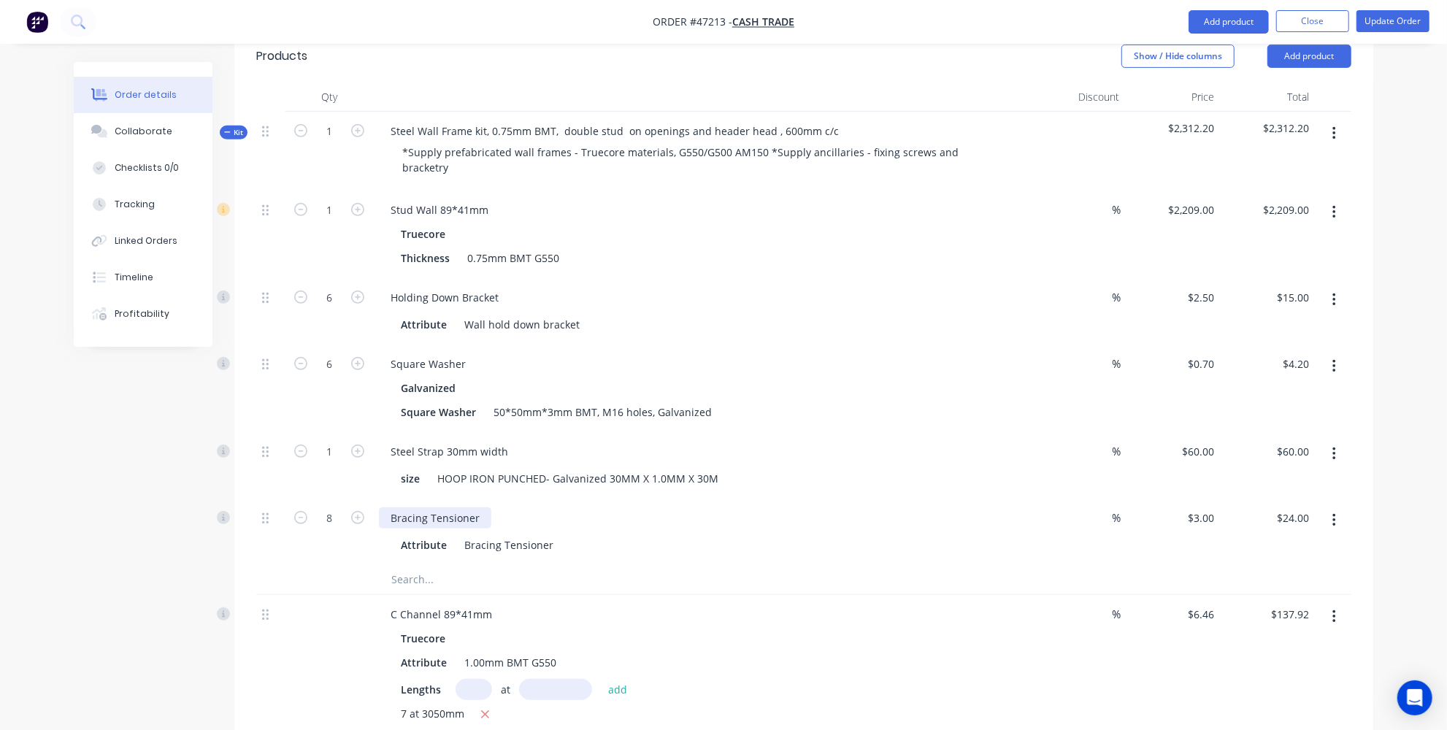
scroll to position [531, 0]
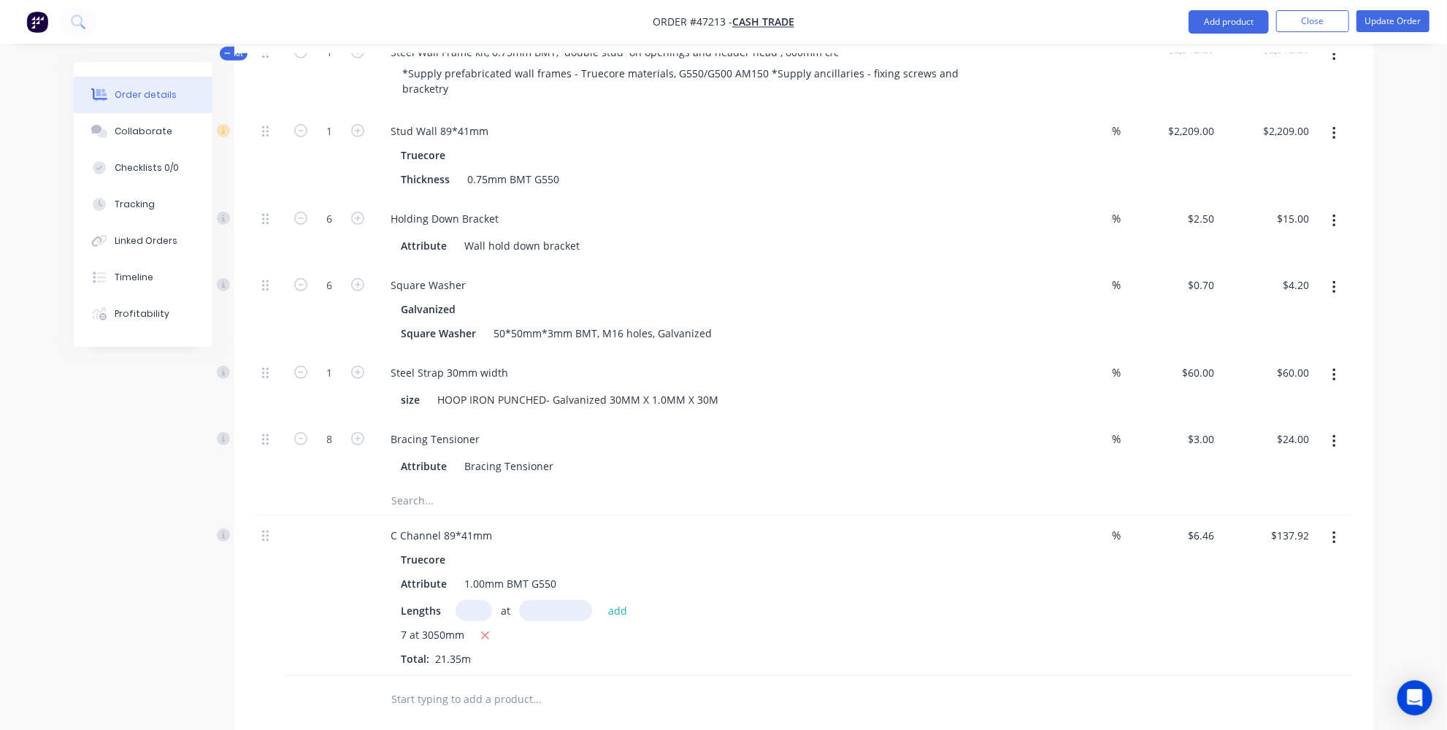
click at [208, 543] on div "Created by Jessica Created 06/08/25 Required 22/08/25 Assigned to Add team memb…" at bounding box center [723, 297] width 1299 height 1532
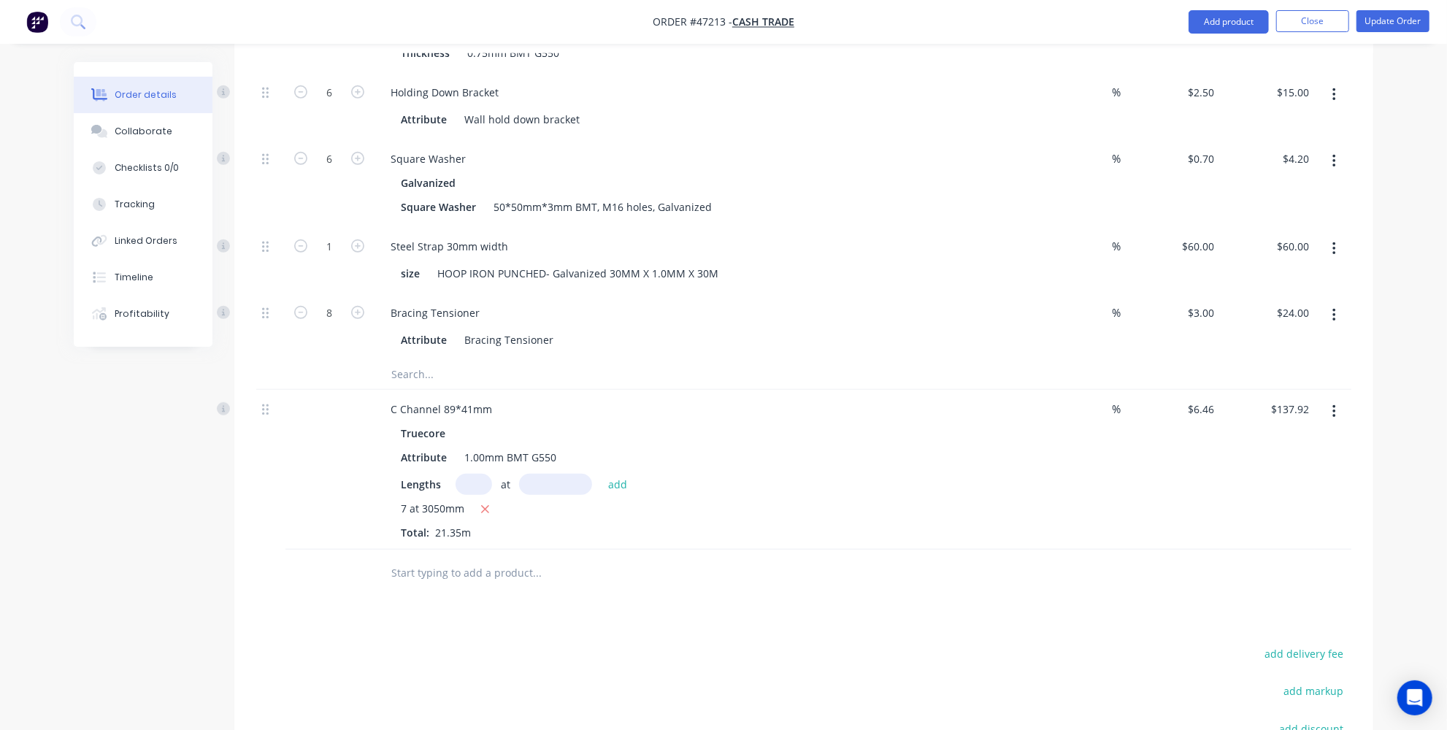
scroll to position [729, 0]
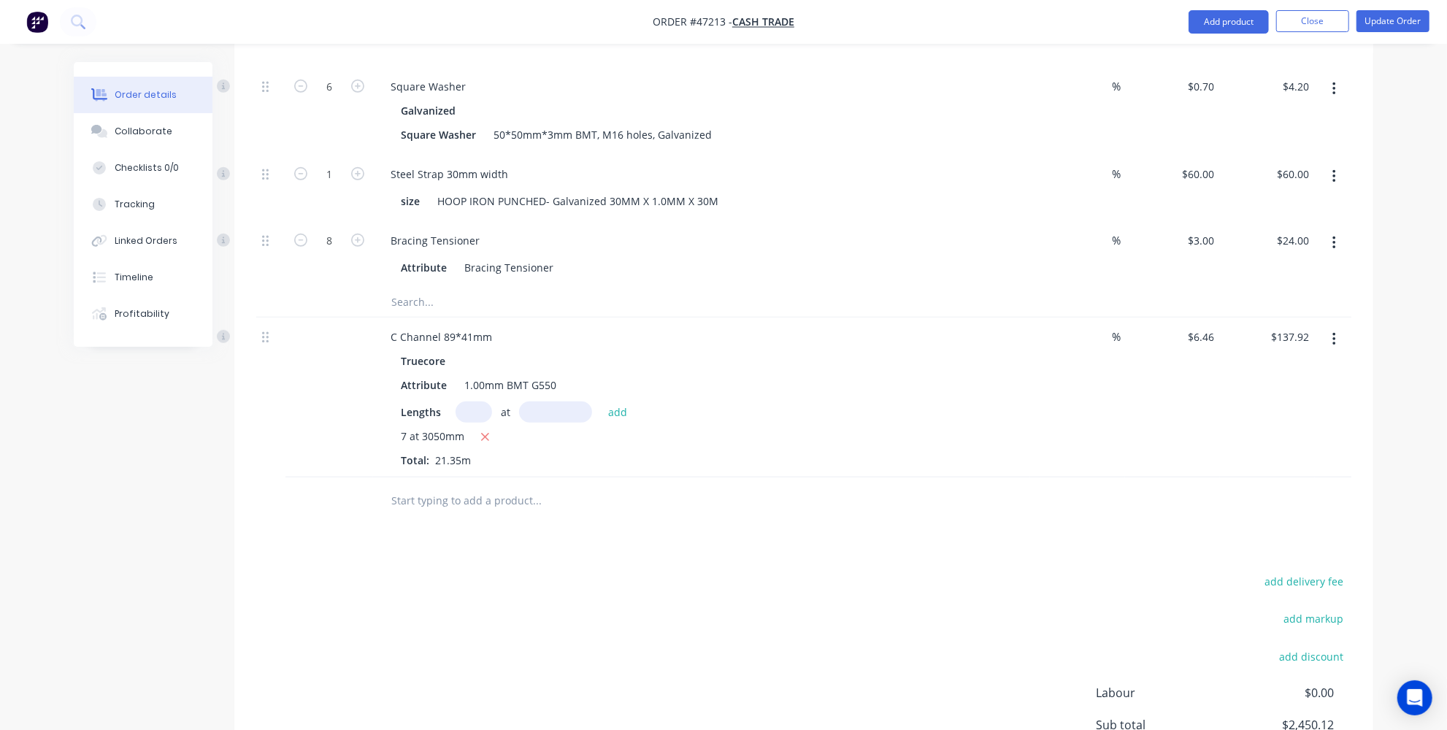
click at [309, 513] on div "Drawings Add drawing Products Show / Hide columns Add product Qty Discount Pric…" at bounding box center [803, 271] width 1139 height 1143
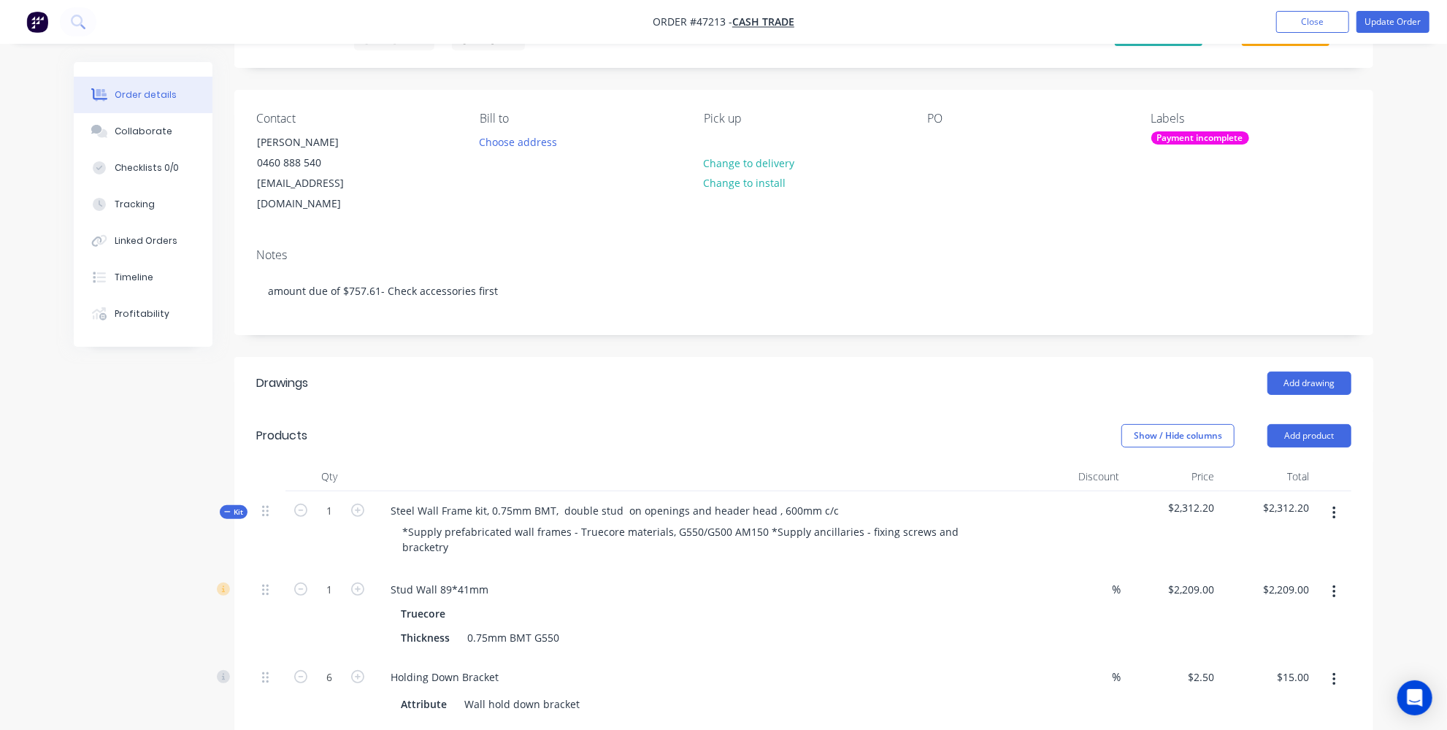
scroll to position [0, 0]
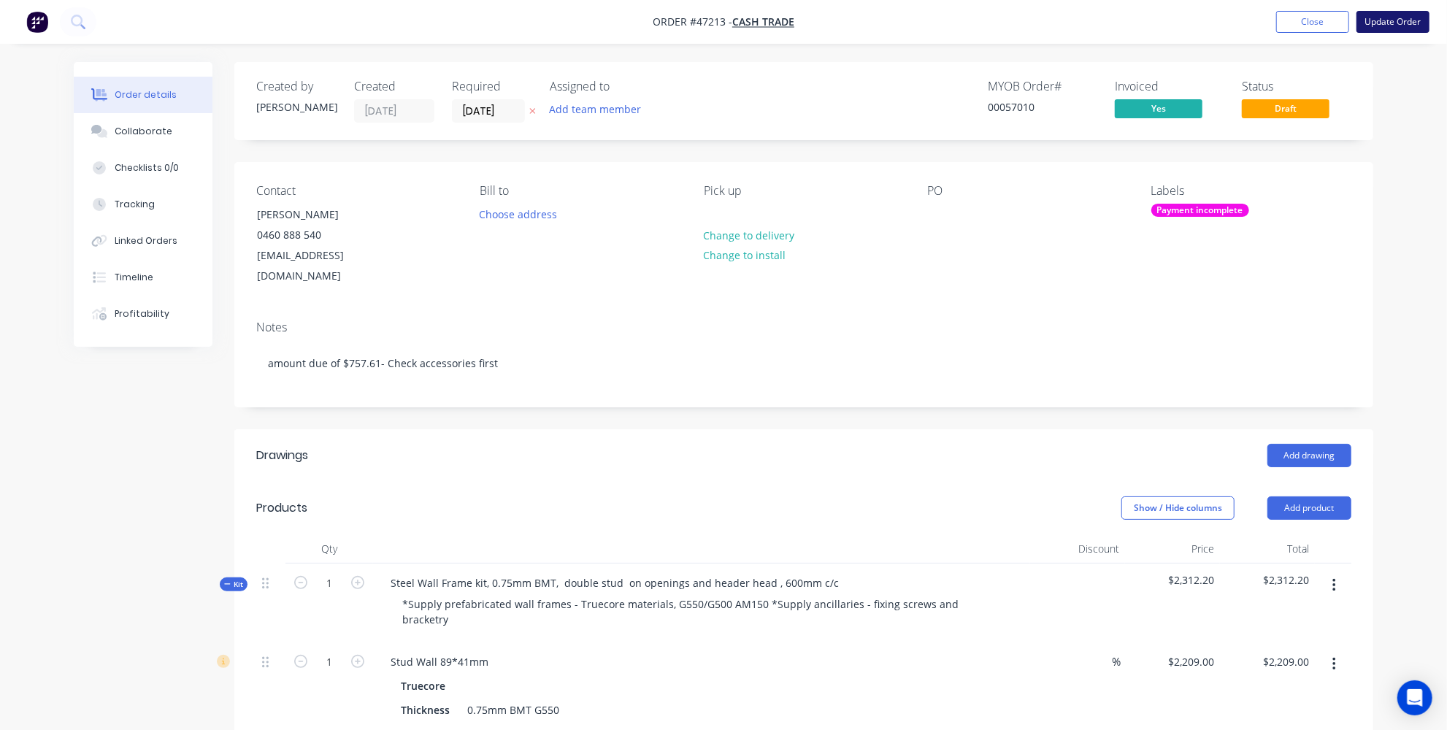
click at [1372, 25] on button "Update Order" at bounding box center [1392, 22] width 73 height 22
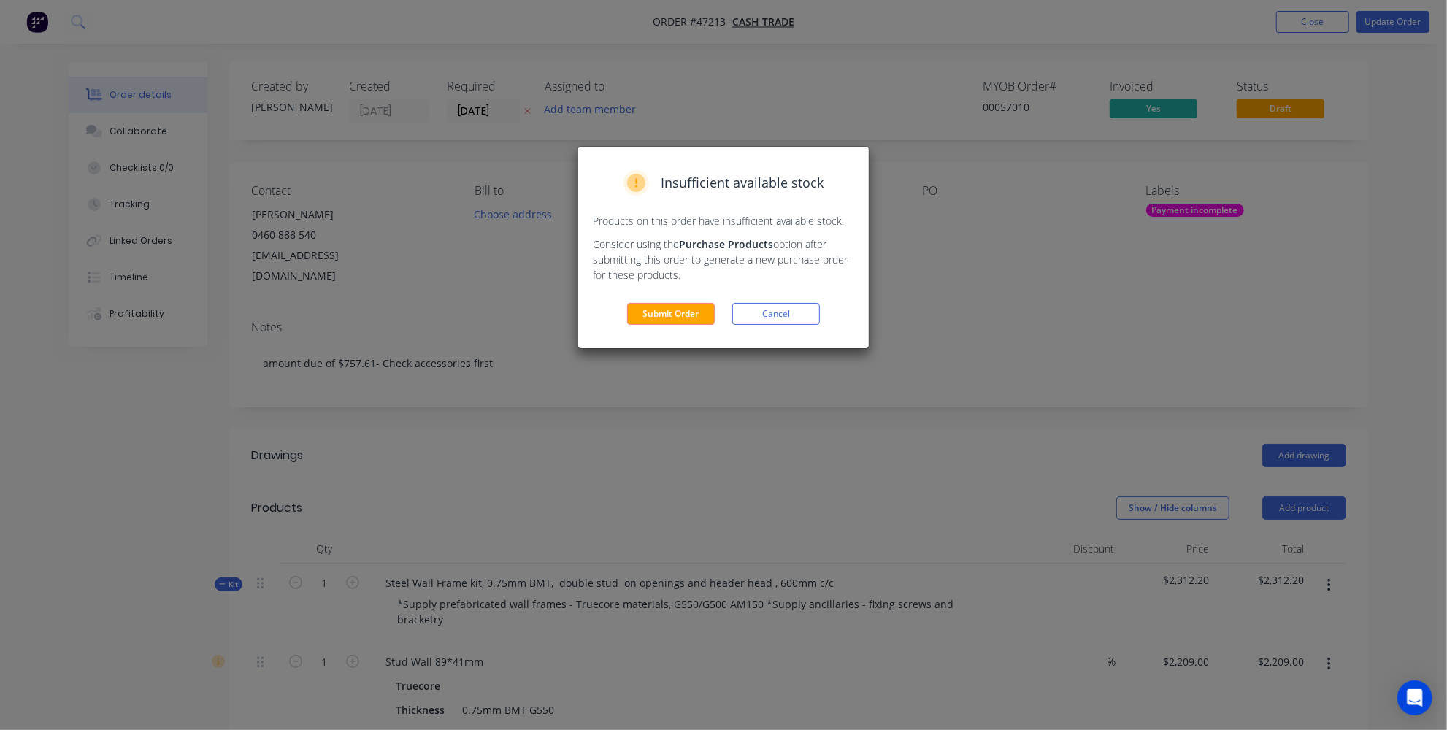
click at [696, 387] on div "Insufficient available stock Products on this order have insufficient available…" at bounding box center [723, 365] width 1447 height 730
click at [820, 317] on div "Submit Order Cancel" at bounding box center [723, 314] width 261 height 22
click at [758, 324] on button "Cancel" at bounding box center [776, 314] width 88 height 22
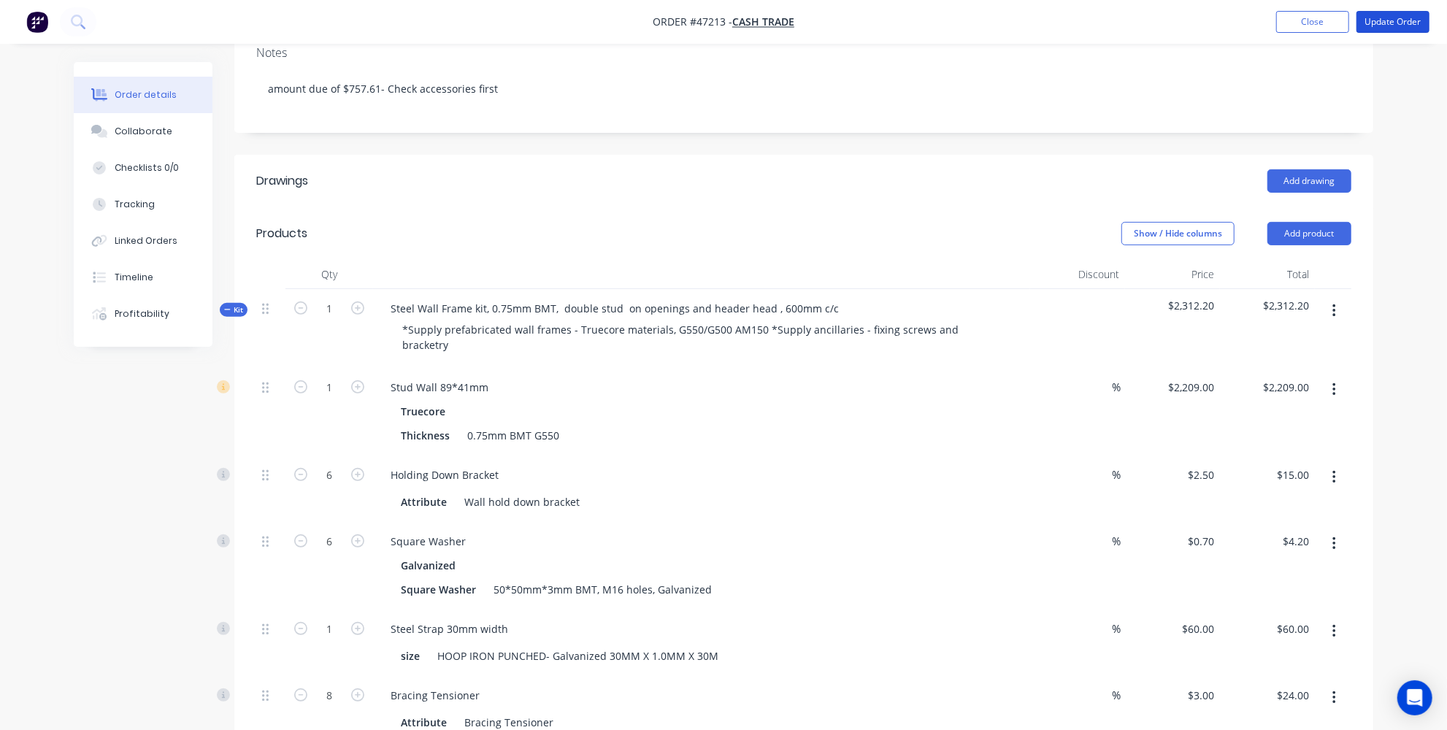
scroll to position [93, 0]
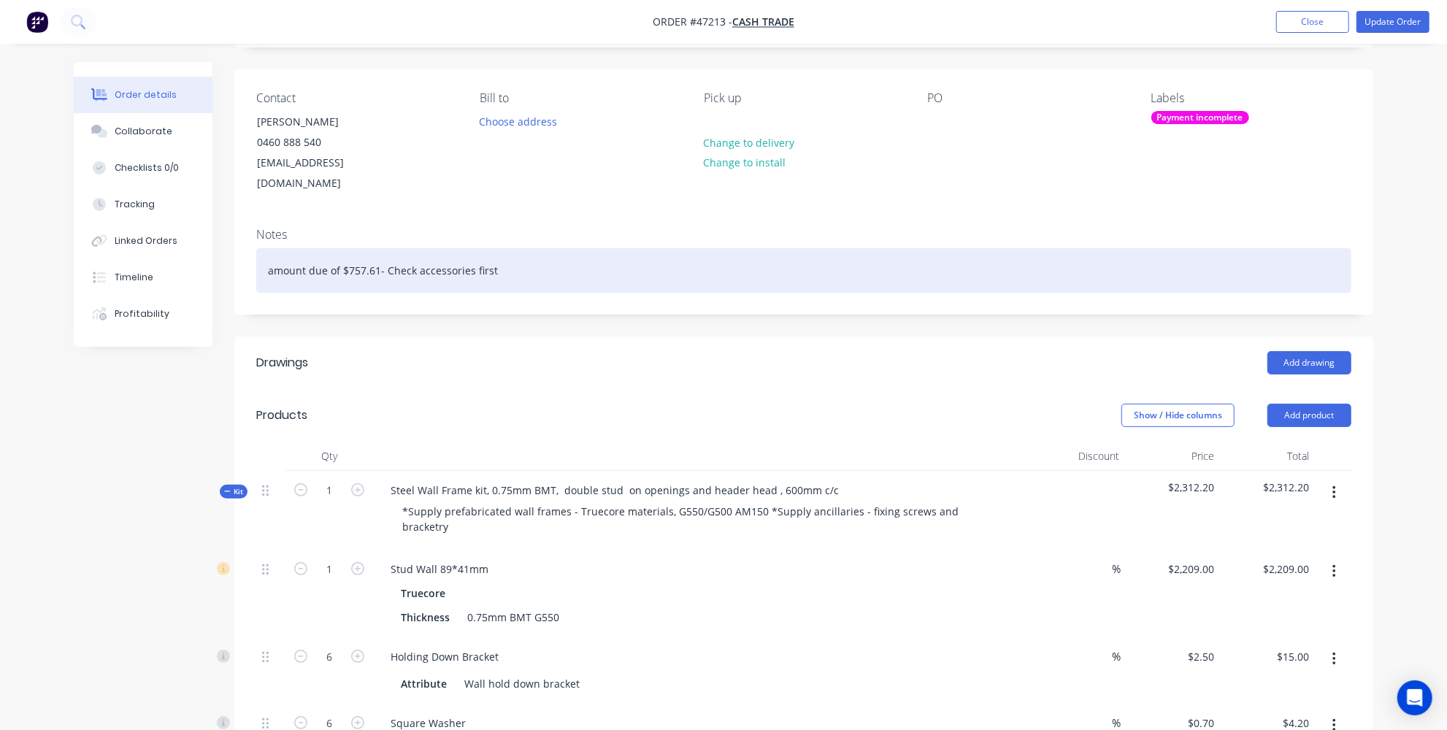
click at [378, 248] on div "amount due of $757.61- Check accessories first" at bounding box center [803, 270] width 1095 height 45
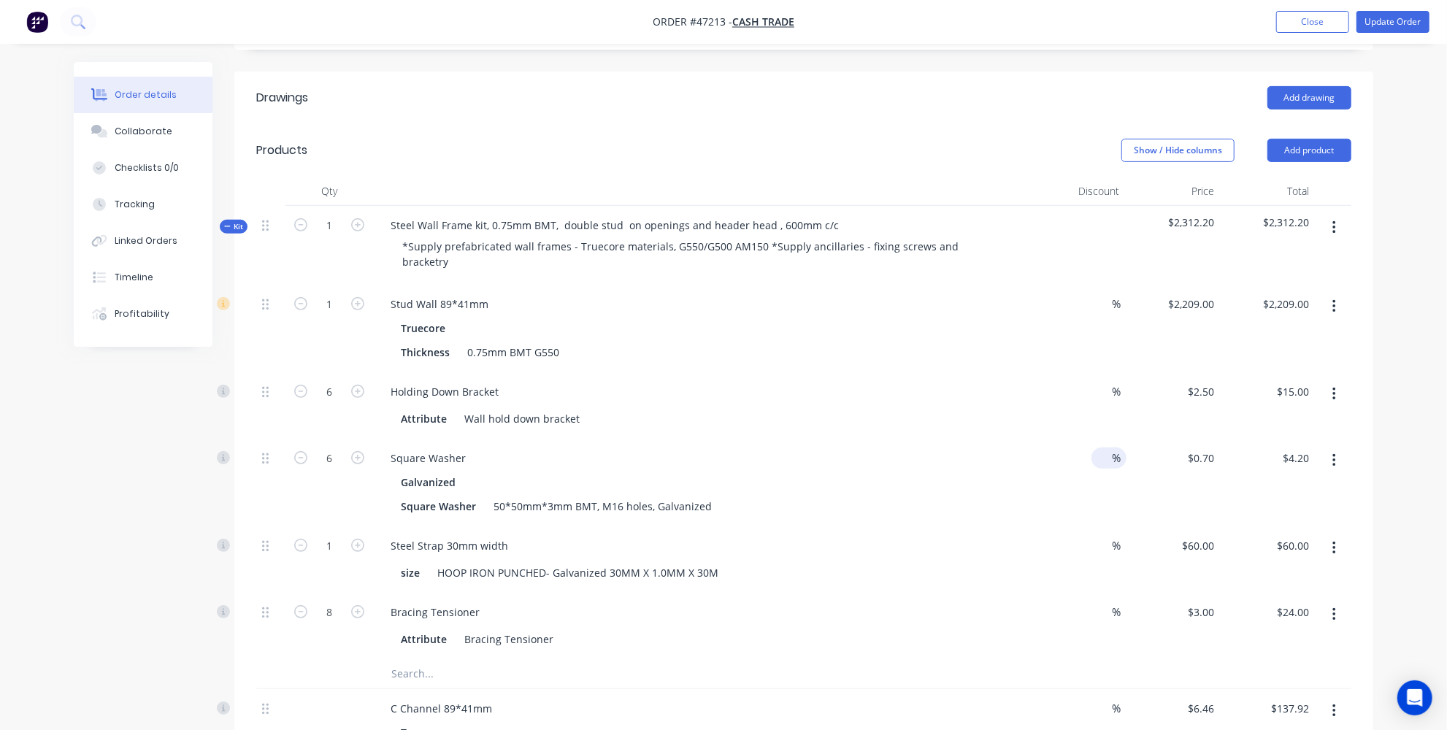
scroll to position [0, 0]
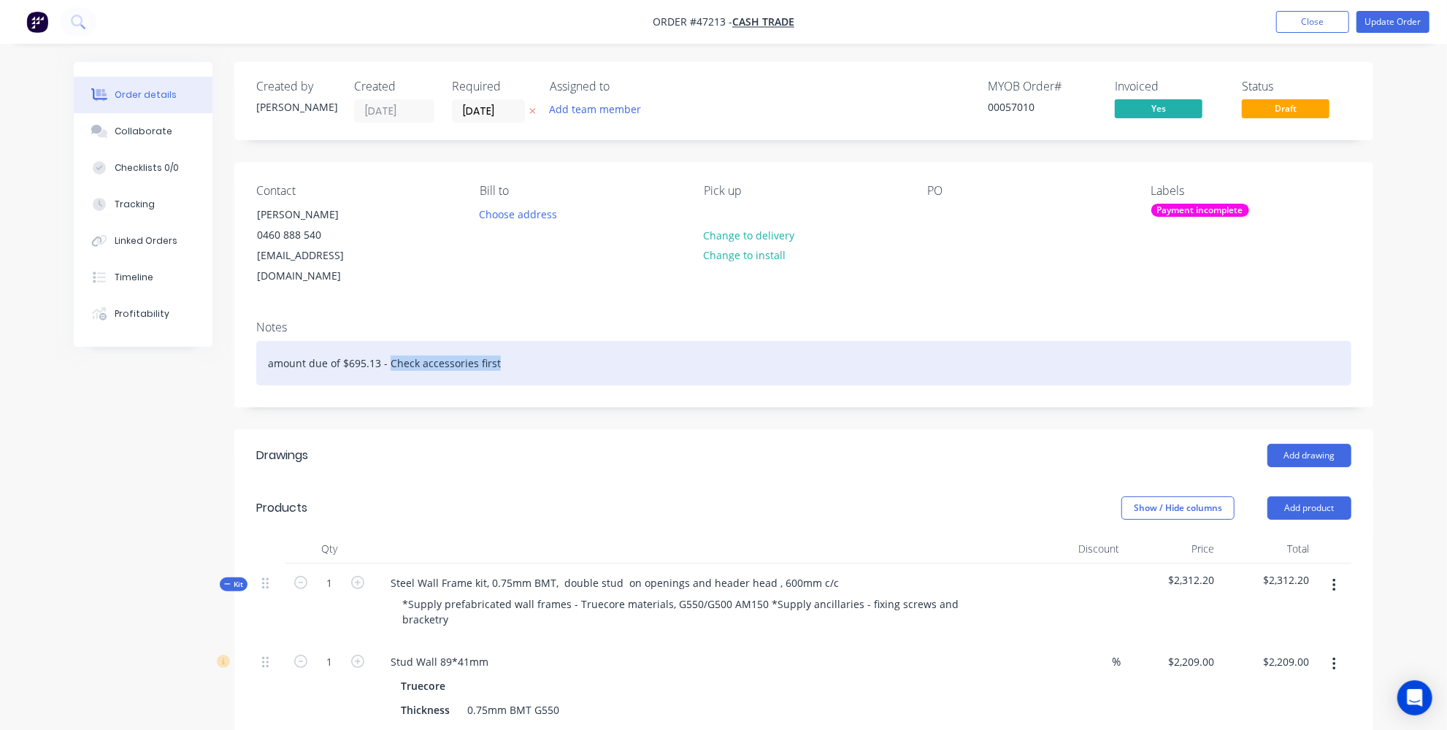
drag, startPoint x: 610, startPoint y: 340, endPoint x: 388, endPoint y: 331, distance: 222.0
click at [388, 341] on div "amount due of $695.13 - Check accessories first" at bounding box center [803, 363] width 1095 height 45
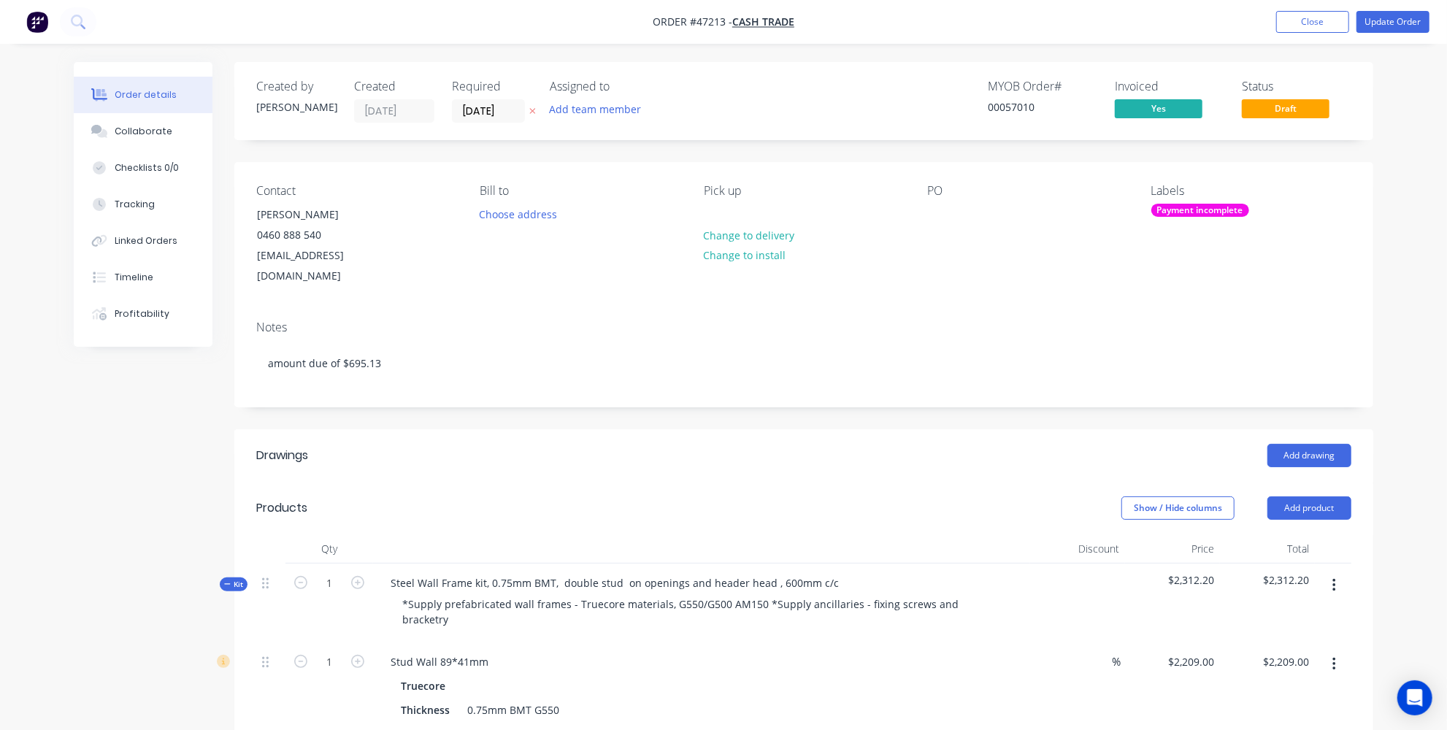
click at [518, 444] on div "Add drawing" at bounding box center [920, 455] width 862 height 23
click at [1418, 20] on button "Update Order" at bounding box center [1392, 22] width 73 height 22
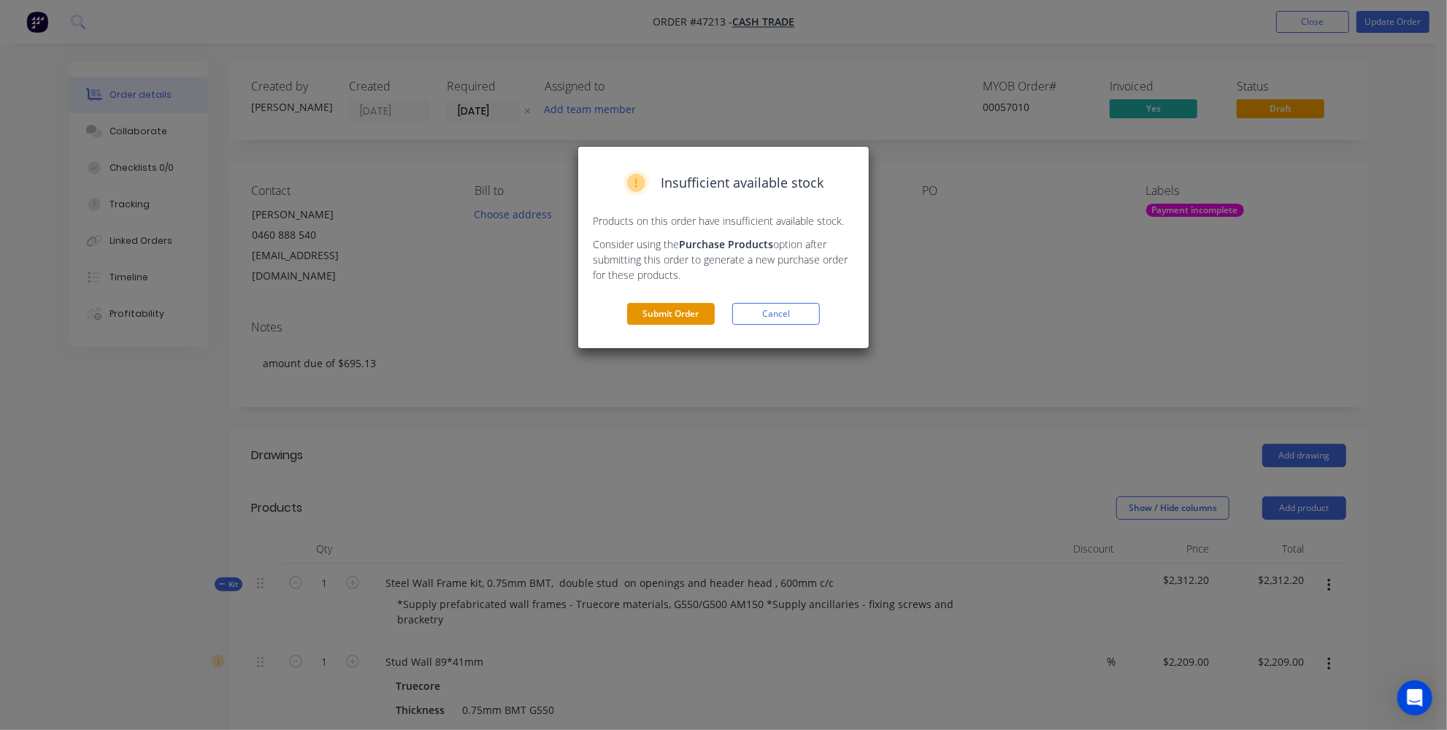
click at [663, 314] on button "Submit Order" at bounding box center [671, 314] width 88 height 22
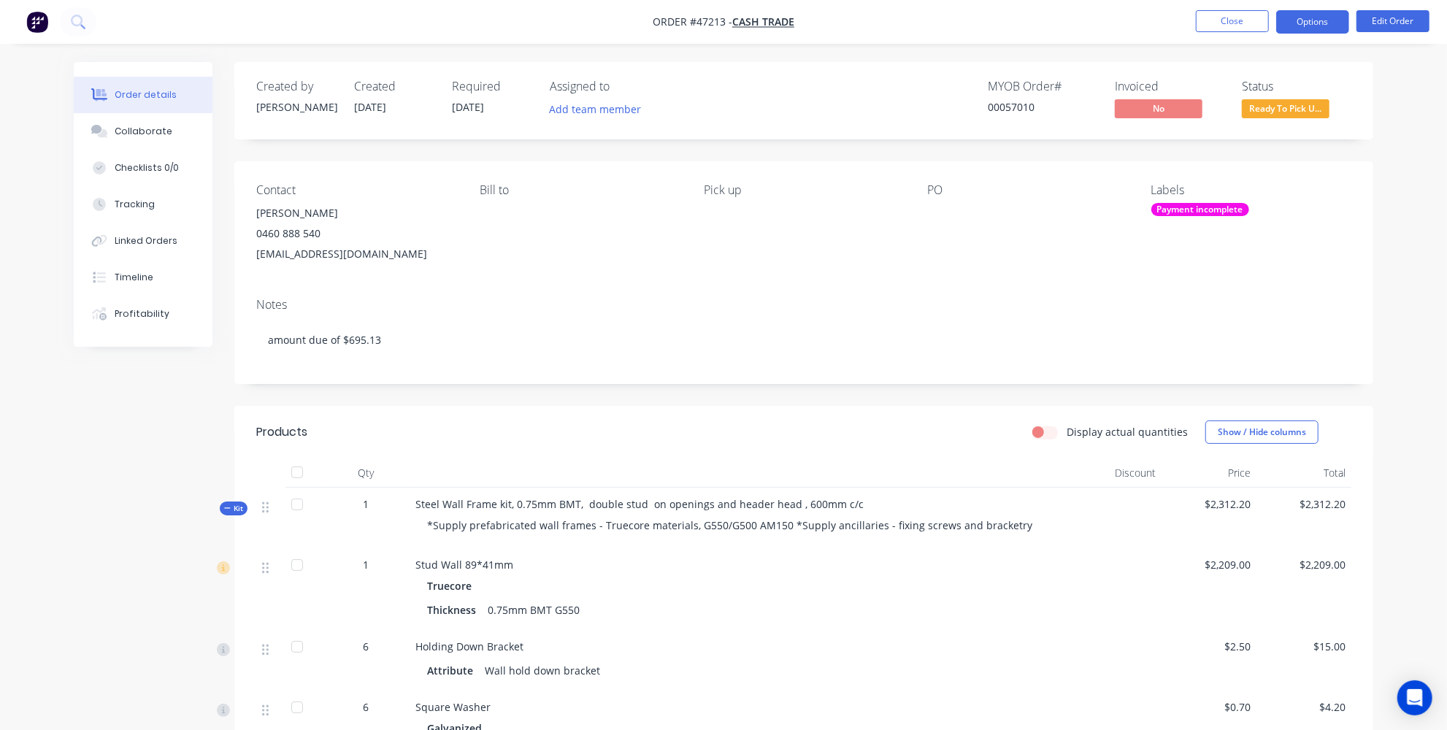
click at [1301, 23] on button "Options" at bounding box center [1312, 21] width 73 height 23
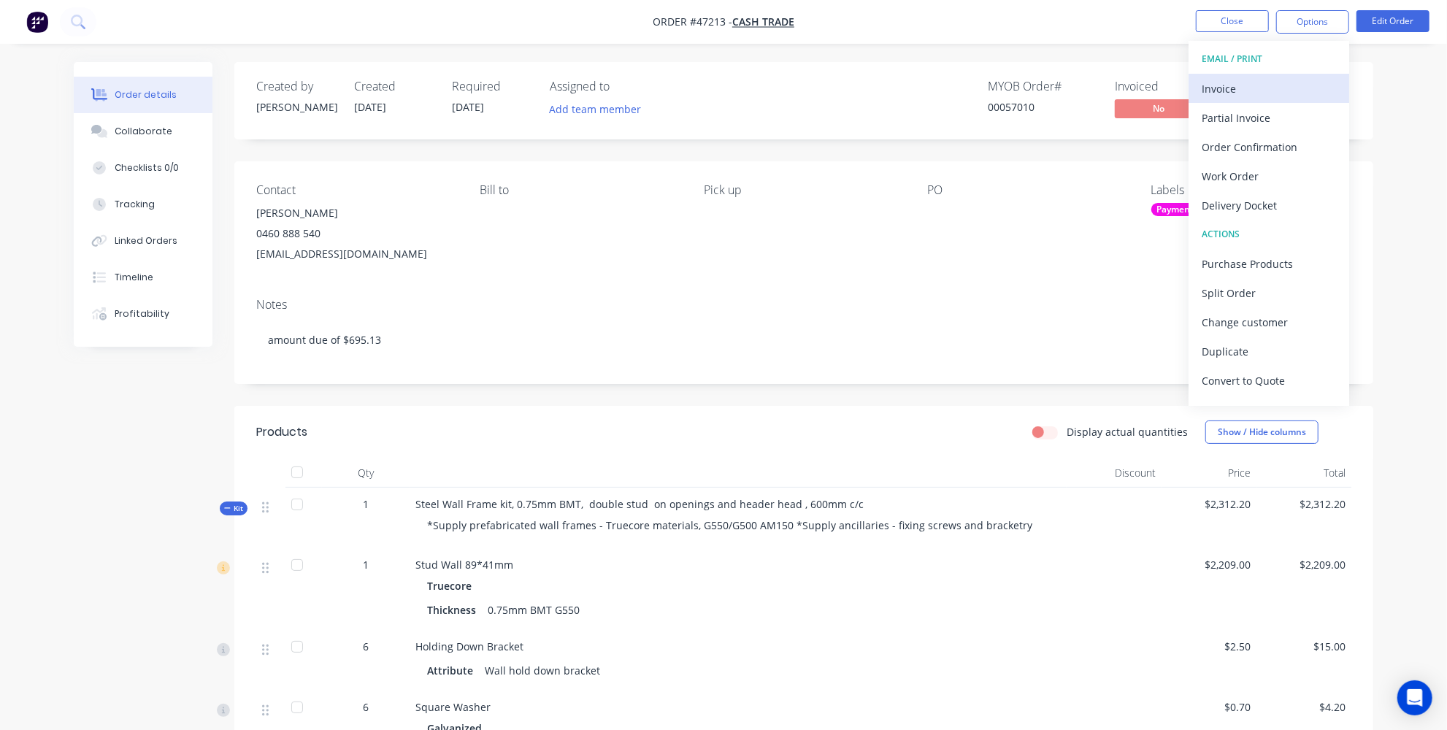
click at [1241, 93] on div "Invoice" at bounding box center [1268, 88] width 134 height 21
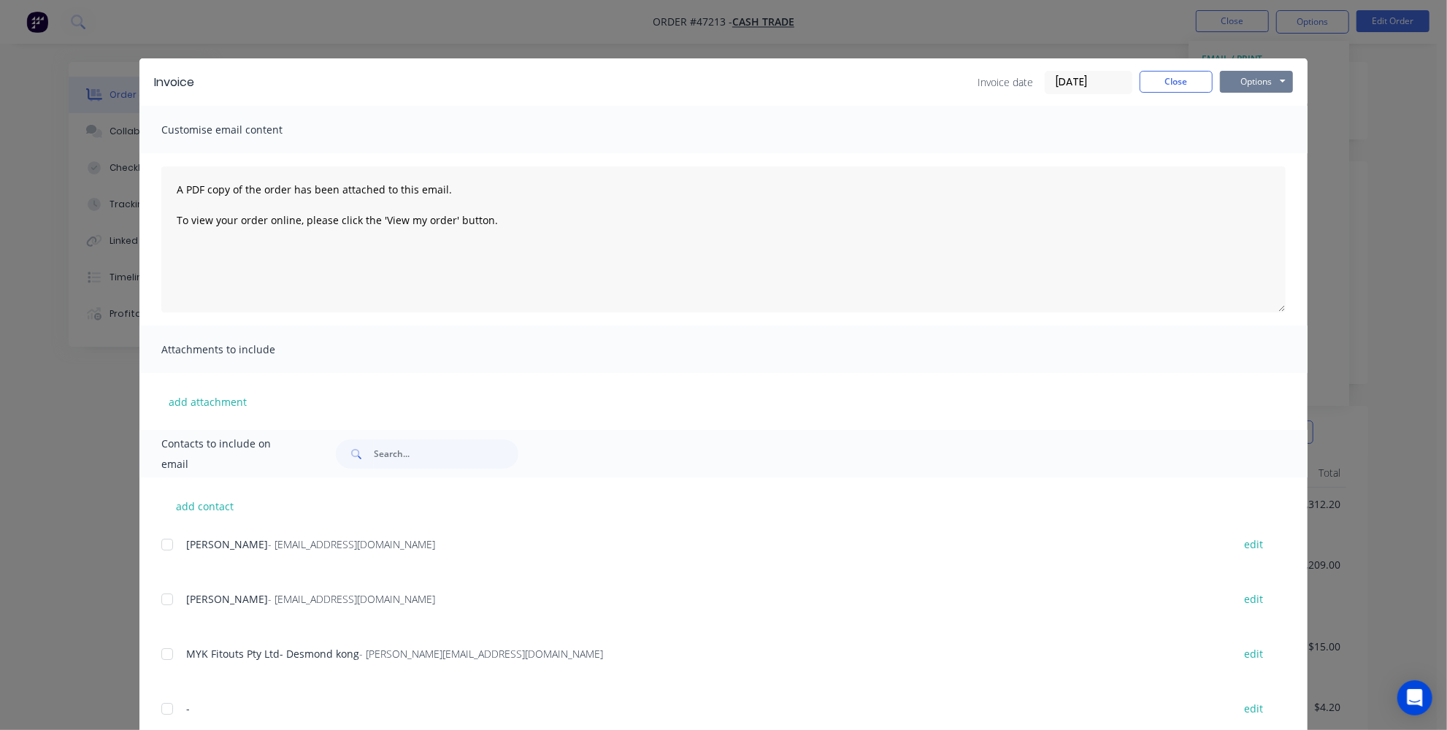
click at [1249, 83] on button "Options" at bounding box center [1256, 82] width 73 height 22
click at [1246, 133] on button "Print" at bounding box center [1266, 132] width 93 height 24
click at [1187, 74] on button "Close" at bounding box center [1175, 82] width 73 height 22
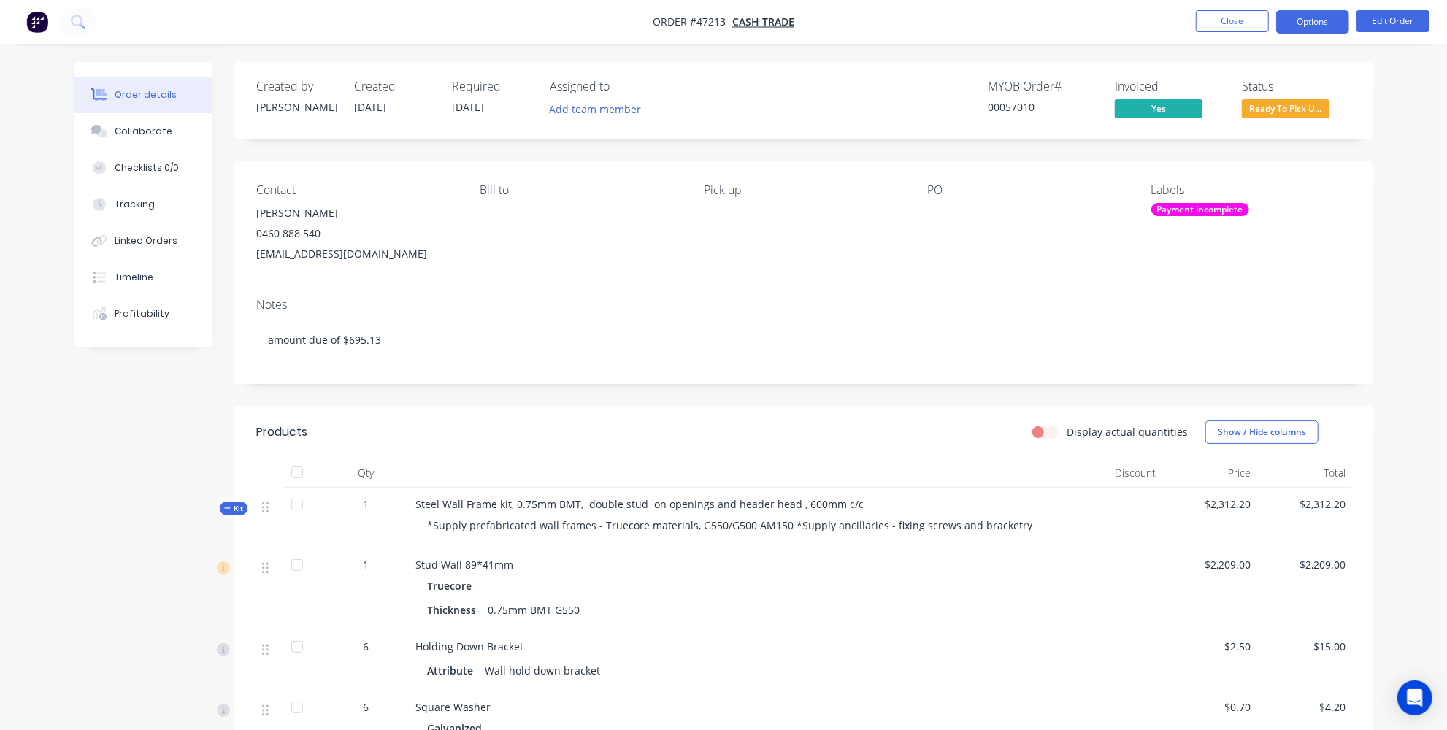
click at [1327, 14] on button "Options" at bounding box center [1312, 21] width 73 height 23
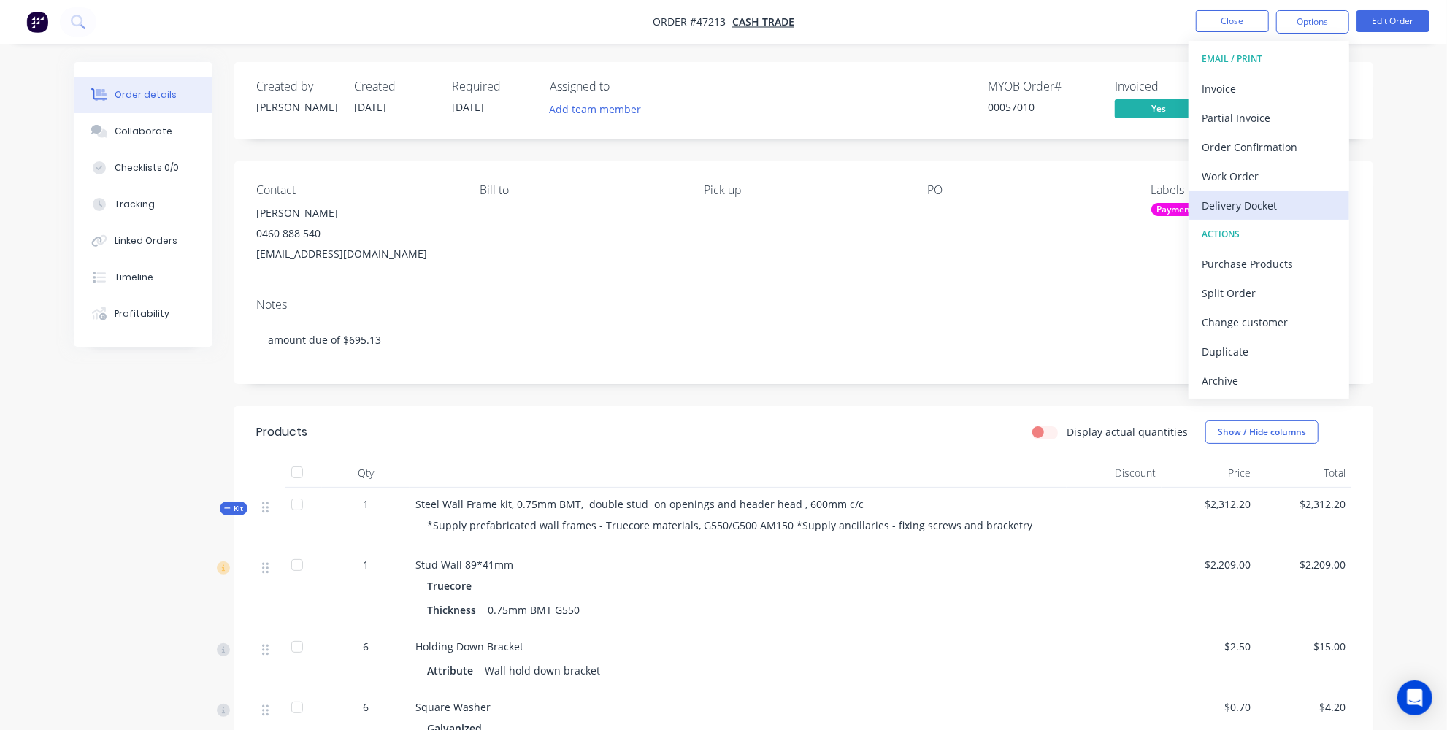
click at [1261, 199] on div "Delivery Docket" at bounding box center [1268, 205] width 134 height 21
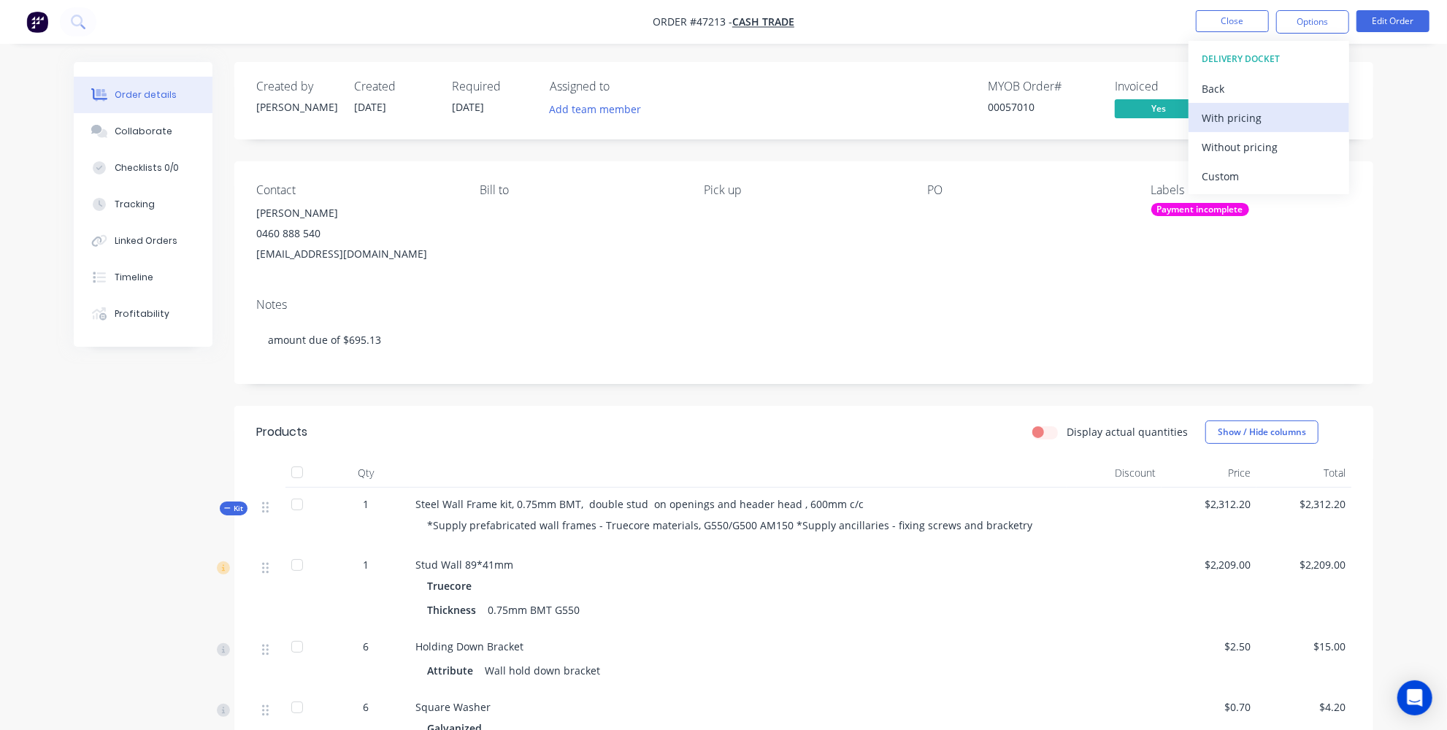
click at [1252, 120] on div "With pricing" at bounding box center [1268, 117] width 134 height 21
